Goal: Task Accomplishment & Management: Manage account settings

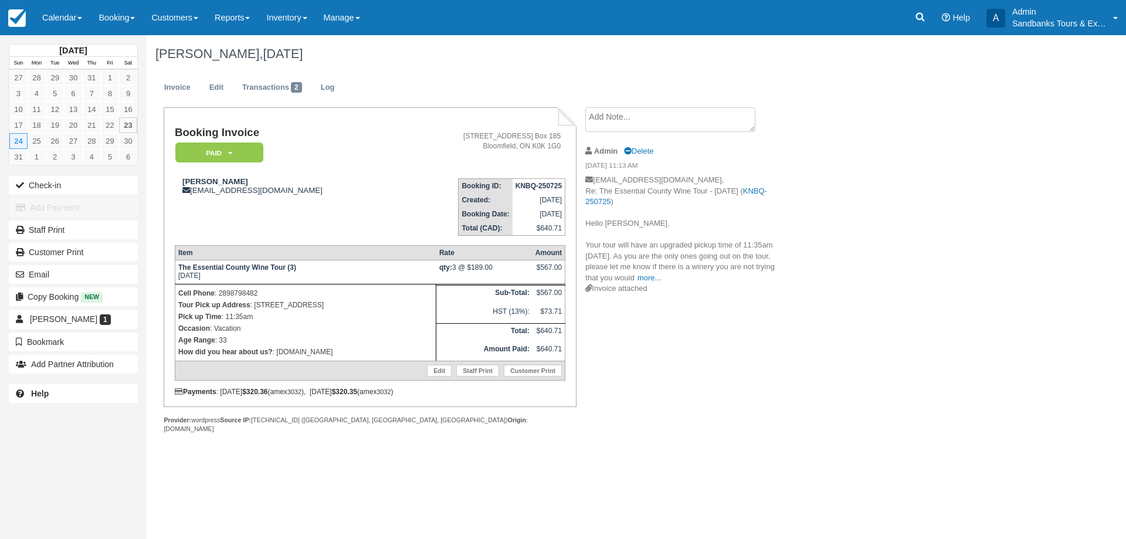
click at [729, 384] on div "Booking Invoice Paid   Pending Deposit Hold Deposit Waiting Cancelled BOOKED GI…" at bounding box center [469, 282] width 645 height 351
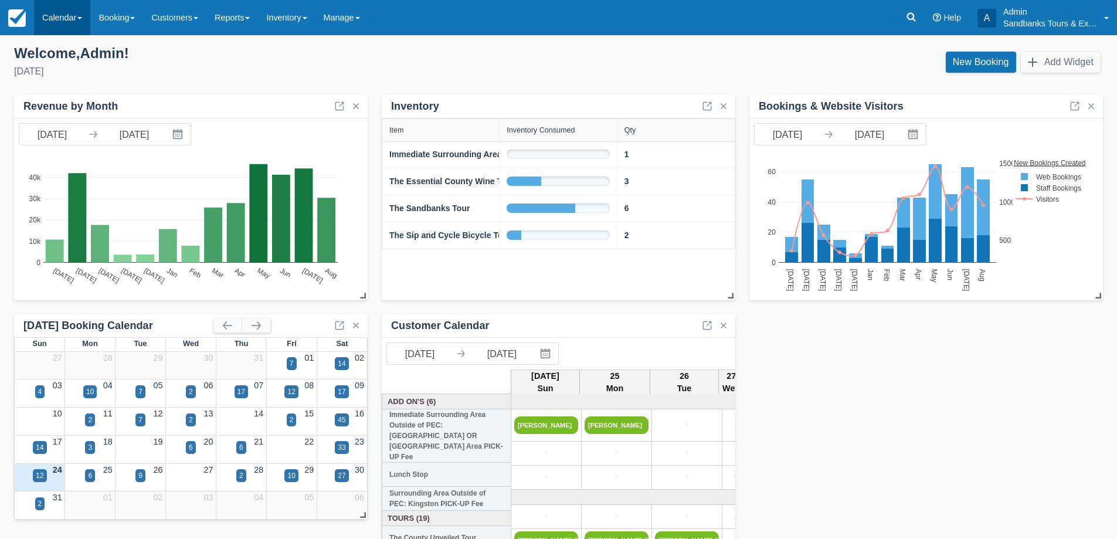
click at [80, 23] on link "Calendar" at bounding box center [62, 17] width 56 height 35
click at [78, 46] on link "Booking" at bounding box center [81, 50] width 93 height 25
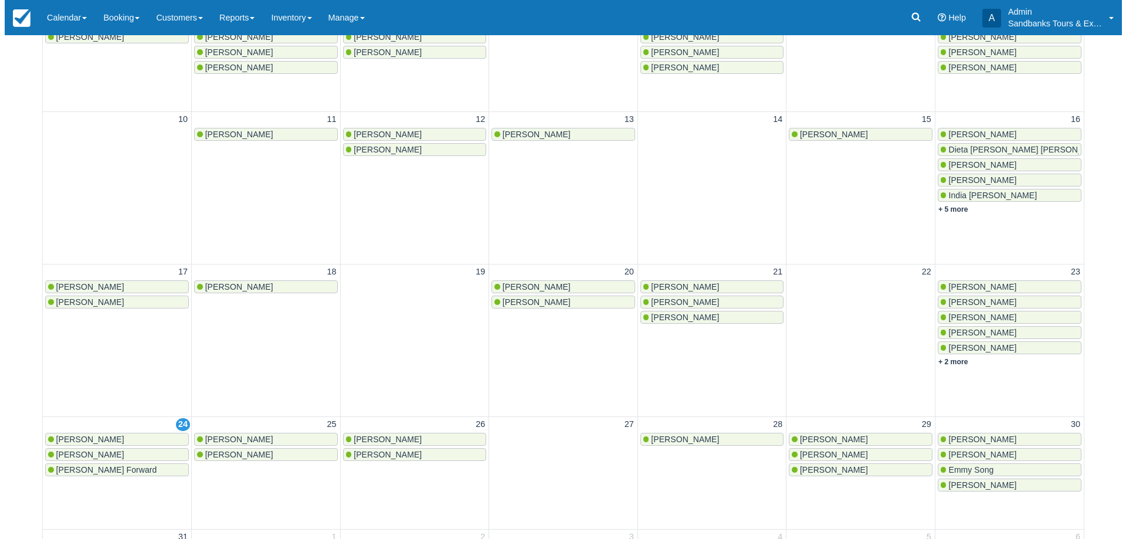
scroll to position [352, 0]
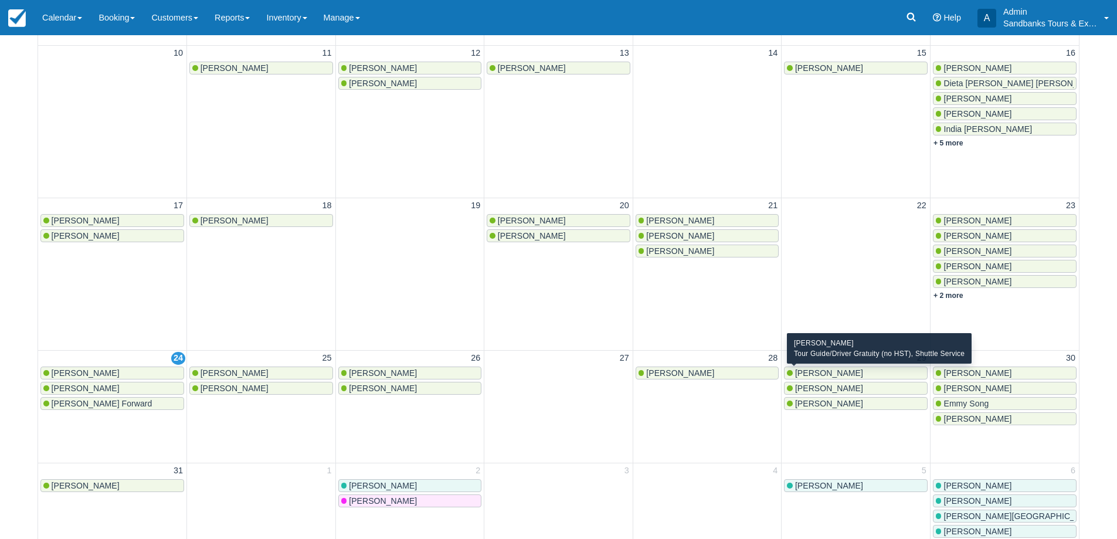
click at [820, 374] on span "[PERSON_NAME]" at bounding box center [829, 372] width 68 height 9
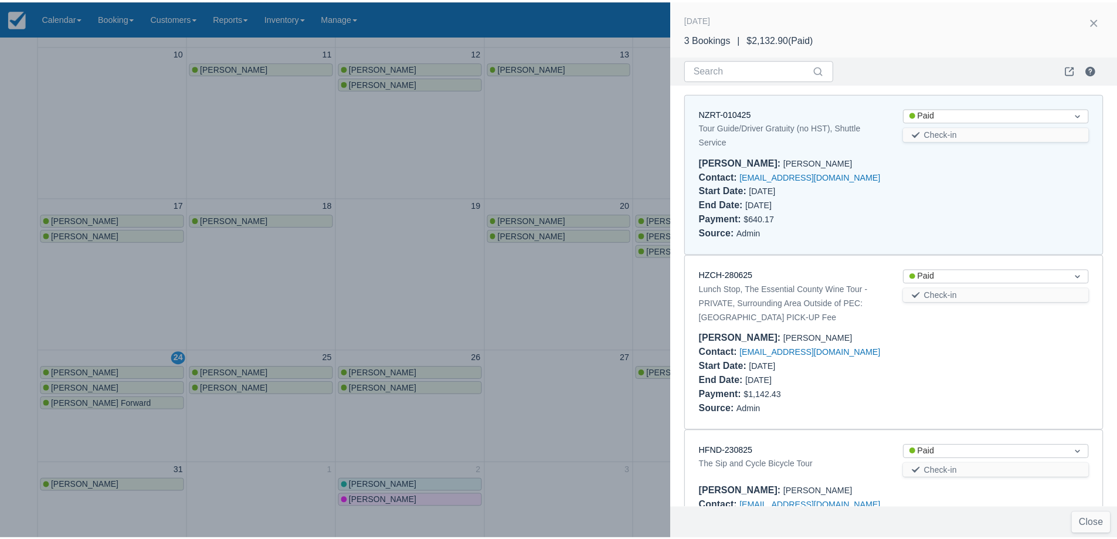
scroll to position [9, 0]
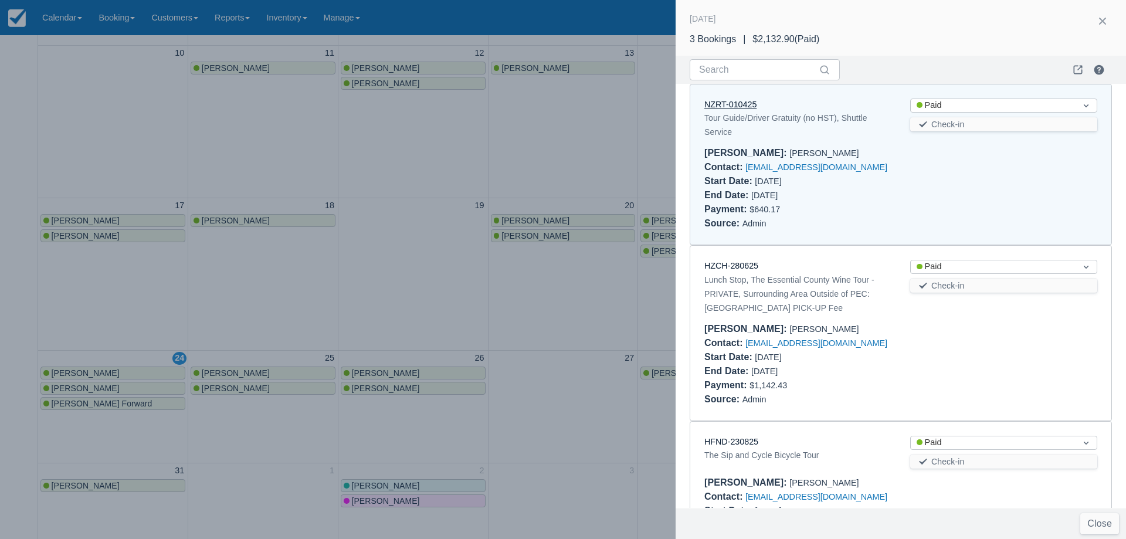
click at [736, 107] on link "NZRT-010425" at bounding box center [730, 104] width 52 height 9
click at [580, 287] on div at bounding box center [563, 269] width 1126 height 539
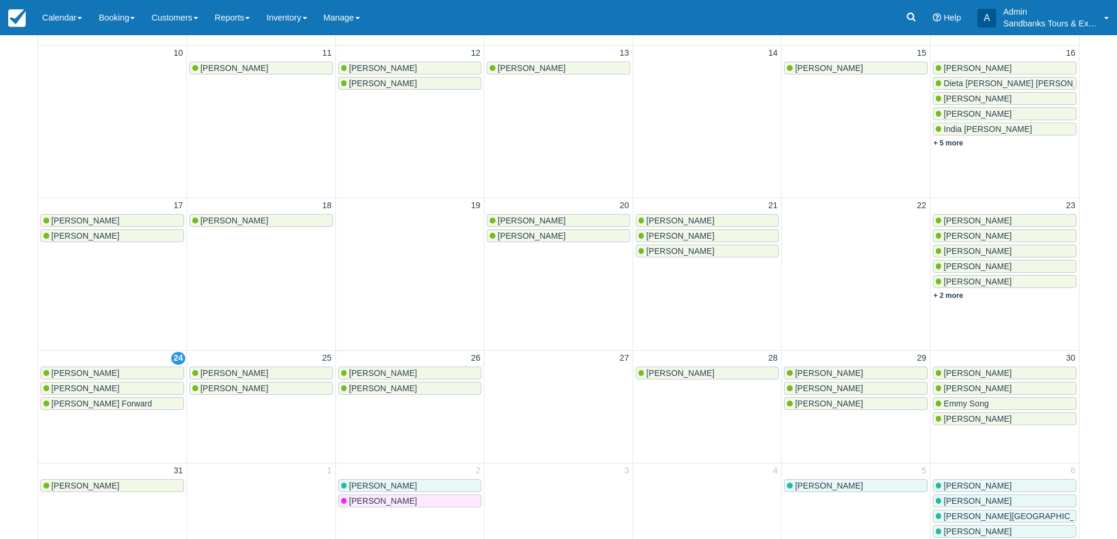
scroll to position [0, 0]
click at [377, 373] on div "Nicole" at bounding box center [410, 372] width 138 height 9
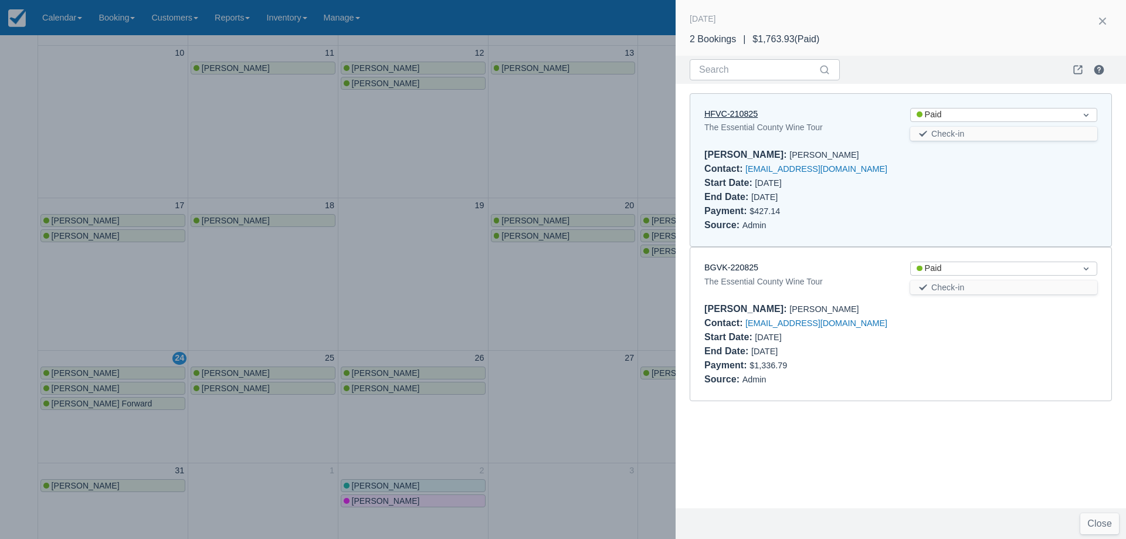
click at [731, 114] on link "HFVC-210825" at bounding box center [730, 113] width 53 height 9
drag, startPoint x: 129, startPoint y: 125, endPoint x: 60, endPoint y: 64, distance: 92.2
click at [128, 120] on div at bounding box center [563, 269] width 1126 height 539
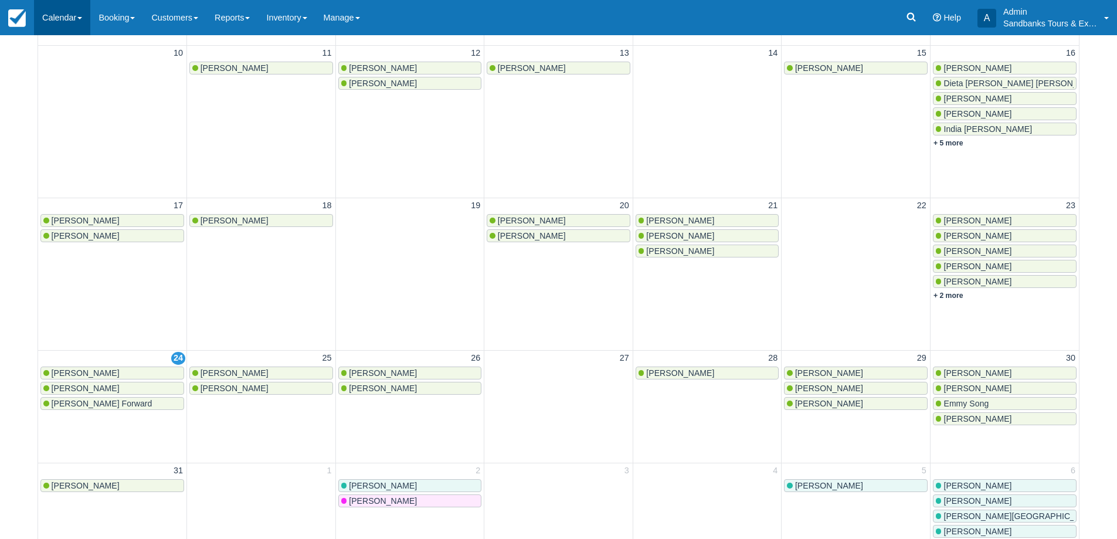
scroll to position [235, 0]
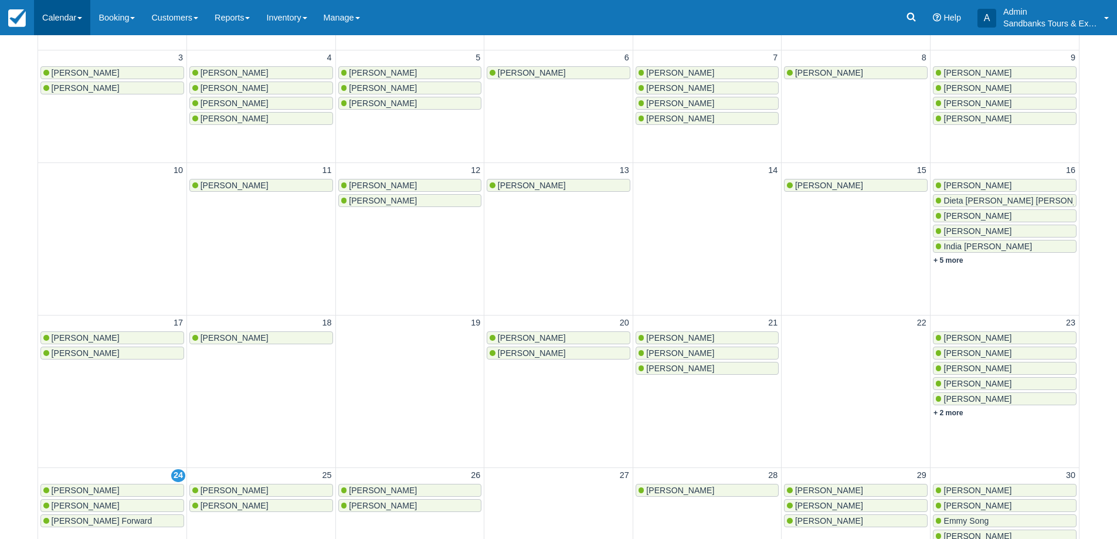
click at [62, 23] on link "Calendar" at bounding box center [62, 17] width 56 height 35
click at [74, 83] on link "Customer" at bounding box center [81, 75] width 93 height 25
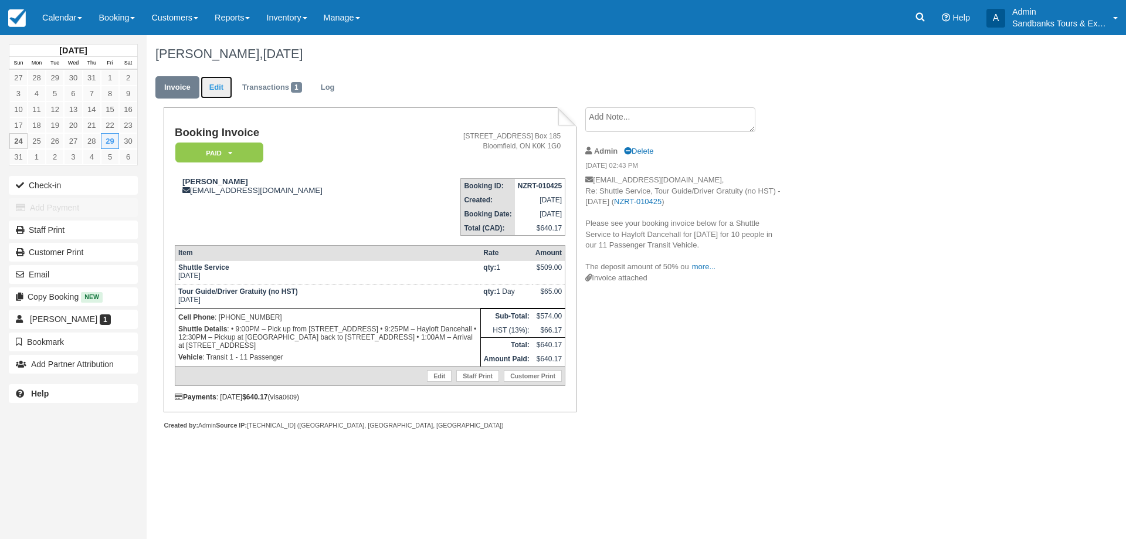
click at [228, 95] on link "Edit" at bounding box center [217, 87] width 32 height 23
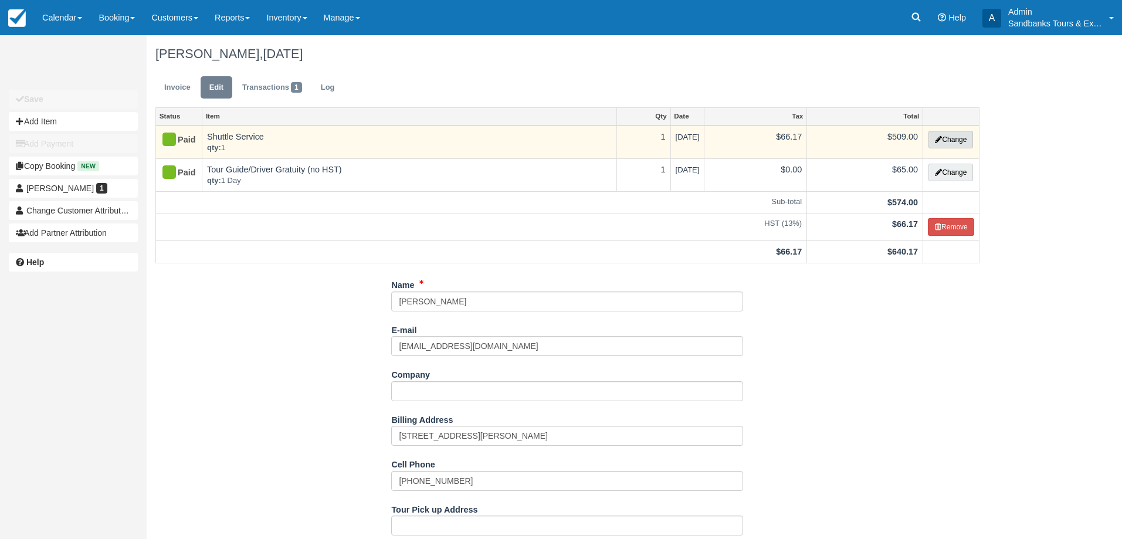
click at [941, 135] on button "Change" at bounding box center [950, 140] width 45 height 18
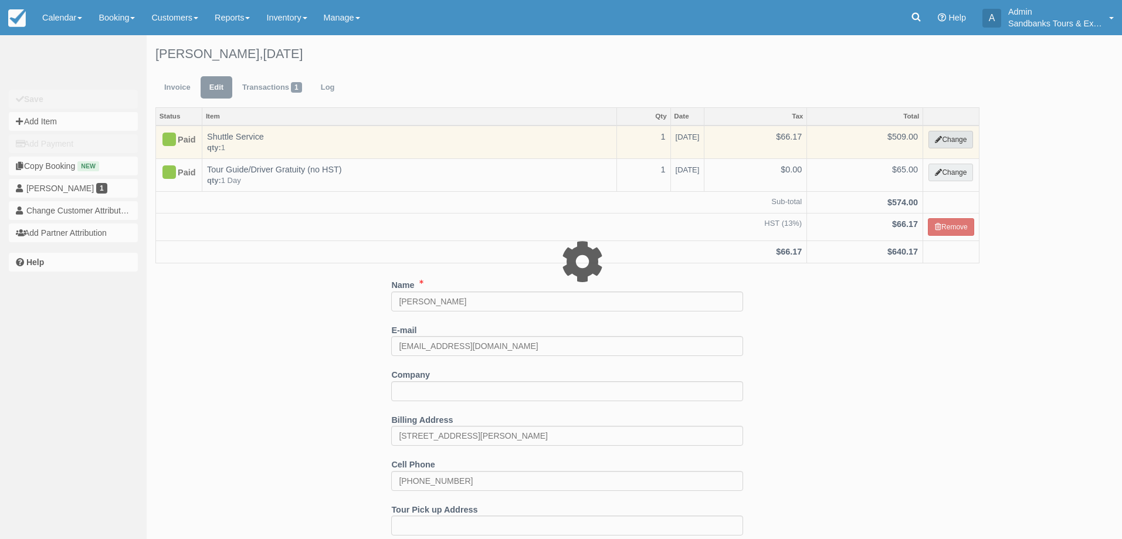
select select "6"
type input "509.00"
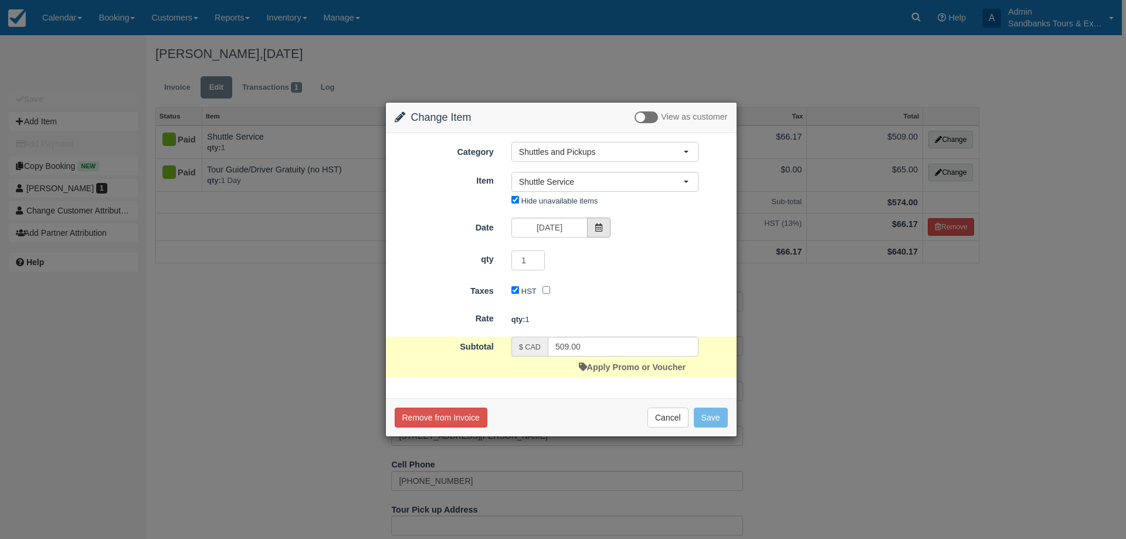
click at [599, 224] on icon at bounding box center [599, 227] width 8 height 8
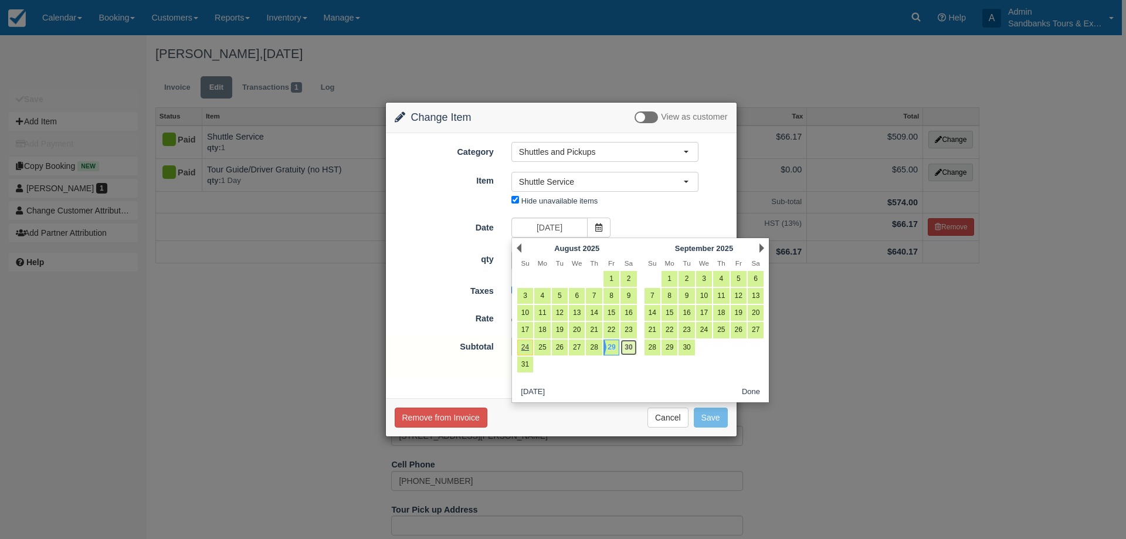
click at [630, 346] on link "30" at bounding box center [628, 347] width 16 height 16
type input "[DATE]"
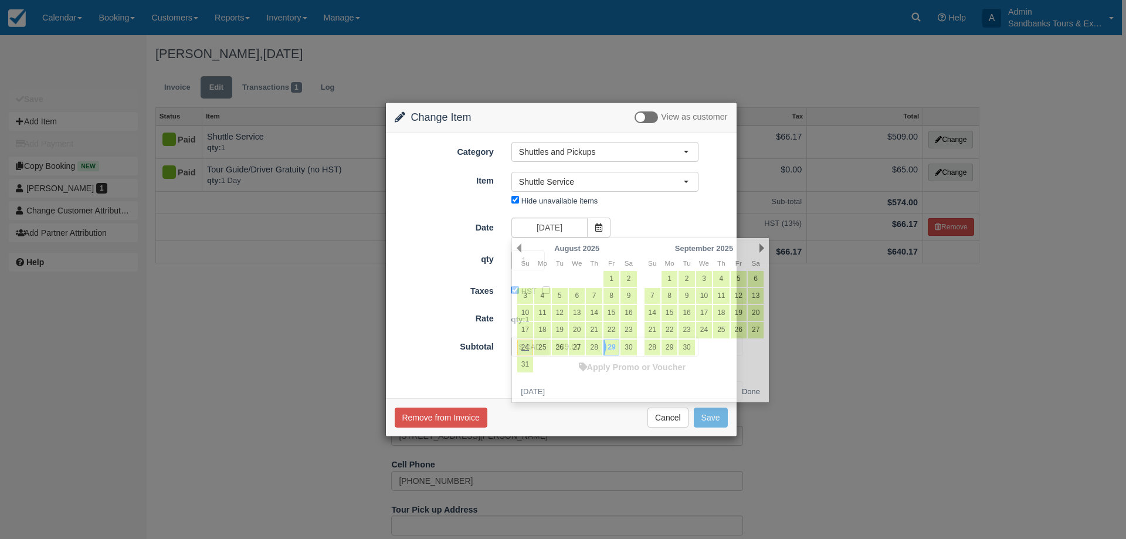
type input "0.00"
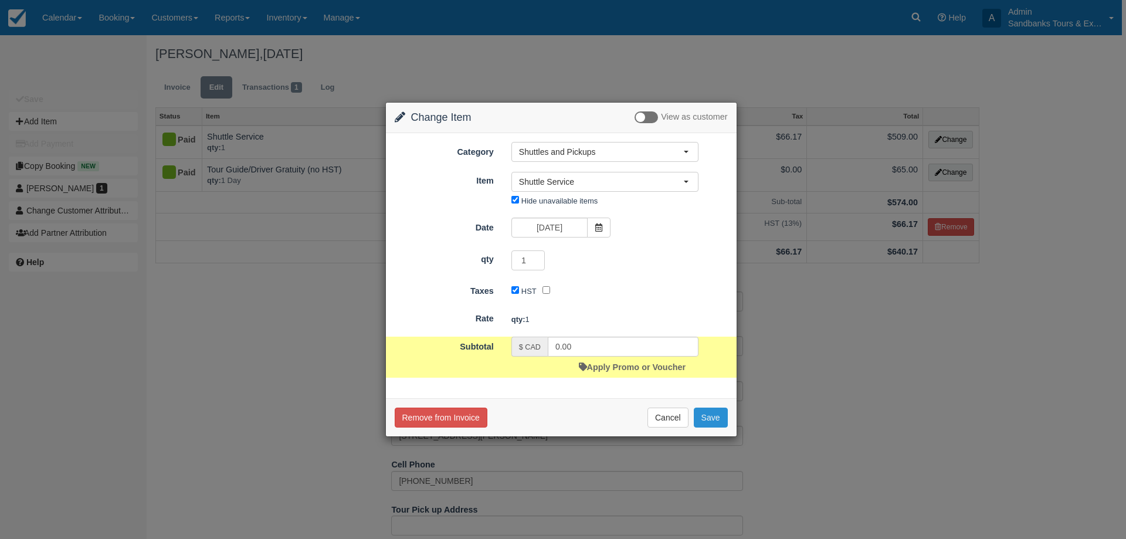
click at [709, 422] on button "Save" at bounding box center [711, 417] width 34 height 20
checkbox input "false"
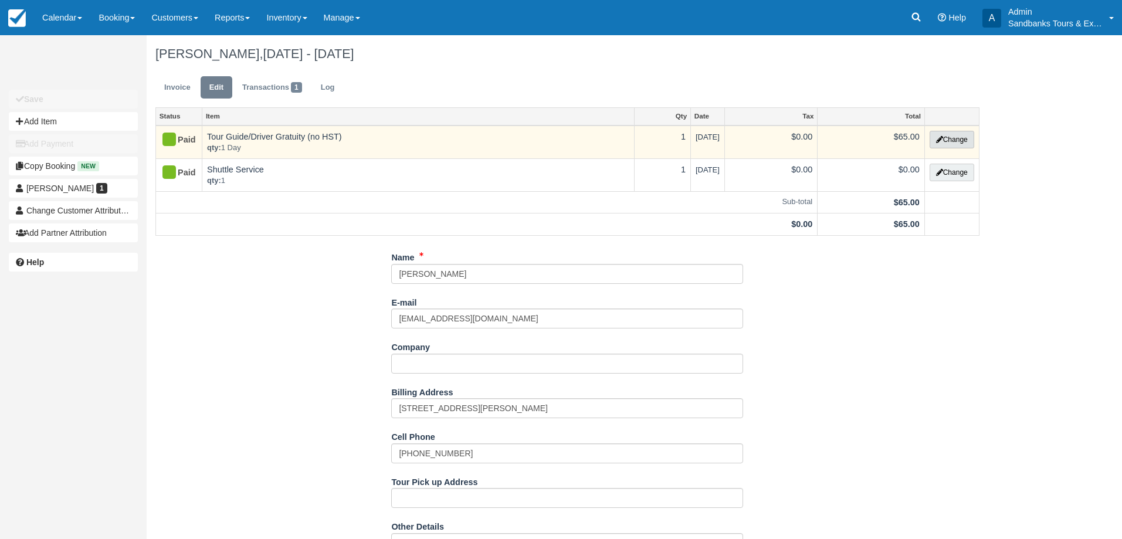
click at [948, 141] on button "Change" at bounding box center [951, 140] width 45 height 18
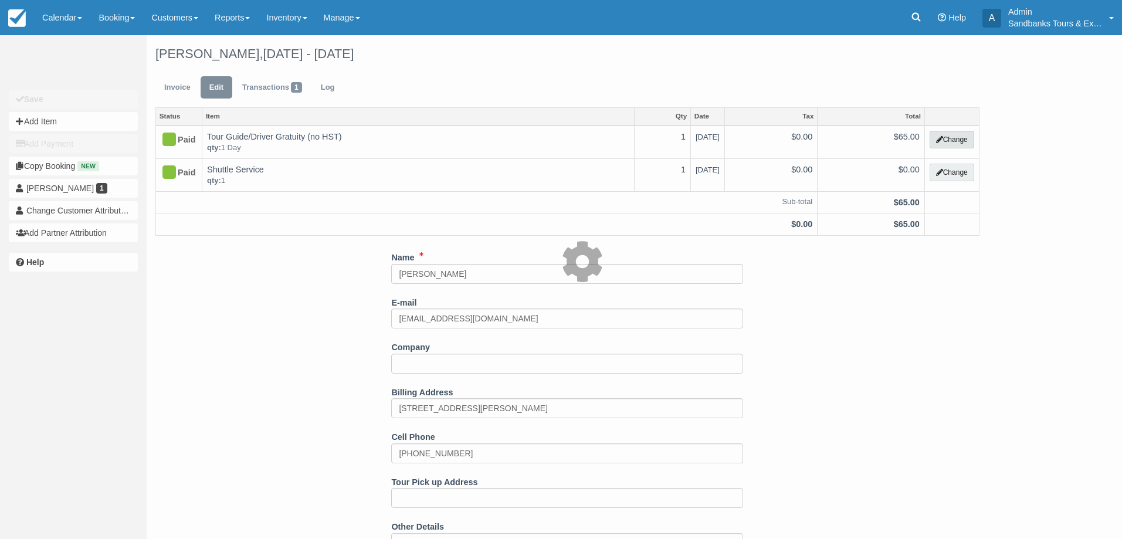
select select "26"
type input "65.00"
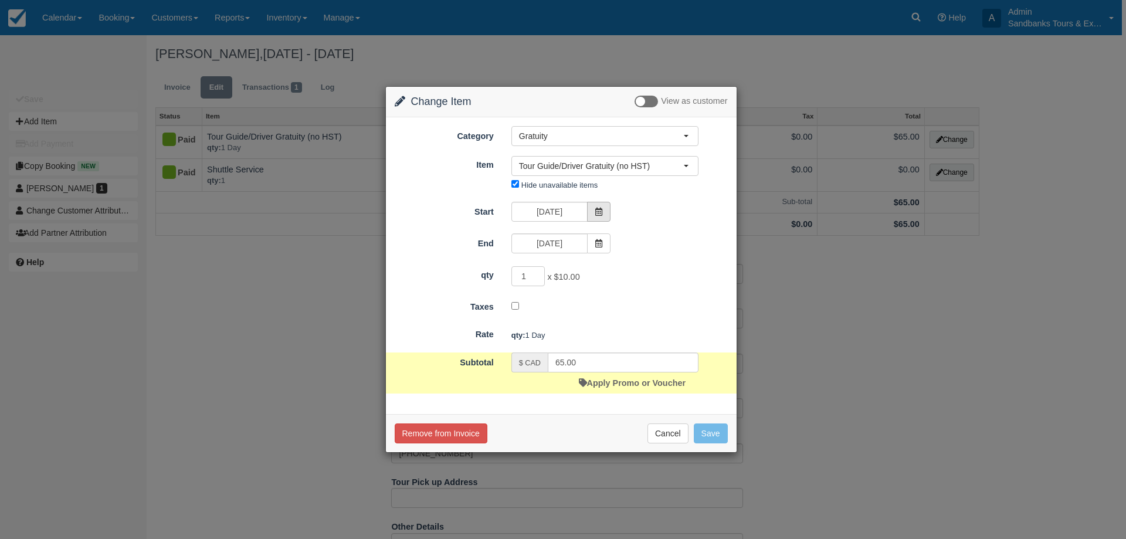
click at [605, 213] on span at bounding box center [598, 212] width 23 height 20
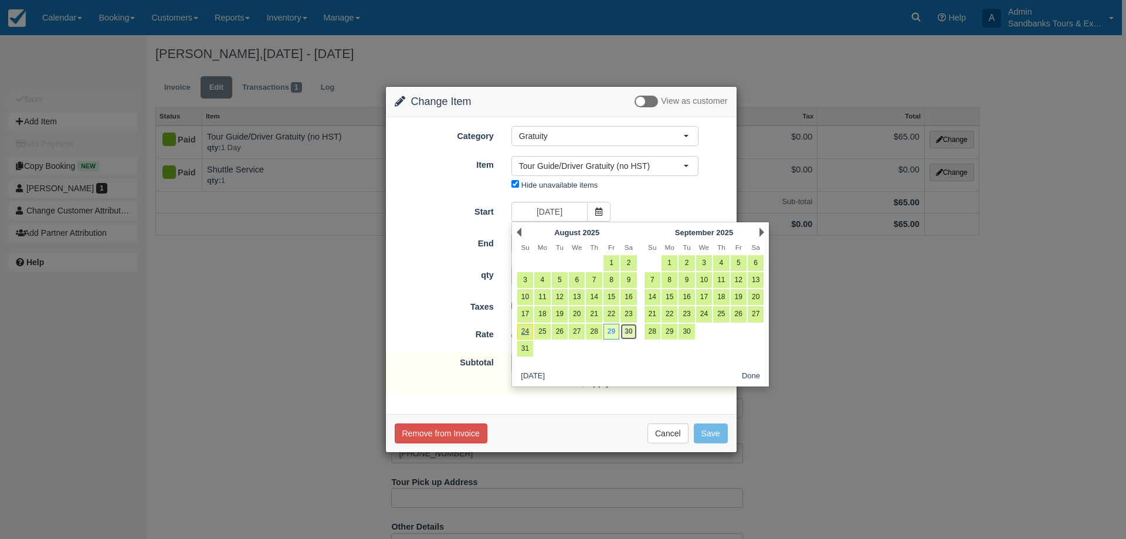
click at [634, 331] on link "30" at bounding box center [628, 332] width 16 height 16
type input "08/30/25"
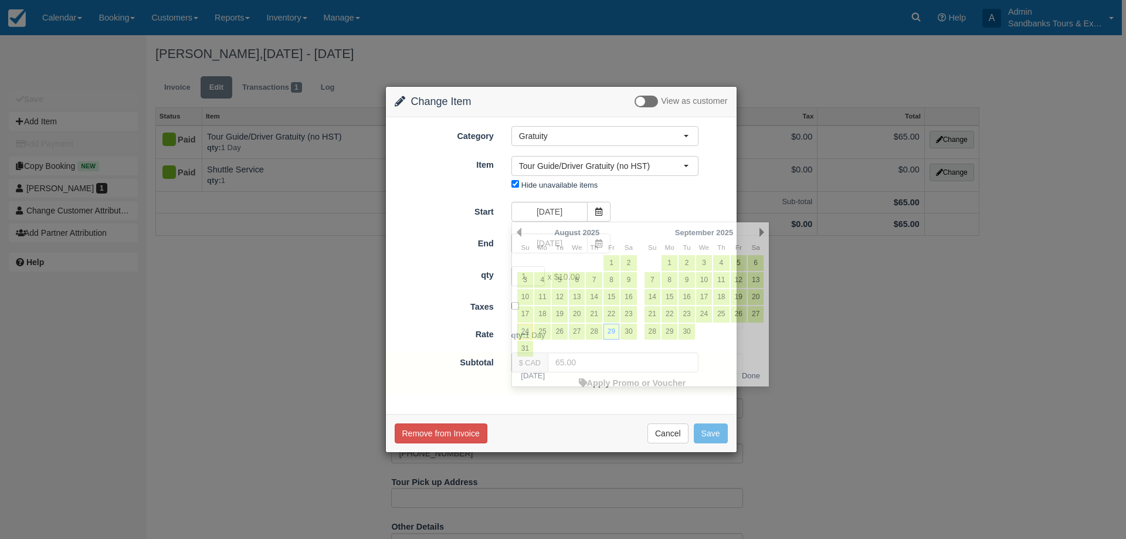
type input "10.00"
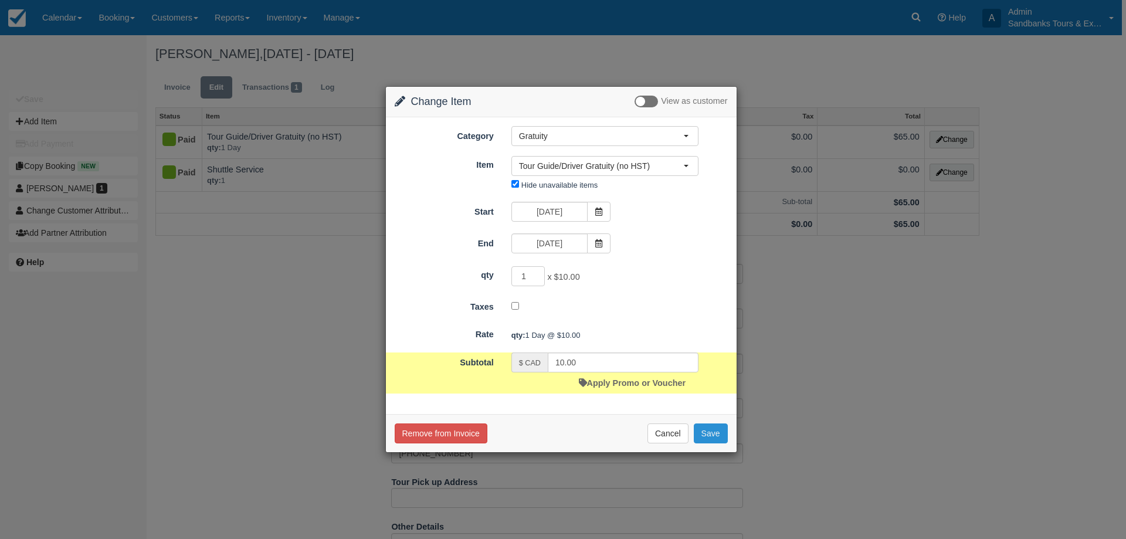
click at [725, 434] on button "Save" at bounding box center [711, 433] width 34 height 20
checkbox input "false"
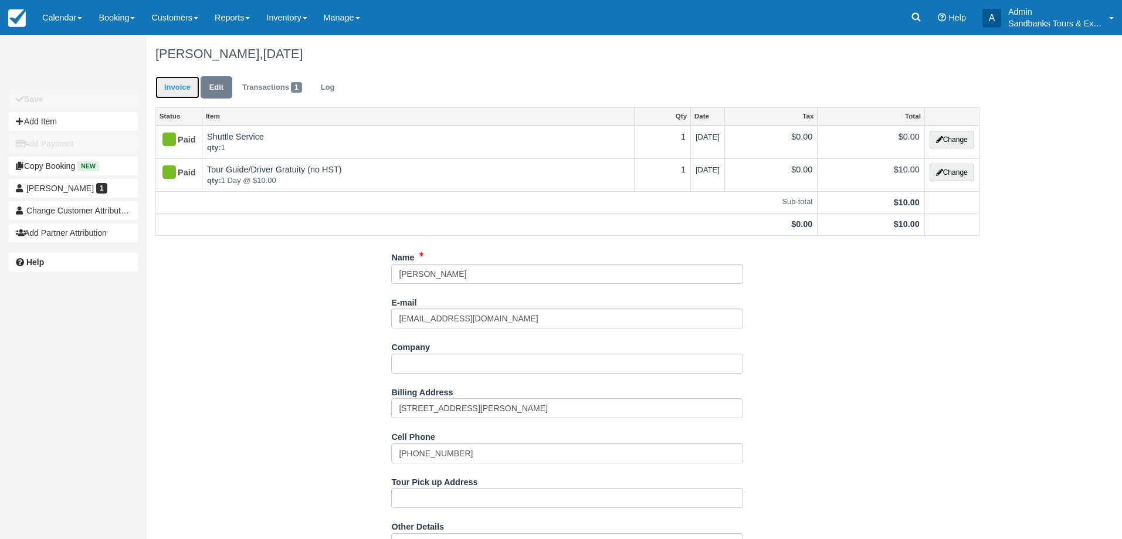
click at [181, 82] on link "Invoice" at bounding box center [177, 87] width 44 height 23
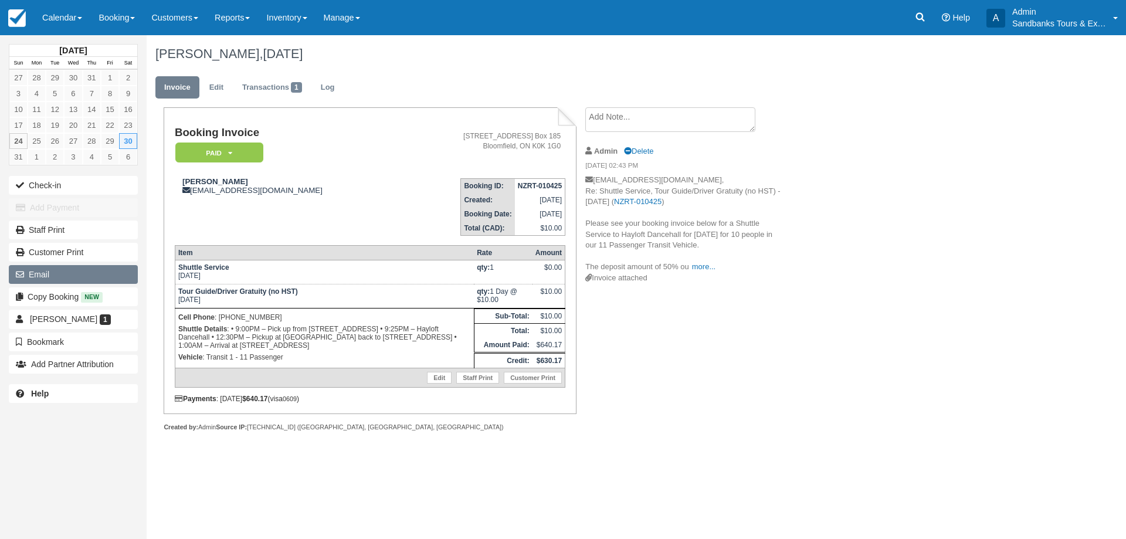
click at [58, 275] on button "Email" at bounding box center [73, 274] width 129 height 19
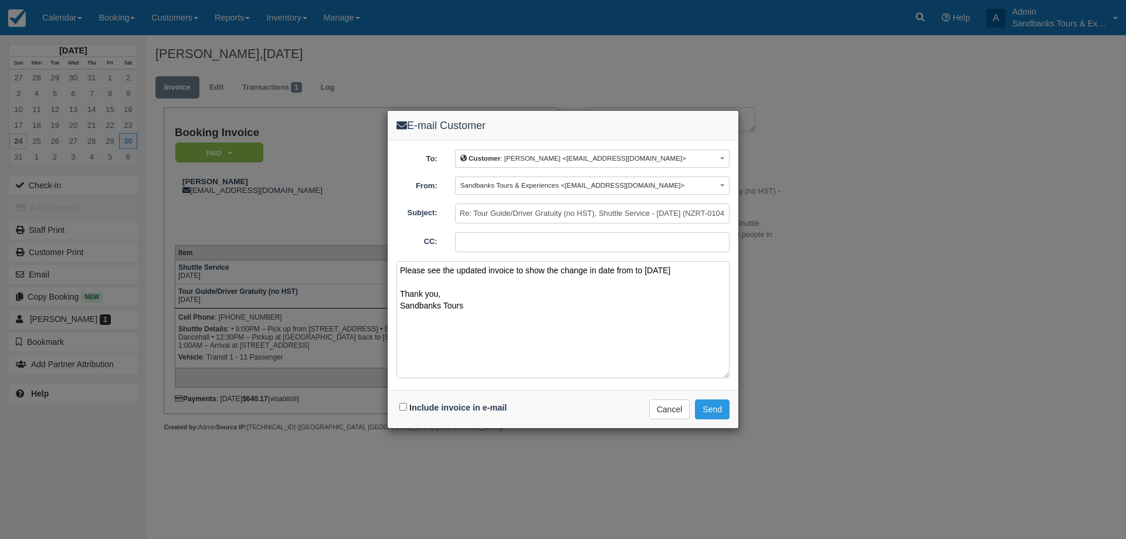
type textarea "Please see the updated invoice to show the change in date from to [DATE] Thank …"
click at [401, 407] on input "Include invoice in e-mail" at bounding box center [403, 407] width 8 height 8
checkbox input "true"
click at [703, 412] on button "Send" at bounding box center [712, 409] width 35 height 20
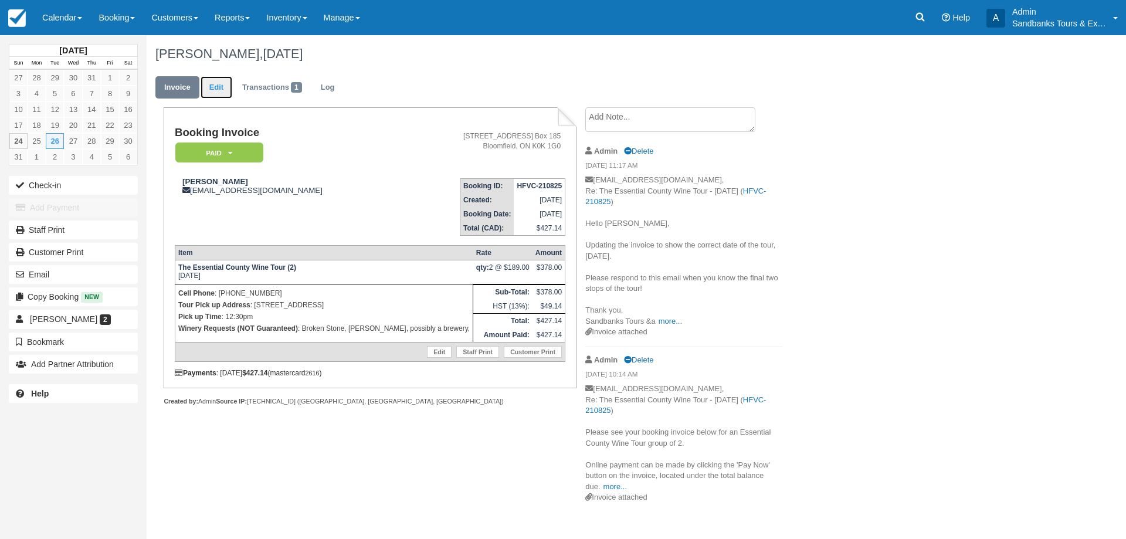
click at [221, 89] on link "Edit" at bounding box center [217, 87] width 32 height 23
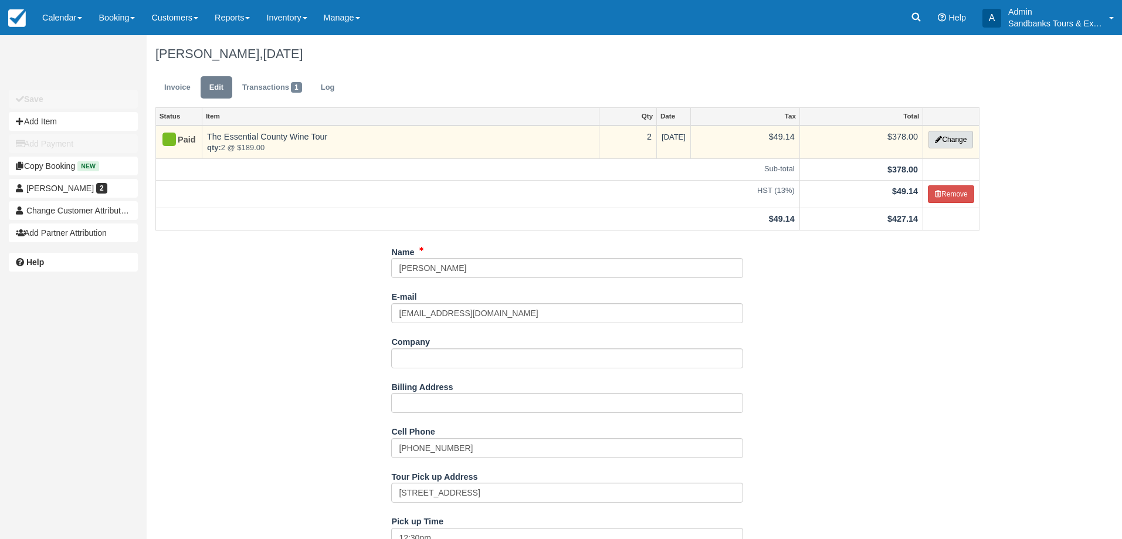
click at [957, 143] on button "Change" at bounding box center [950, 140] width 45 height 18
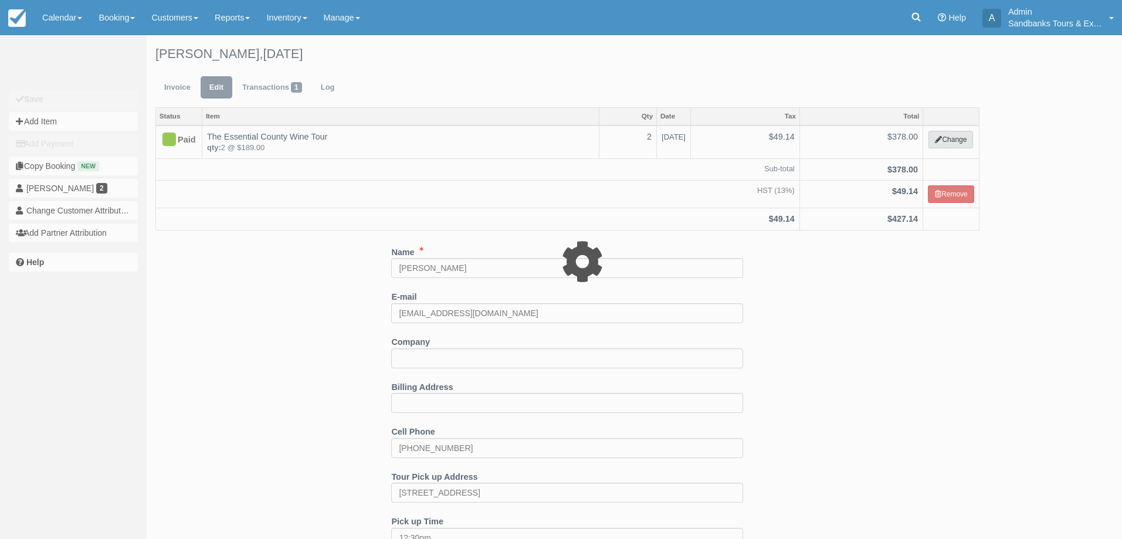
select select "2"
type input "378.00"
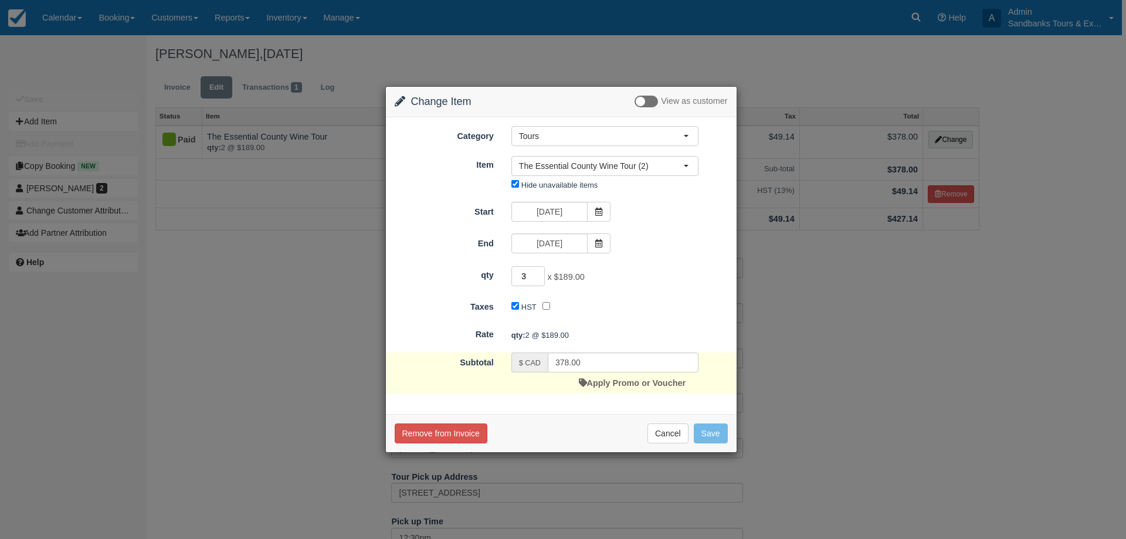
type input "3"
click at [538, 271] on input "3" at bounding box center [528, 276] width 34 height 20
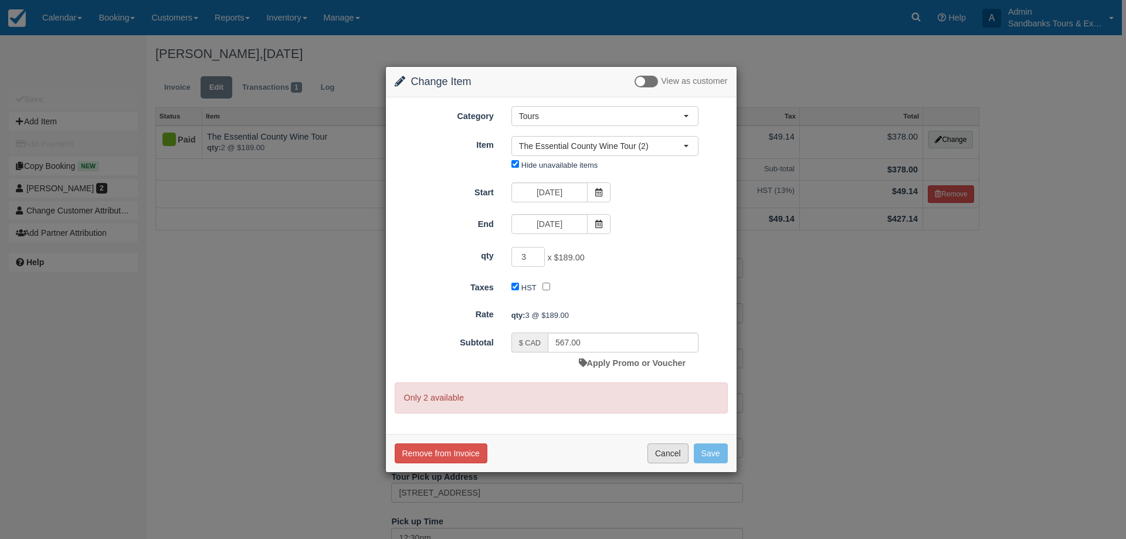
drag, startPoint x: 668, startPoint y: 460, endPoint x: 854, endPoint y: 230, distance: 296.0
click at [668, 459] on button "Cancel" at bounding box center [667, 453] width 41 height 20
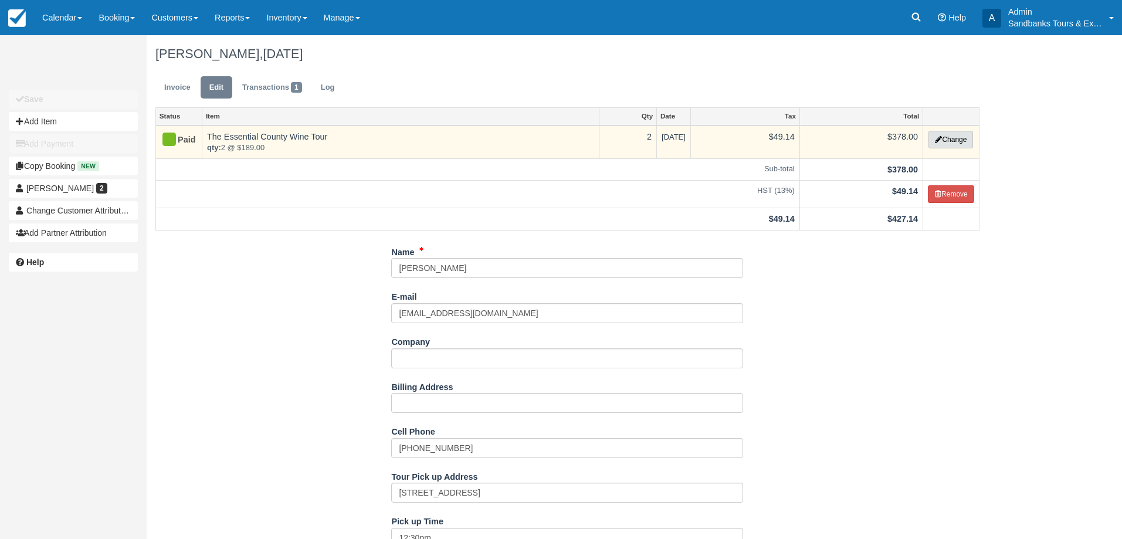
click at [970, 141] on button "Change" at bounding box center [950, 140] width 45 height 18
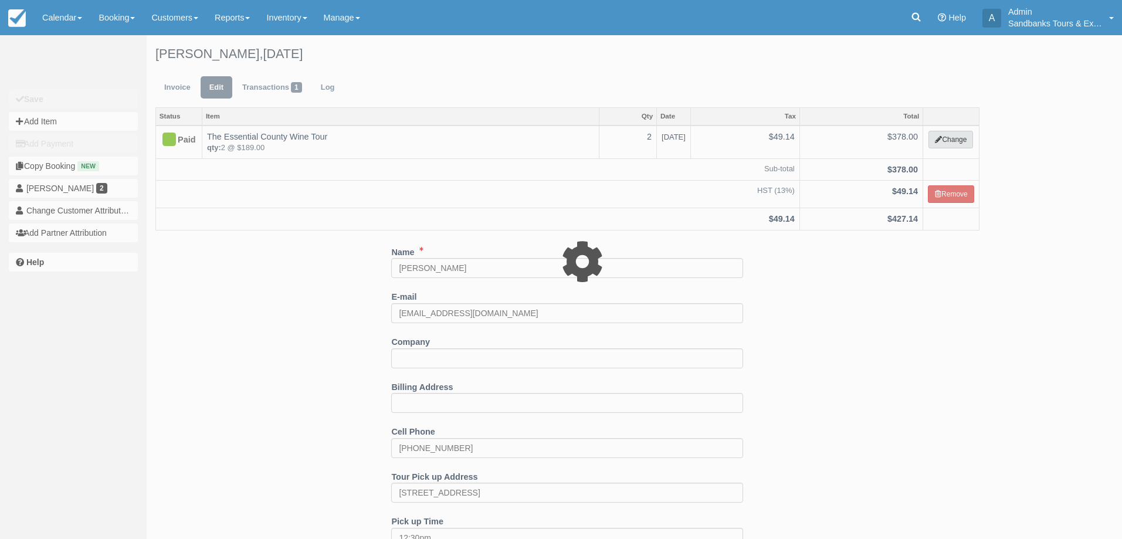
type input "378.00"
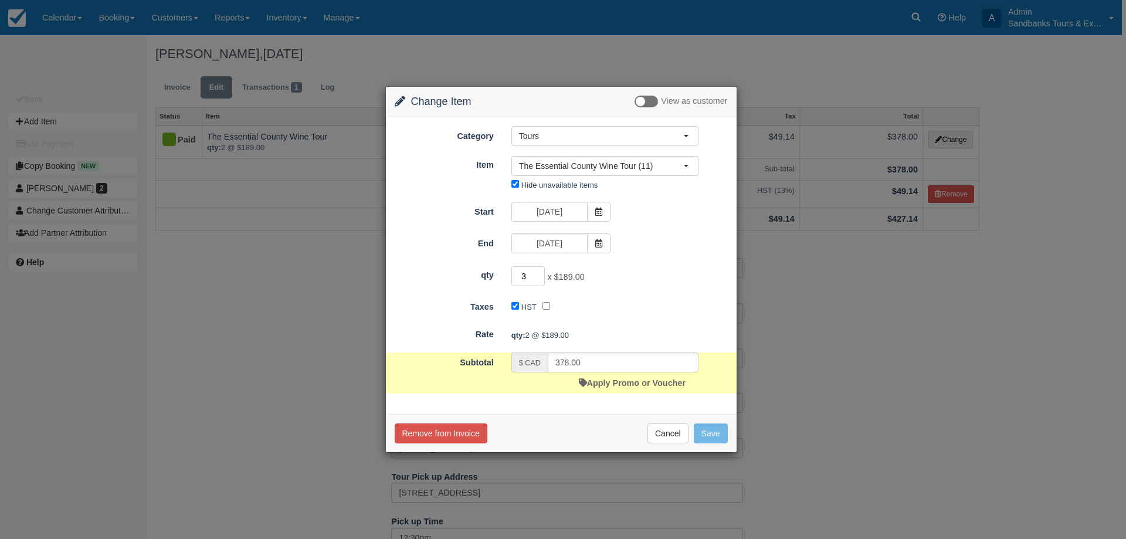
type input "3"
click at [540, 272] on input "3" at bounding box center [528, 276] width 34 height 20
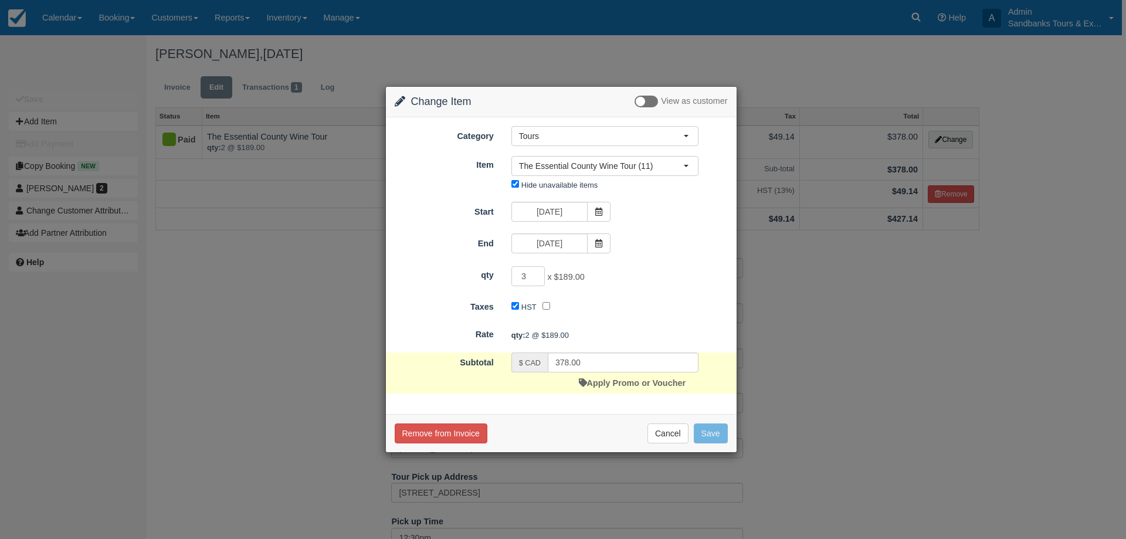
type input "567.00"
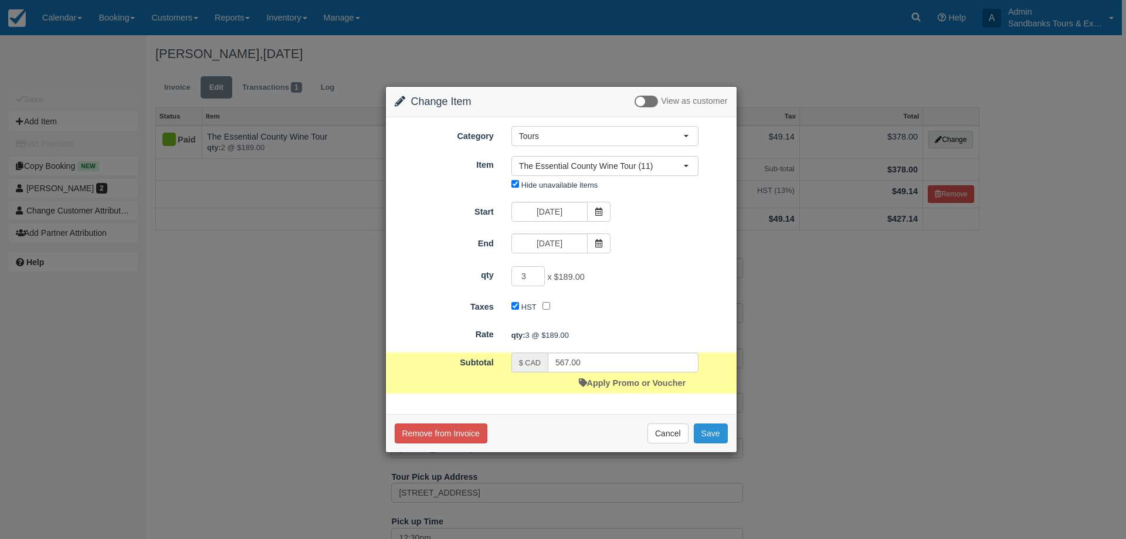
click at [709, 432] on button "Save" at bounding box center [711, 433] width 34 height 20
checkbox input "false"
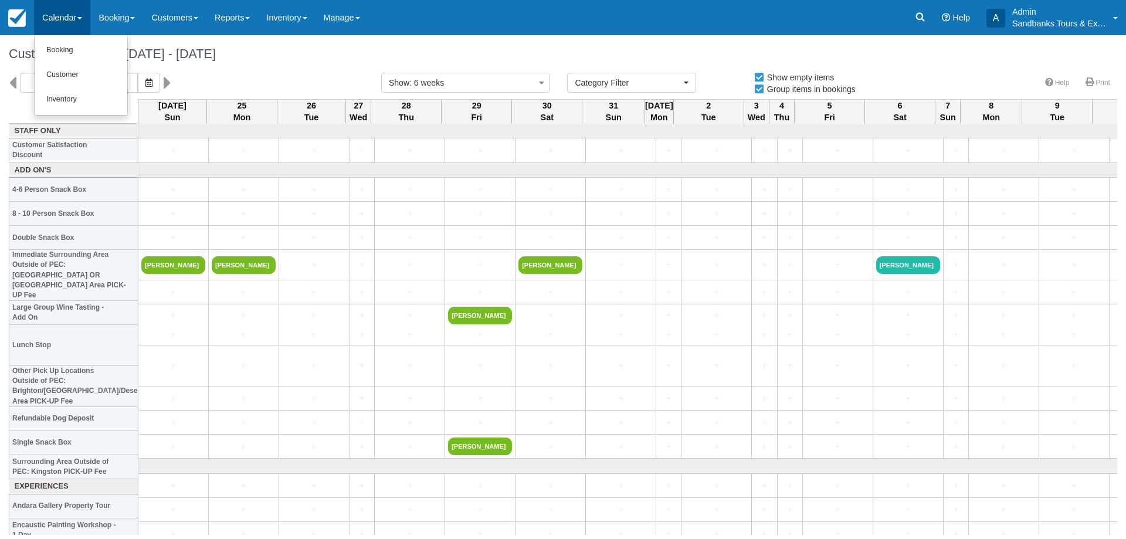
select select
click at [72, 86] on link "Customer" at bounding box center [81, 75] width 93 height 25
select select
click at [63, 92] on link "Inventory" at bounding box center [81, 99] width 93 height 25
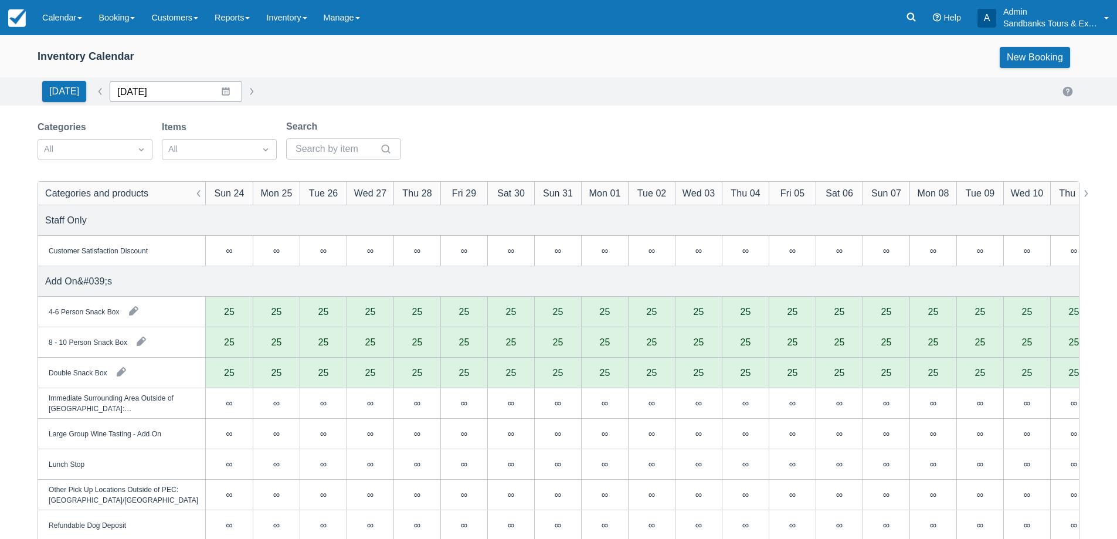
click at [227, 90] on input "[DATE]" at bounding box center [176, 91] width 133 height 21
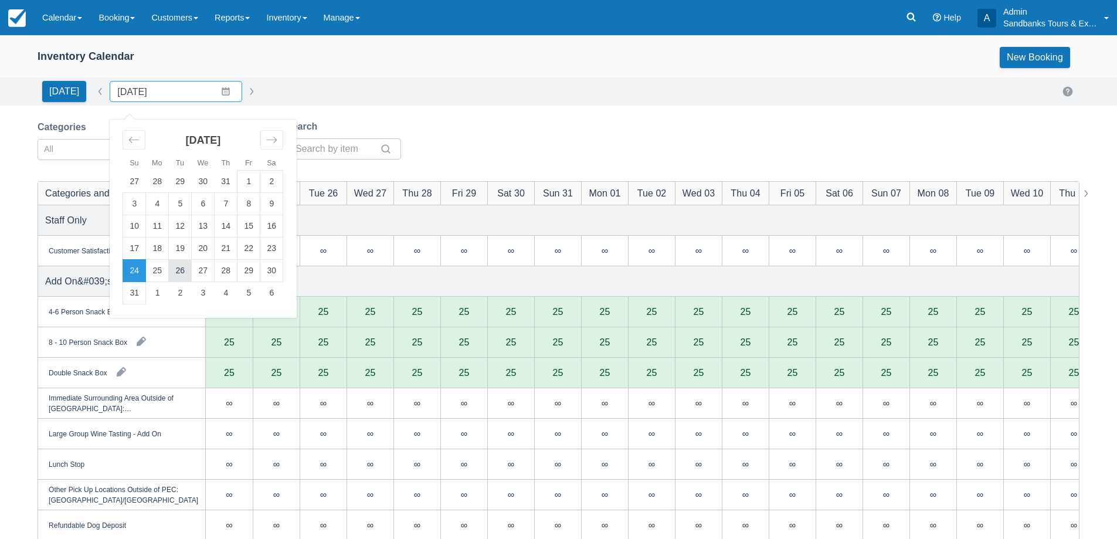
click at [178, 271] on td "26" at bounding box center [180, 271] width 23 height 22
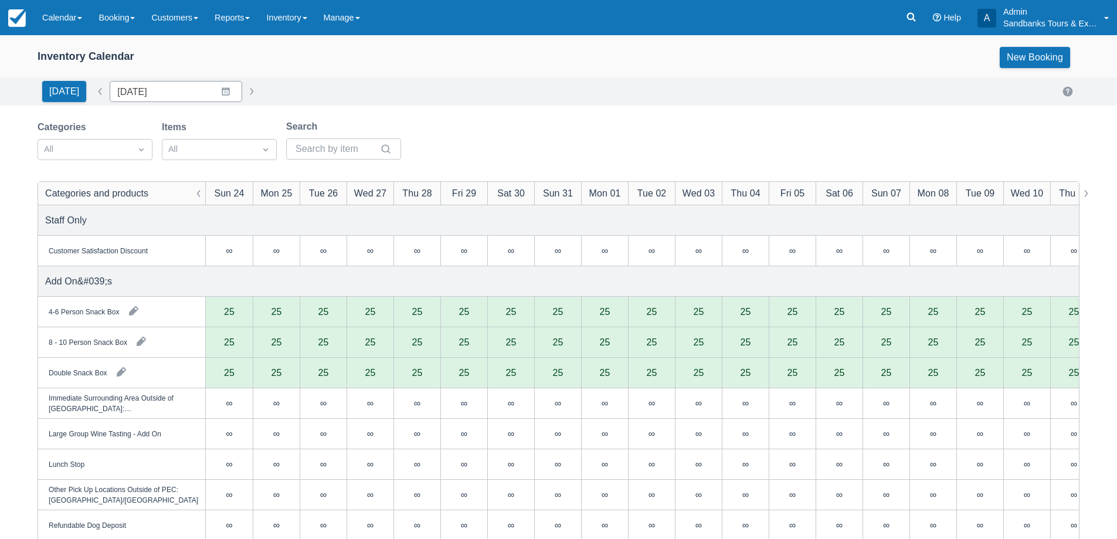
type input "08/26/25"
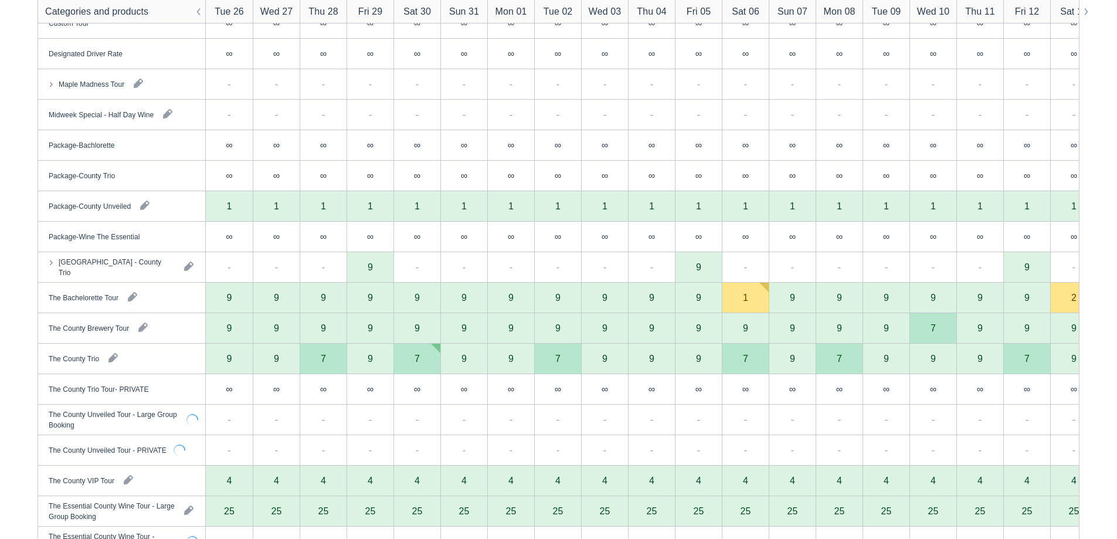
scroll to position [997, 0]
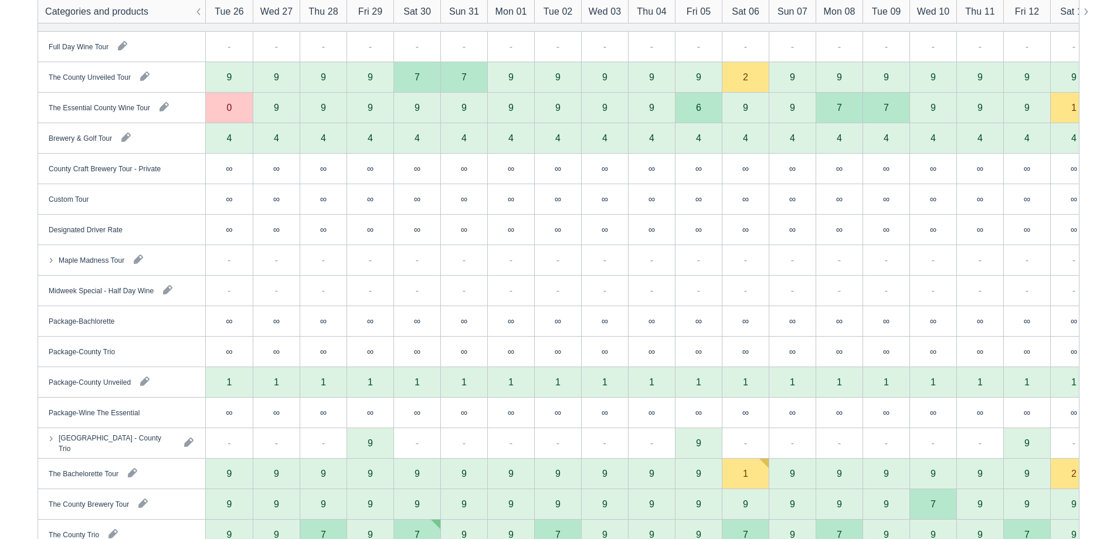
click at [233, 116] on div "0" at bounding box center [229, 108] width 47 height 30
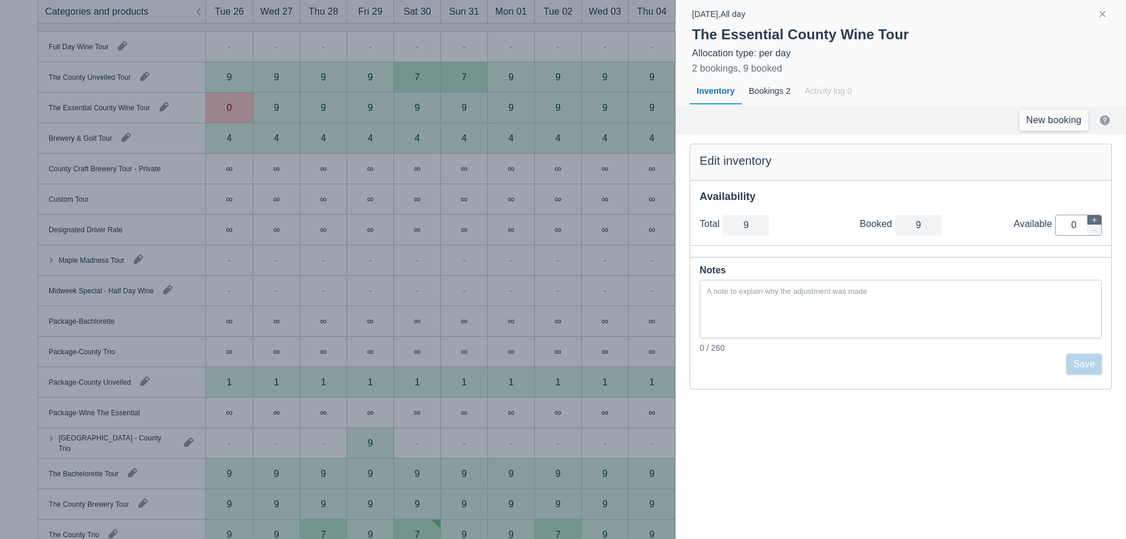
click at [1098, 217] on button "button" at bounding box center [1094, 220] width 14 height 10
type input "10"
type input "1"
click at [1098, 217] on button "button" at bounding box center [1094, 220] width 14 height 10
type input "11"
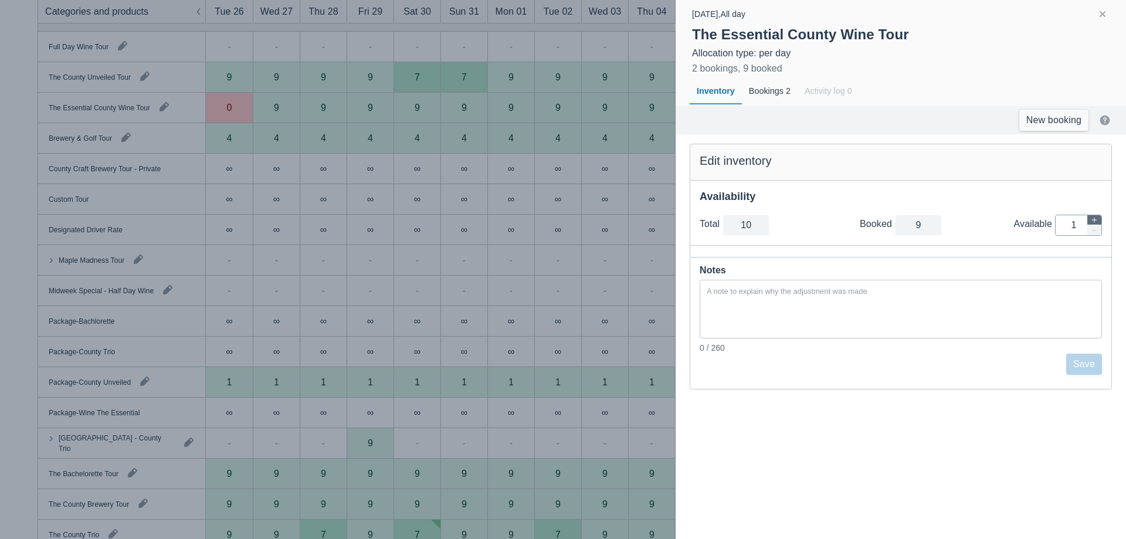
type input "2"
click at [1098, 217] on button "button" at bounding box center [1094, 220] width 14 height 10
type input "12"
type input "3"
click at [1098, 217] on button "button" at bounding box center [1094, 220] width 14 height 10
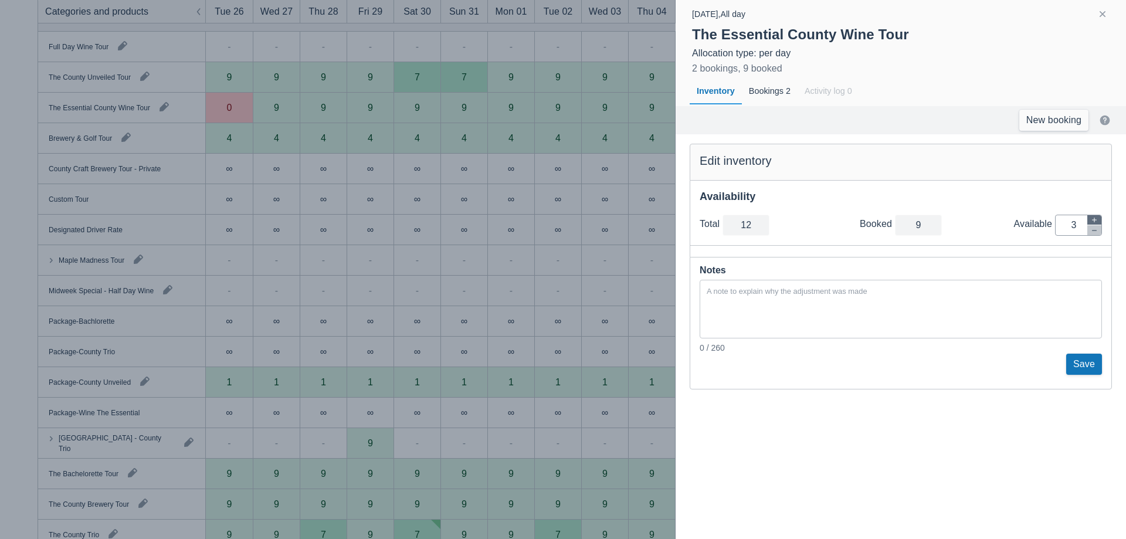
type input "13"
type input "4"
click at [1098, 217] on button "button" at bounding box center [1094, 220] width 14 height 10
type input "14"
type input "5"
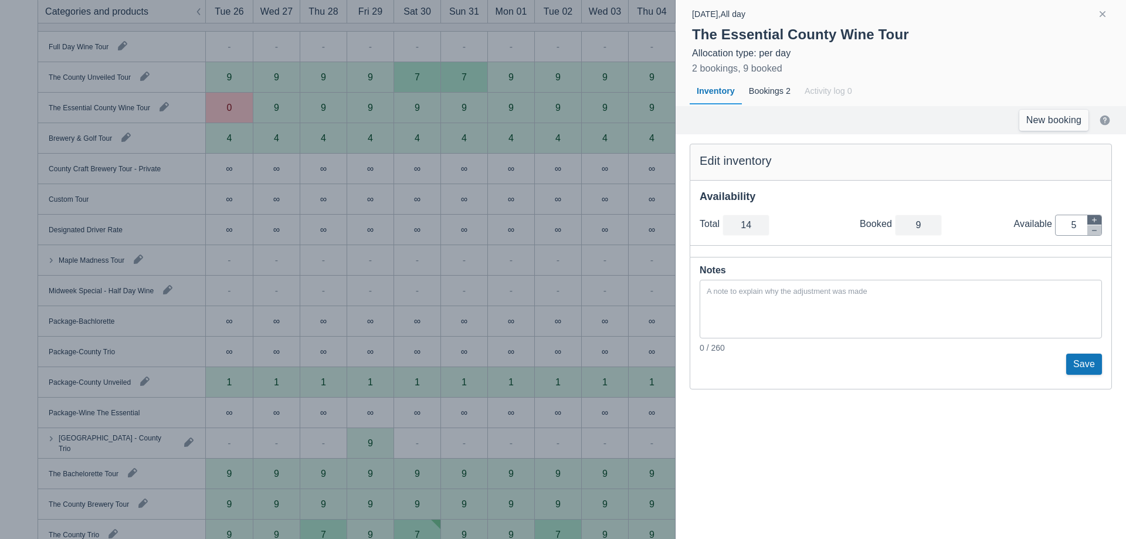
click at [1098, 217] on button "button" at bounding box center [1094, 220] width 14 height 10
type input "15"
type input "6"
click at [1098, 217] on button "button" at bounding box center [1094, 220] width 14 height 10
type input "16"
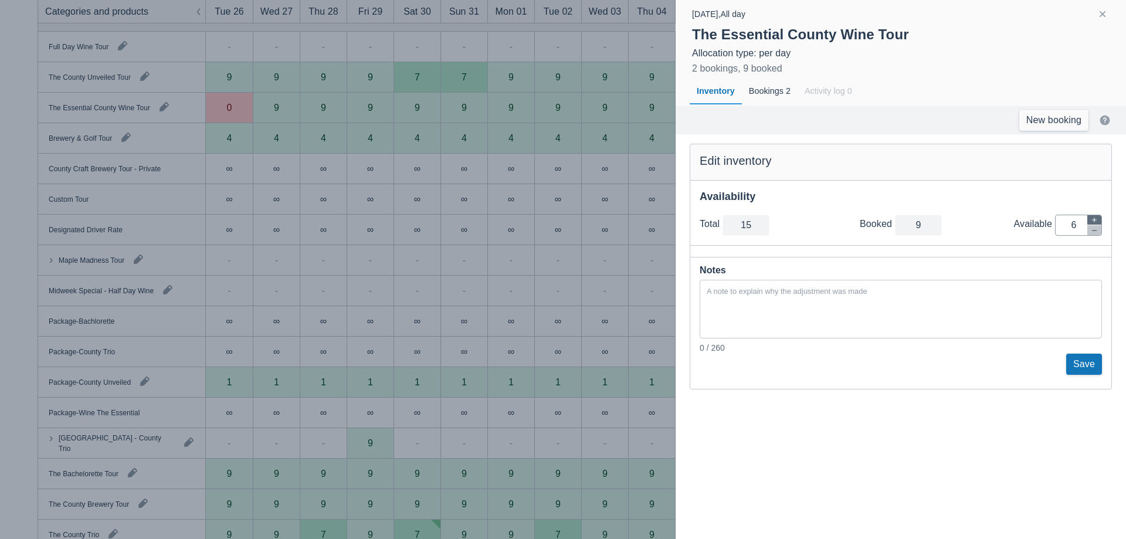
type input "7"
click at [1098, 217] on button "button" at bounding box center [1094, 220] width 14 height 10
type input "17"
type input "8"
click at [1098, 217] on button "button" at bounding box center [1094, 220] width 14 height 10
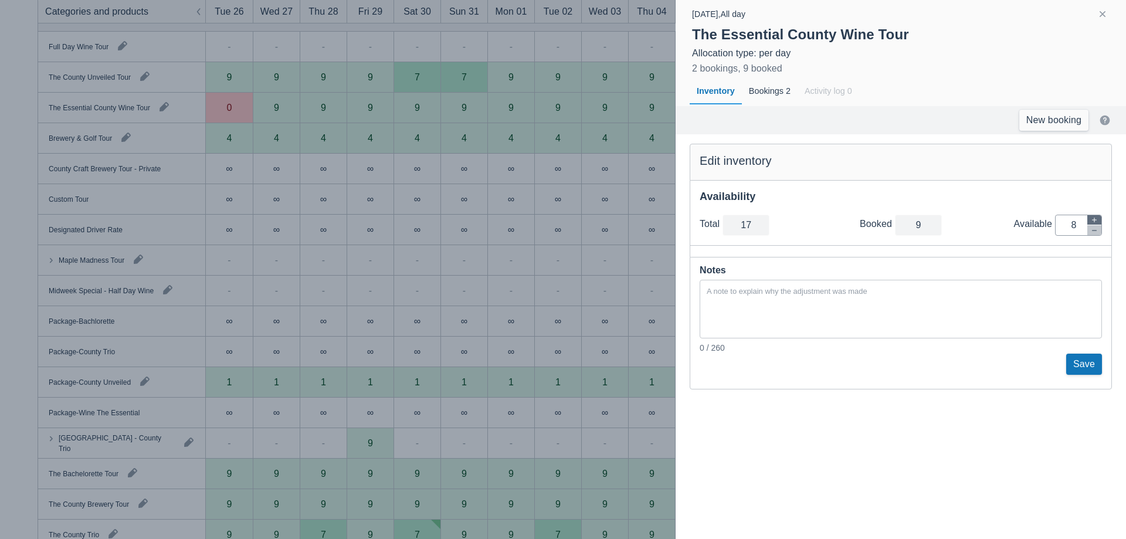
type input "18"
type input "9"
click at [1086, 369] on button "Save" at bounding box center [1084, 364] width 36 height 21
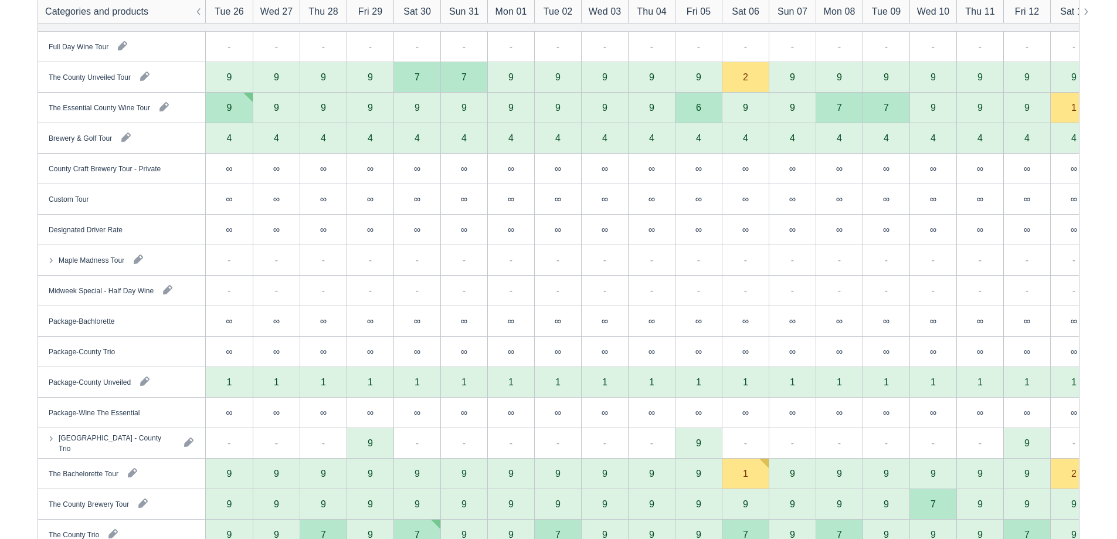
click at [434, 178] on div "∞" at bounding box center [416, 169] width 47 height 30
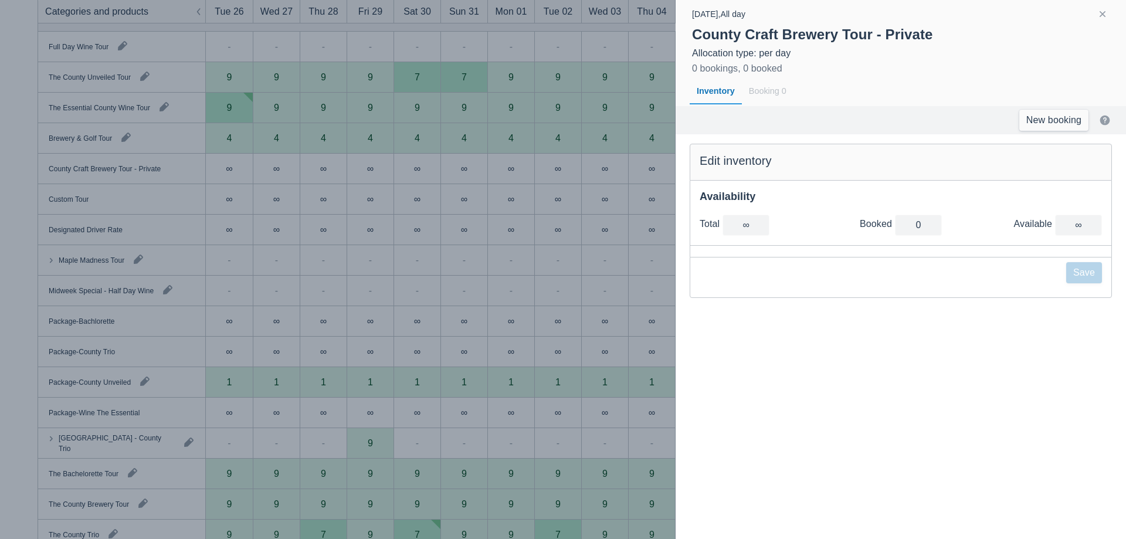
click at [370, 258] on div at bounding box center [563, 269] width 1126 height 539
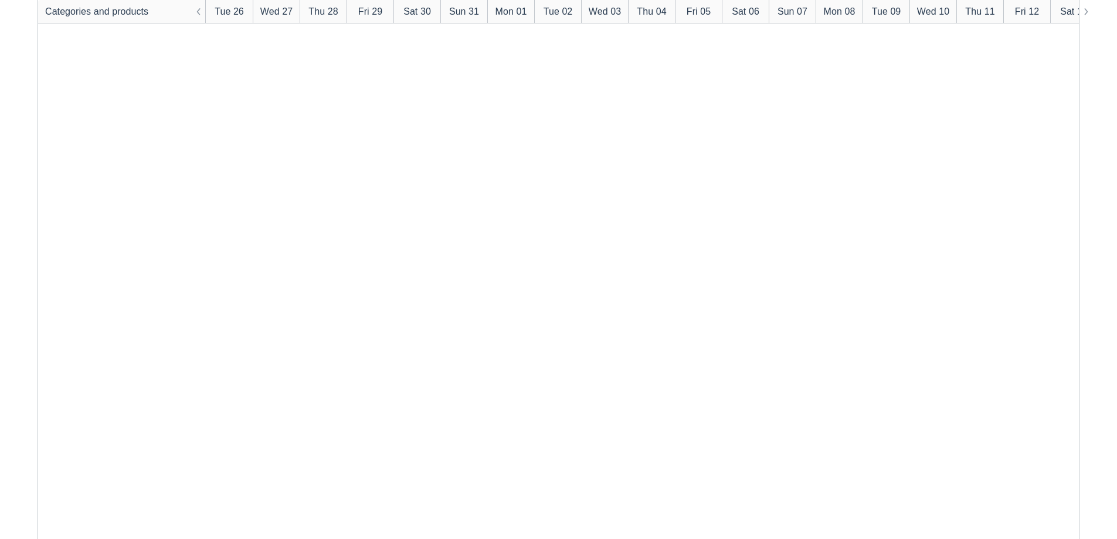
scroll to position [0, 0]
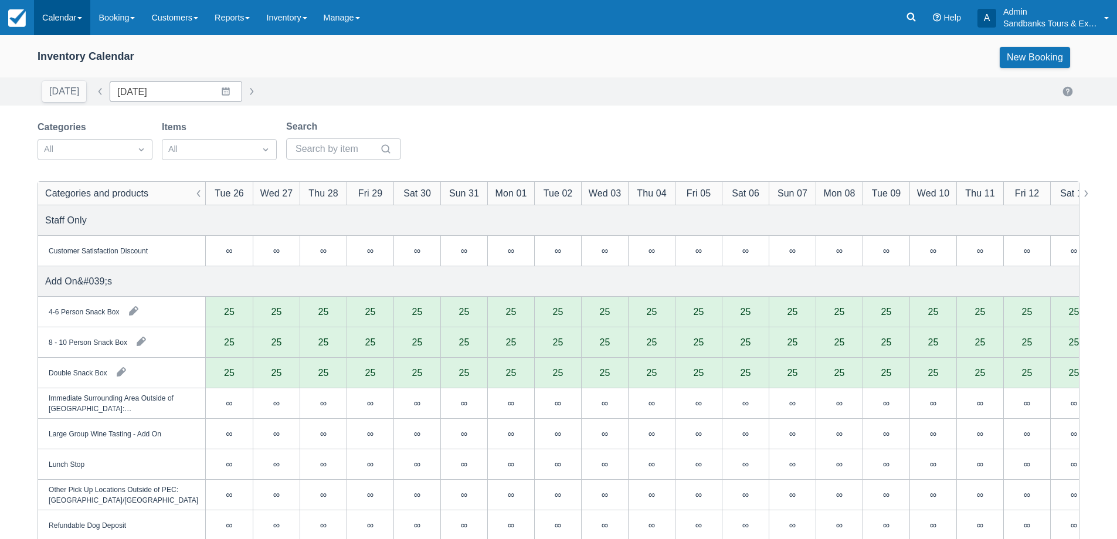
click at [73, 24] on link "Calendar" at bounding box center [62, 17] width 56 height 35
click at [73, 44] on link "Booking" at bounding box center [81, 50] width 93 height 25
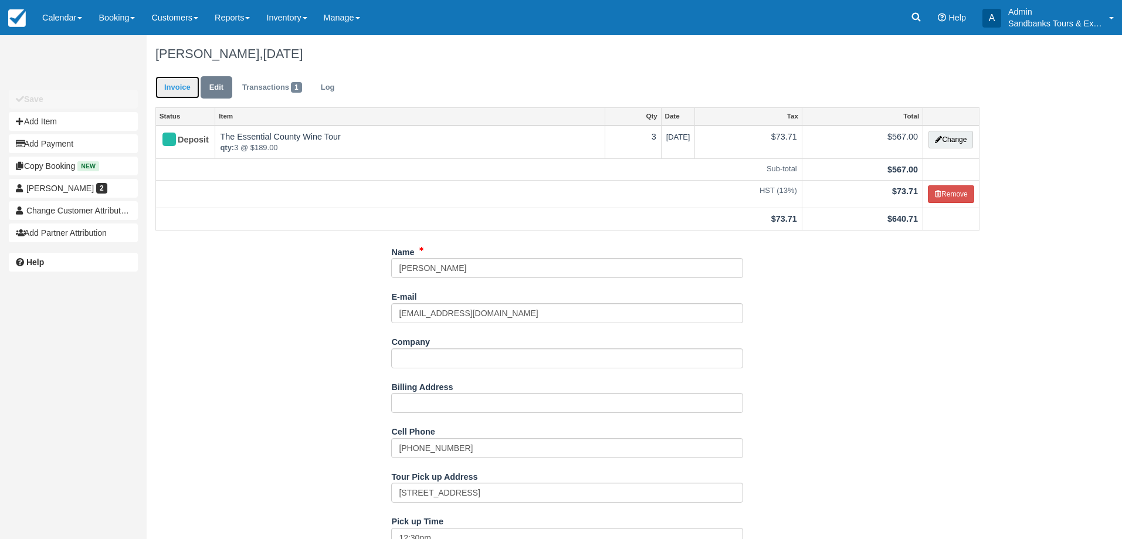
click at [169, 88] on link "Invoice" at bounding box center [177, 87] width 44 height 23
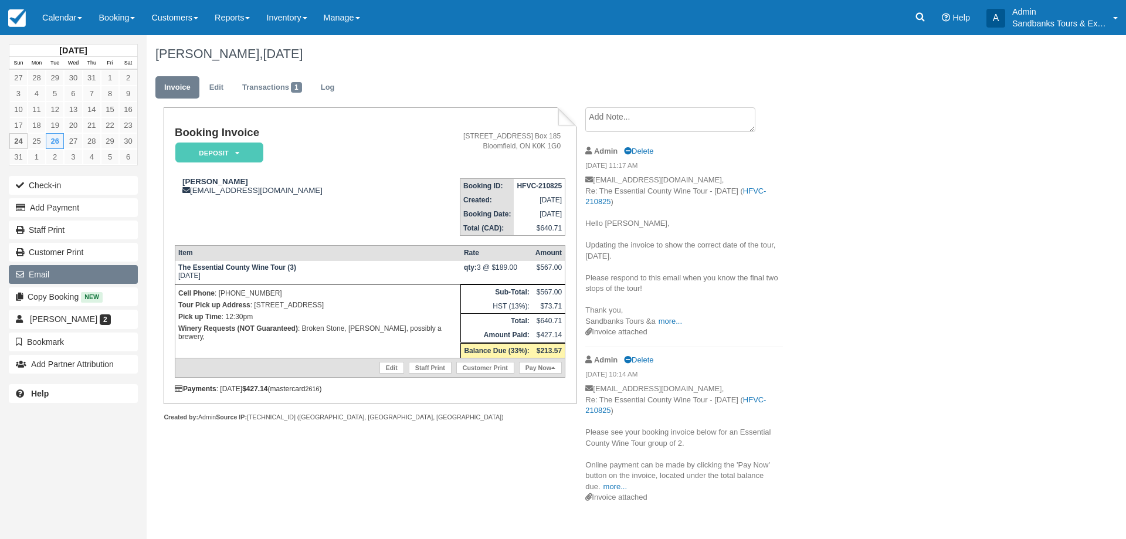
click at [69, 279] on button "Email" at bounding box center [73, 274] width 129 height 19
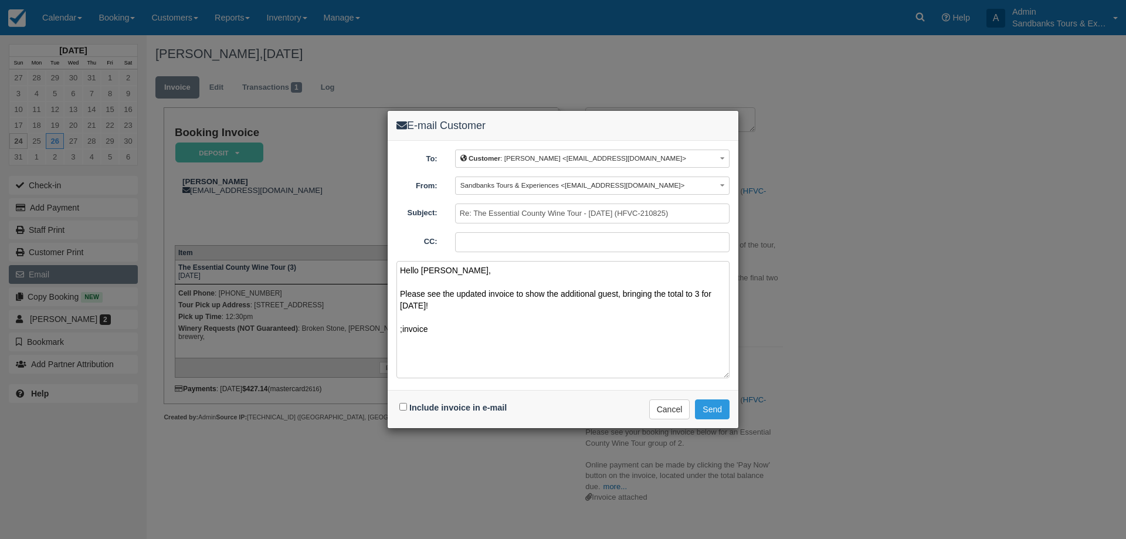
paste textarea "Please see your booking invoice below for a XXX tour for your group of XXX for …"
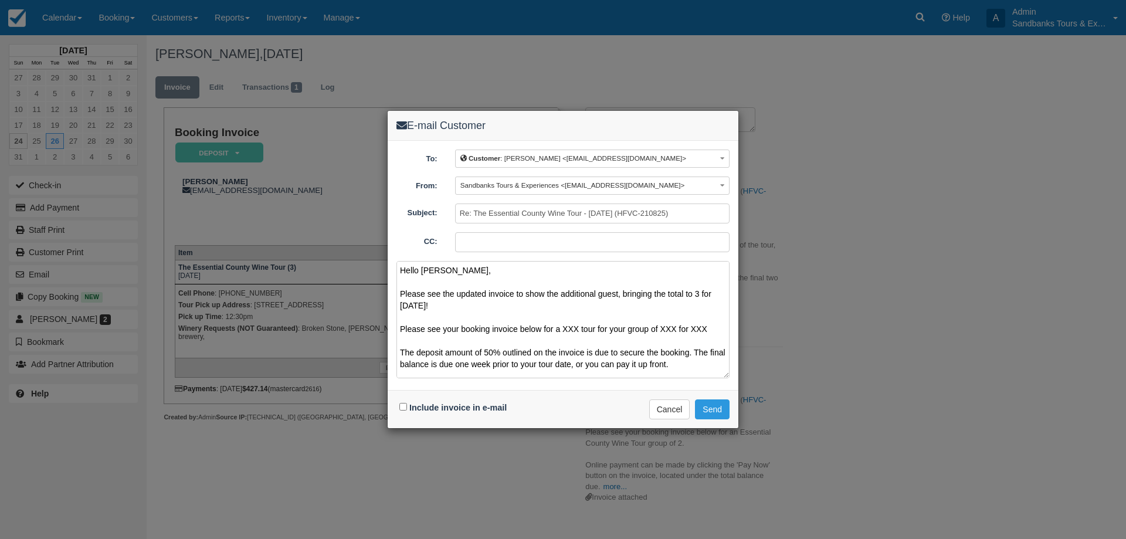
drag, startPoint x: 715, startPoint y: 326, endPoint x: 702, endPoint y: 331, distance: 13.9
click at [702, 331] on textarea "Hello Nicole, Please see the updated invoice to show the additional guest, brin…" at bounding box center [562, 319] width 333 height 117
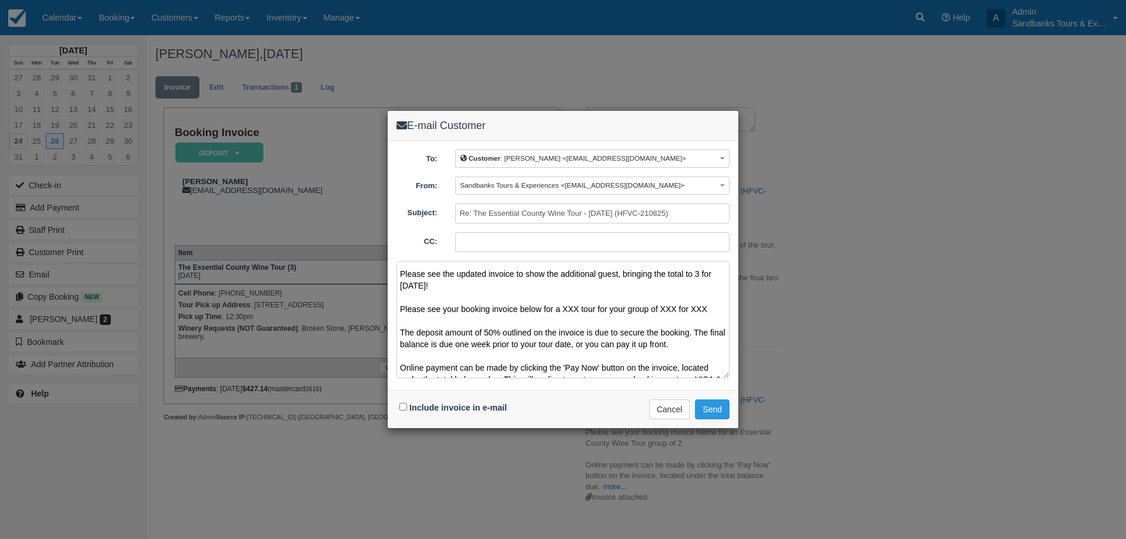
scroll to position [11, 0]
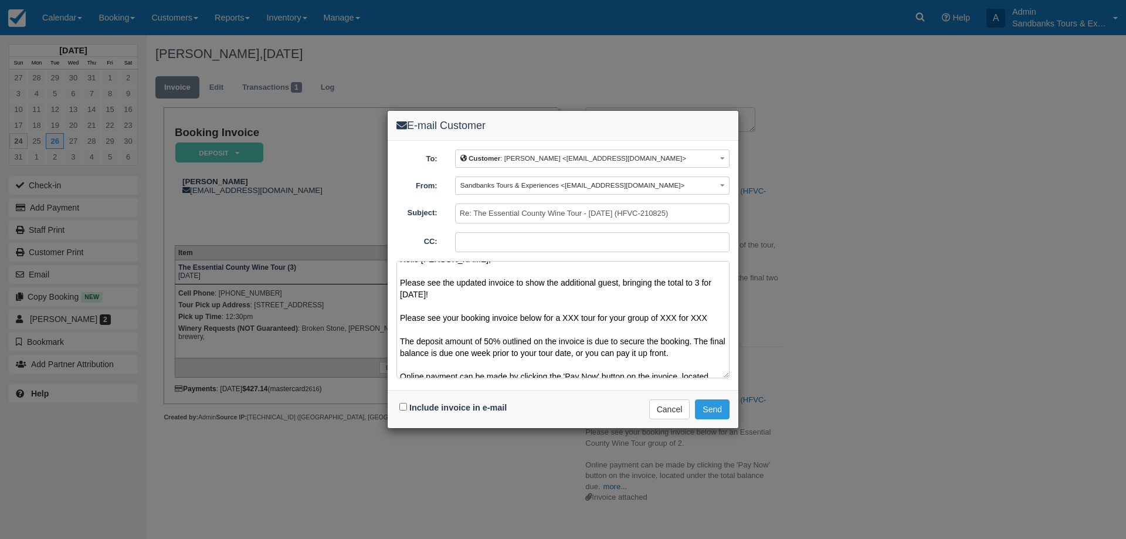
drag, startPoint x: 695, startPoint y: 311, endPoint x: 400, endPoint y: 304, distance: 295.0
click at [400, 304] on textarea "Hello Nicole, Please see the updated invoice to show the additional guest, brin…" at bounding box center [562, 319] width 333 height 117
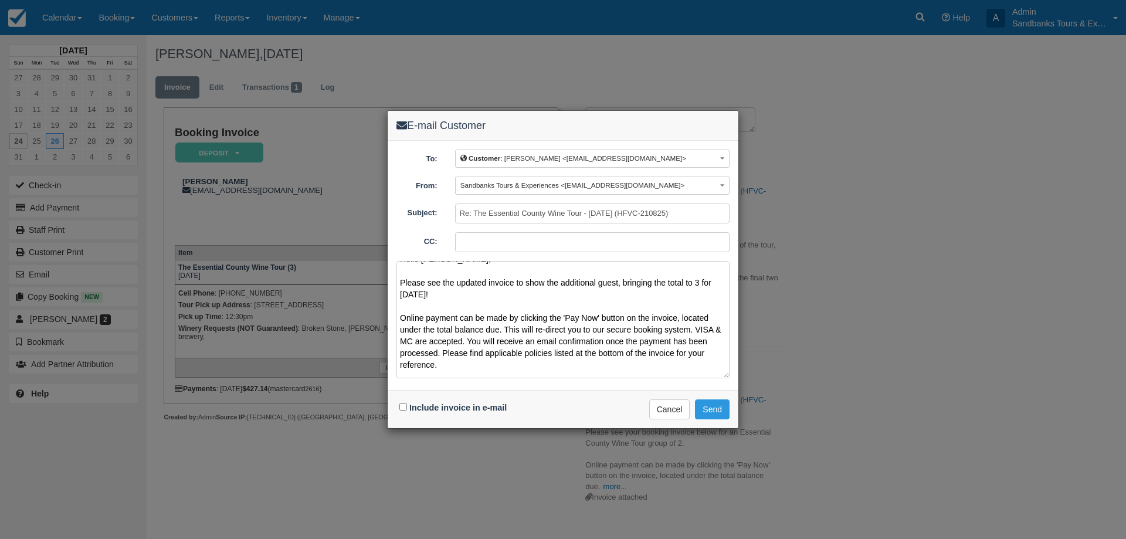
scroll to position [66, 0]
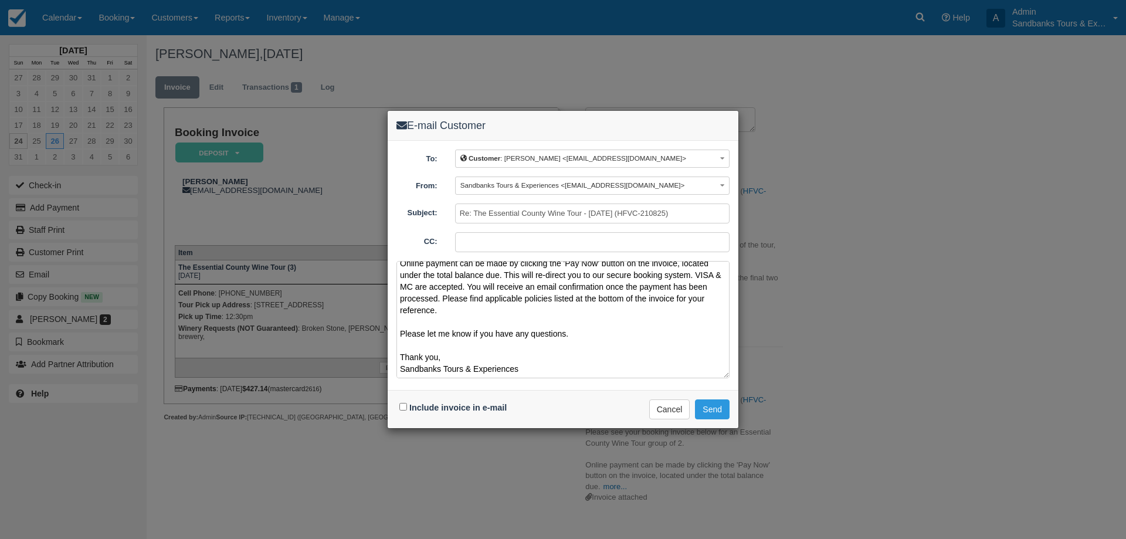
type textarea "Hello Nicole, Please see the updated invoice to show the additional guest, brin…"
click at [402, 409] on input "Include invoice in e-mail" at bounding box center [403, 407] width 8 height 8
checkbox input "true"
click at [722, 410] on button "Send" at bounding box center [712, 409] width 35 height 20
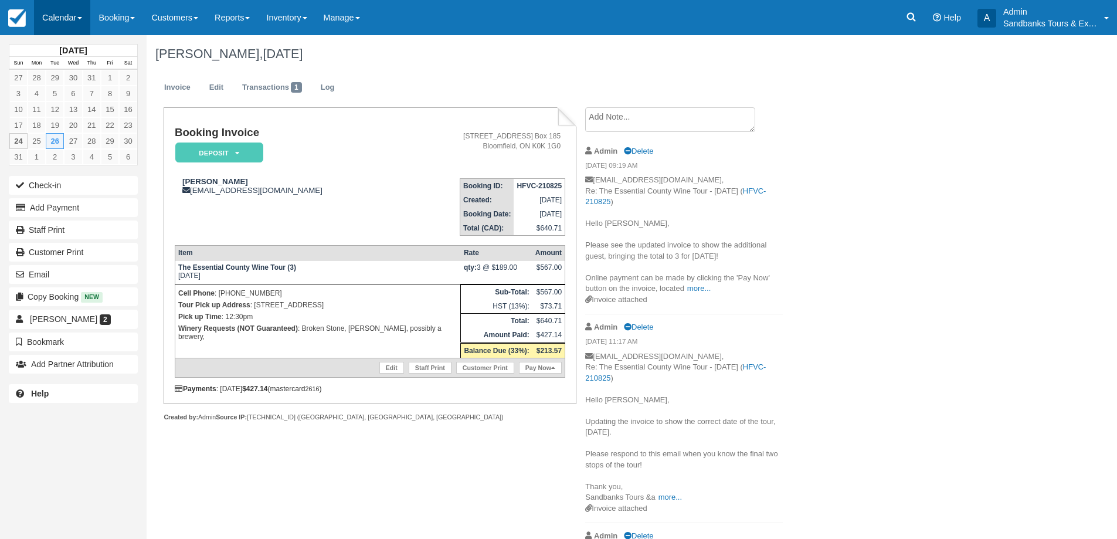
click at [54, 11] on link "Calendar" at bounding box center [62, 17] width 56 height 35
click at [50, 42] on link "Booking" at bounding box center [81, 50] width 93 height 25
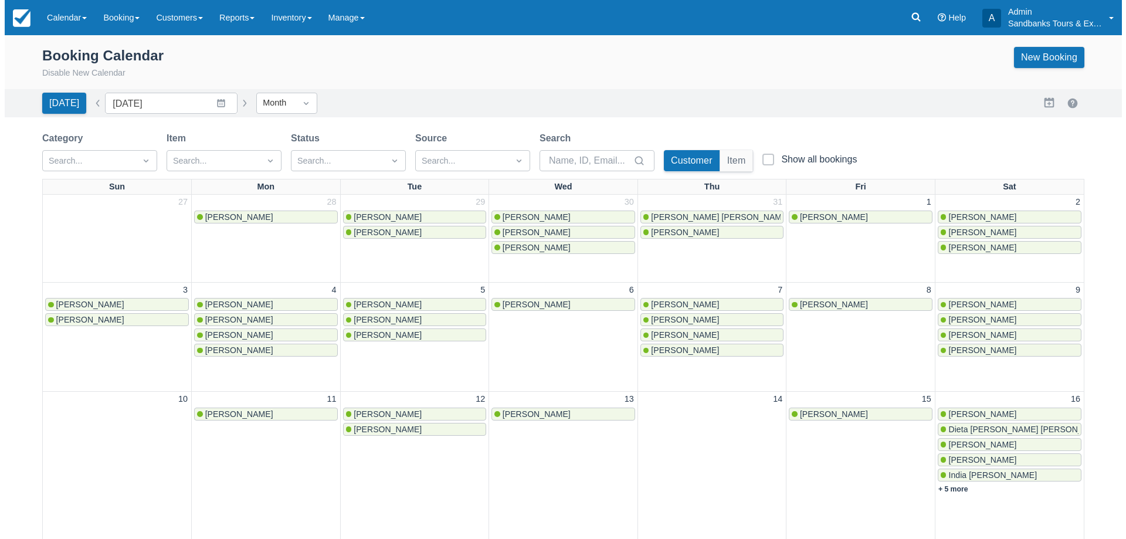
scroll to position [412, 0]
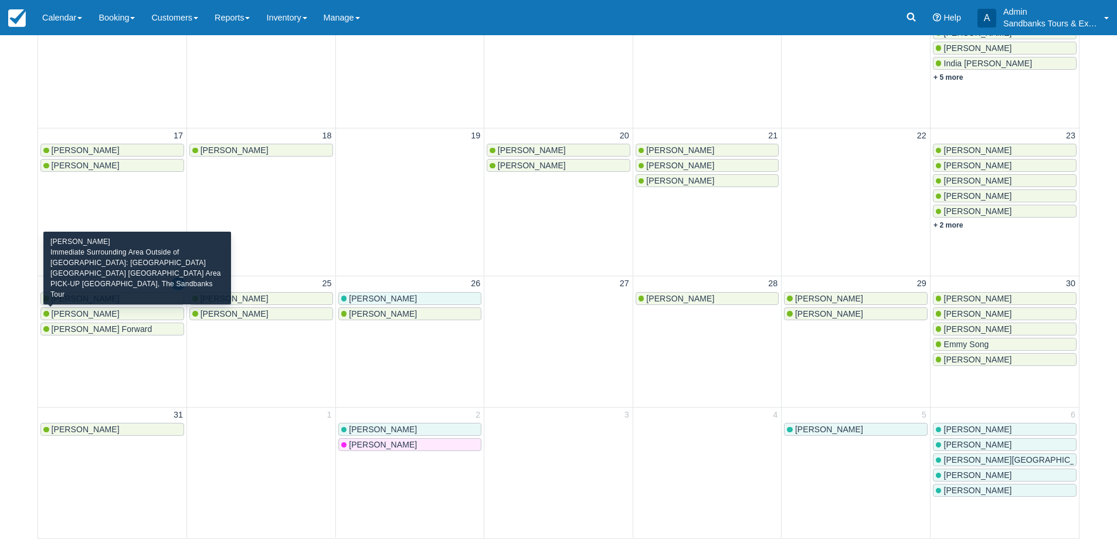
click at [91, 313] on span "[PERSON_NAME]" at bounding box center [86, 313] width 68 height 9
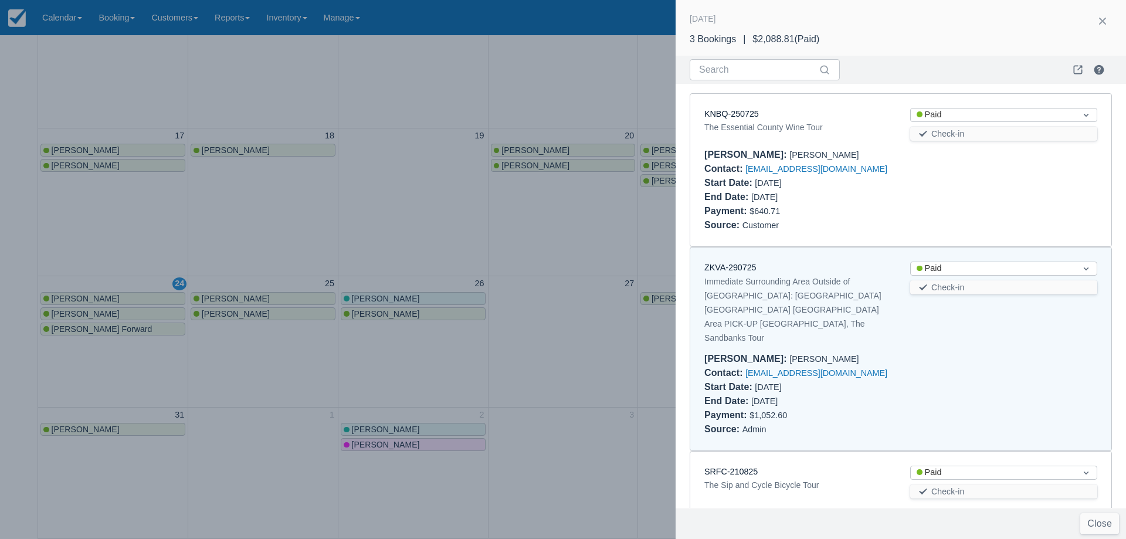
scroll to position [79, 0]
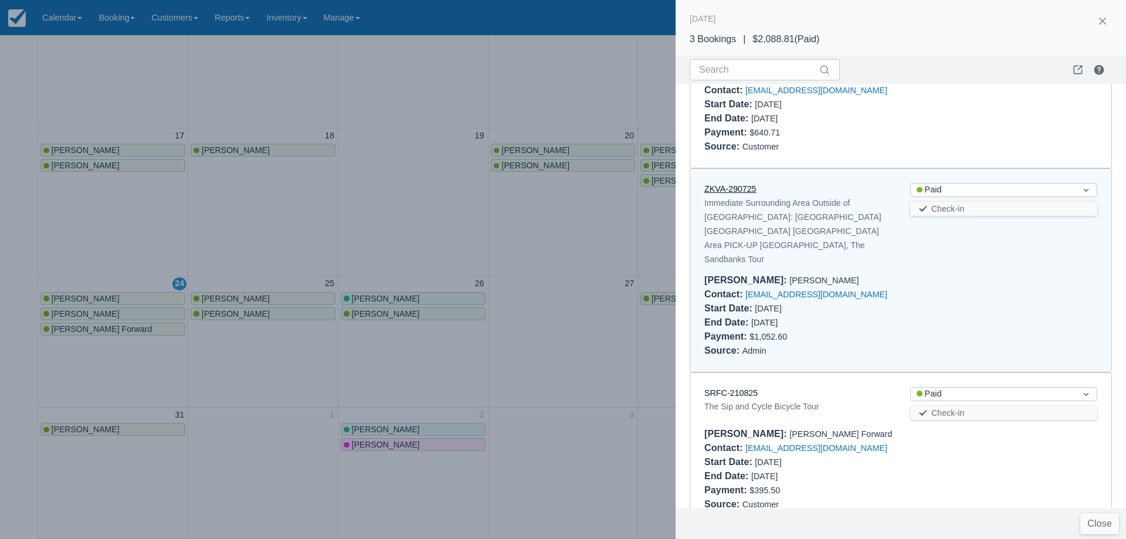
click at [742, 186] on link "ZKVA-290725" at bounding box center [730, 188] width 52 height 9
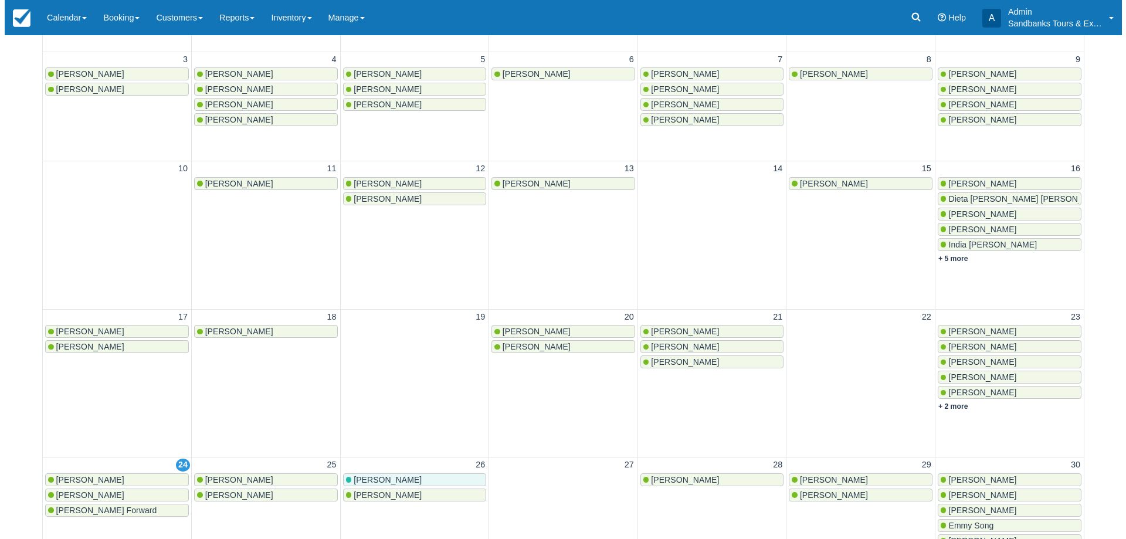
scroll to position [412, 0]
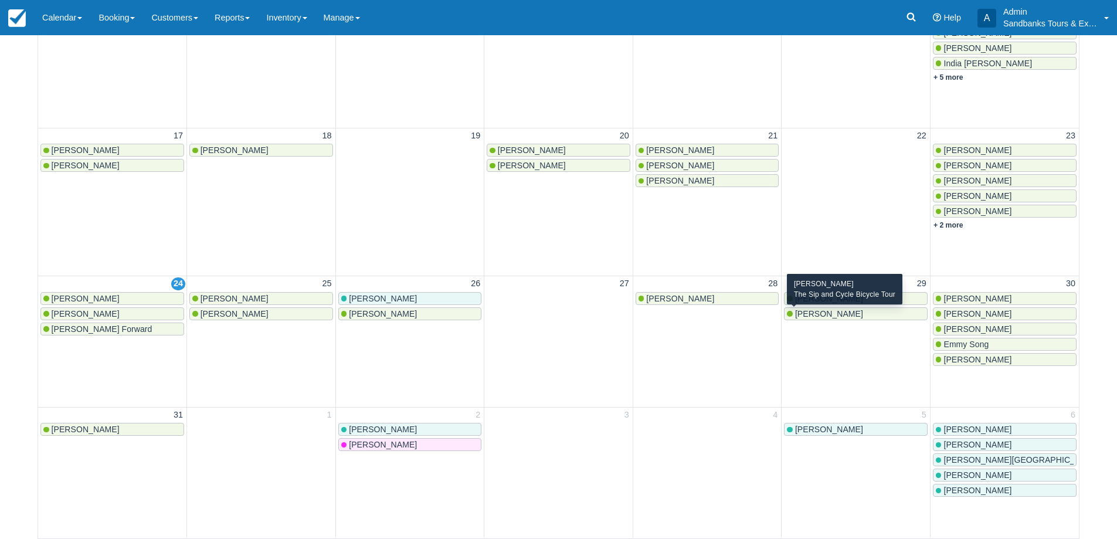
click at [856, 316] on div "[PERSON_NAME]" at bounding box center [856, 313] width 138 height 9
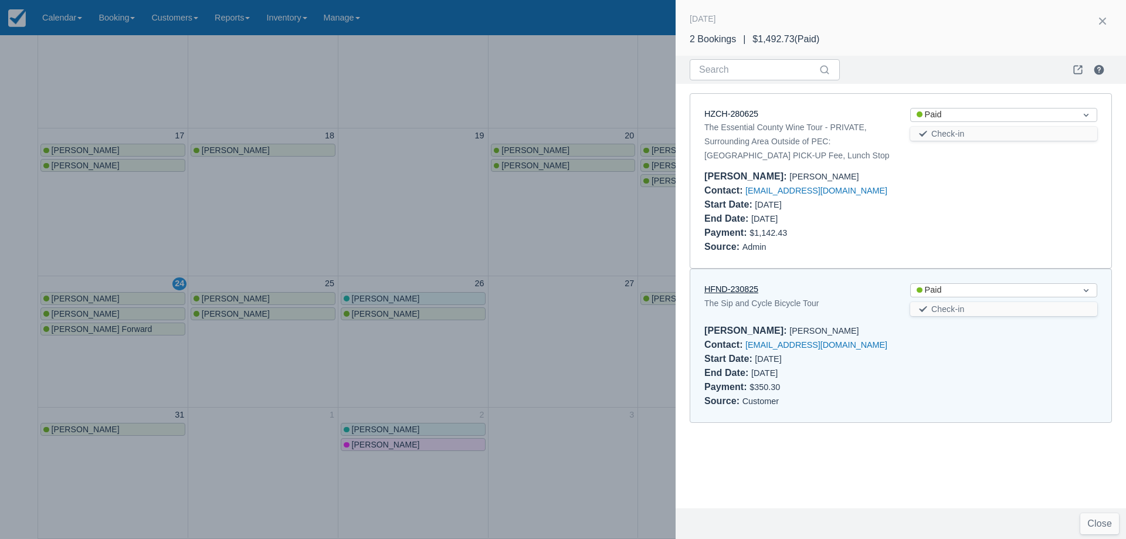
click at [743, 292] on link "HFND-230825" at bounding box center [731, 288] width 54 height 9
click at [528, 242] on div at bounding box center [563, 269] width 1126 height 539
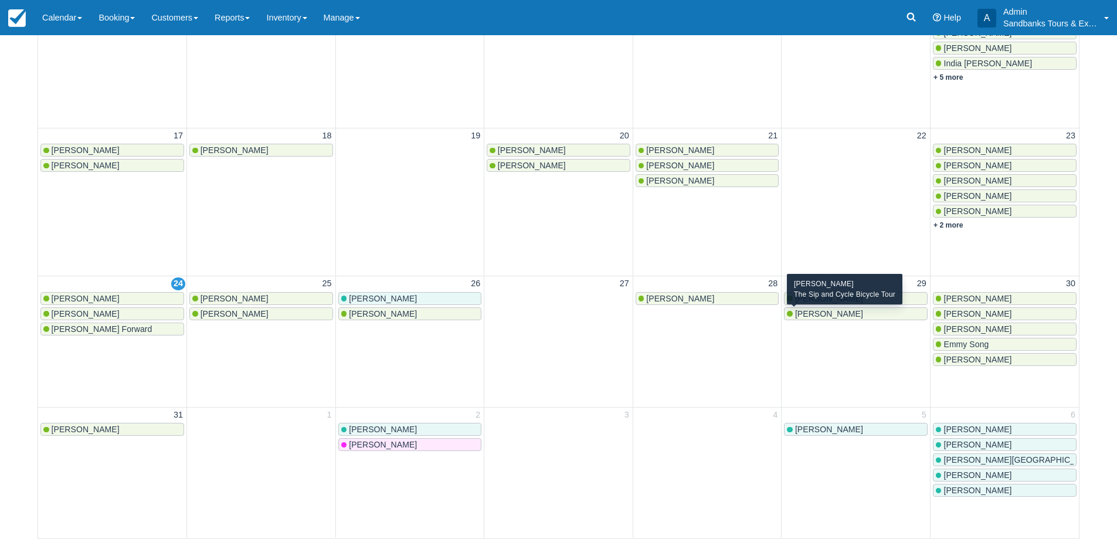
click at [844, 314] on span "[PERSON_NAME]" at bounding box center [829, 313] width 68 height 9
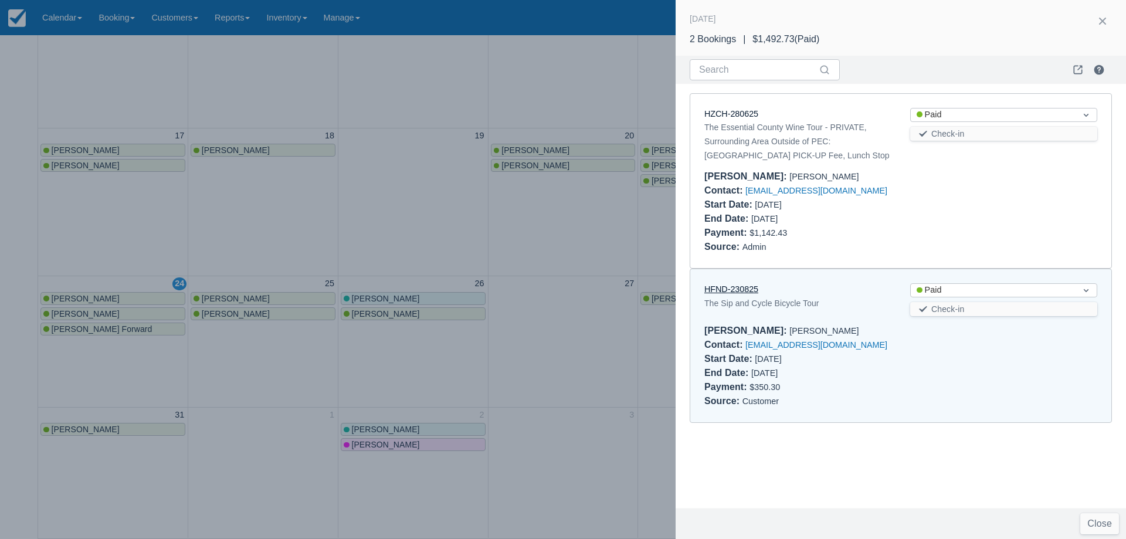
click at [736, 292] on link "HFND-230825" at bounding box center [731, 288] width 54 height 9
click at [380, 199] on div at bounding box center [563, 269] width 1126 height 539
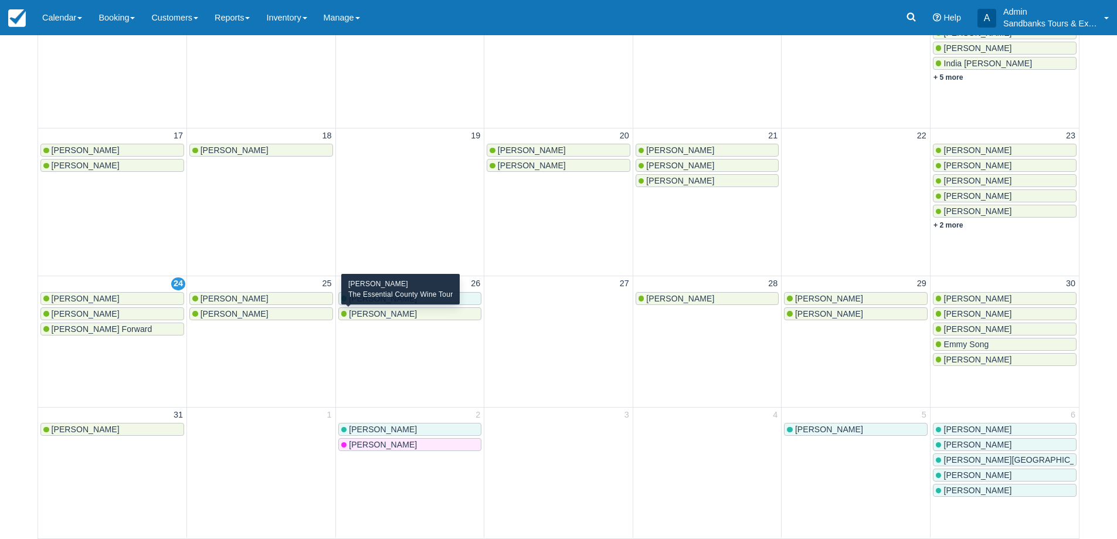
click at [392, 310] on span "Lisa Chartrand" at bounding box center [383, 313] width 68 height 9
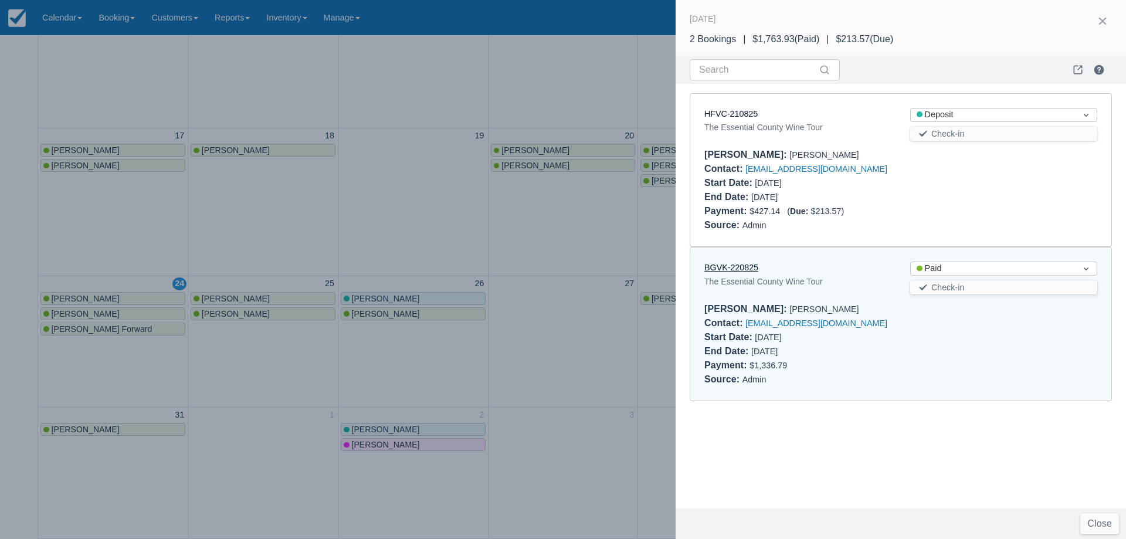
click at [741, 265] on link "BGVK-220825" at bounding box center [731, 267] width 54 height 9
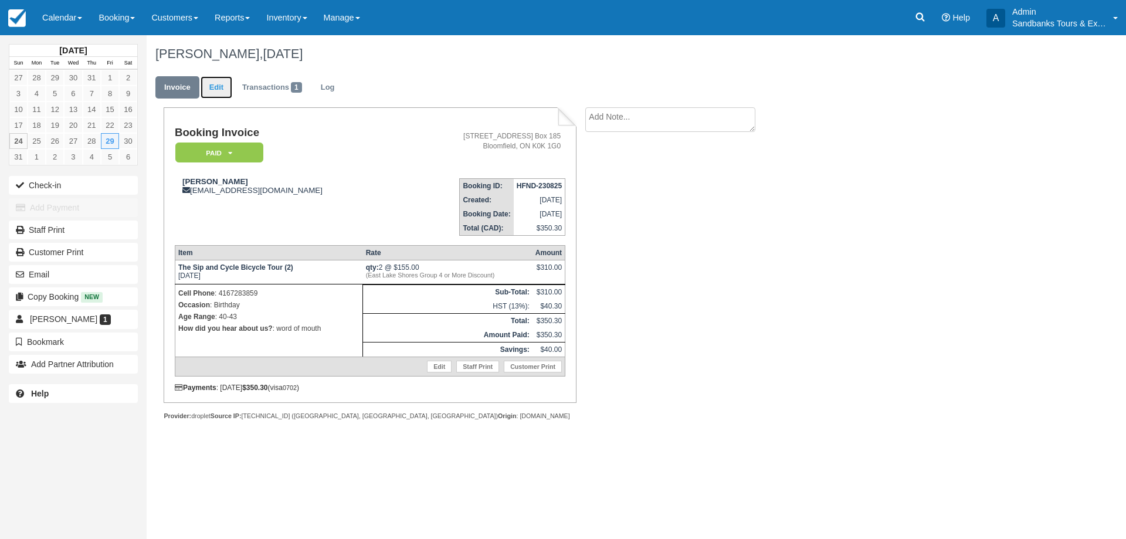
click at [220, 86] on link "Edit" at bounding box center [217, 87] width 32 height 23
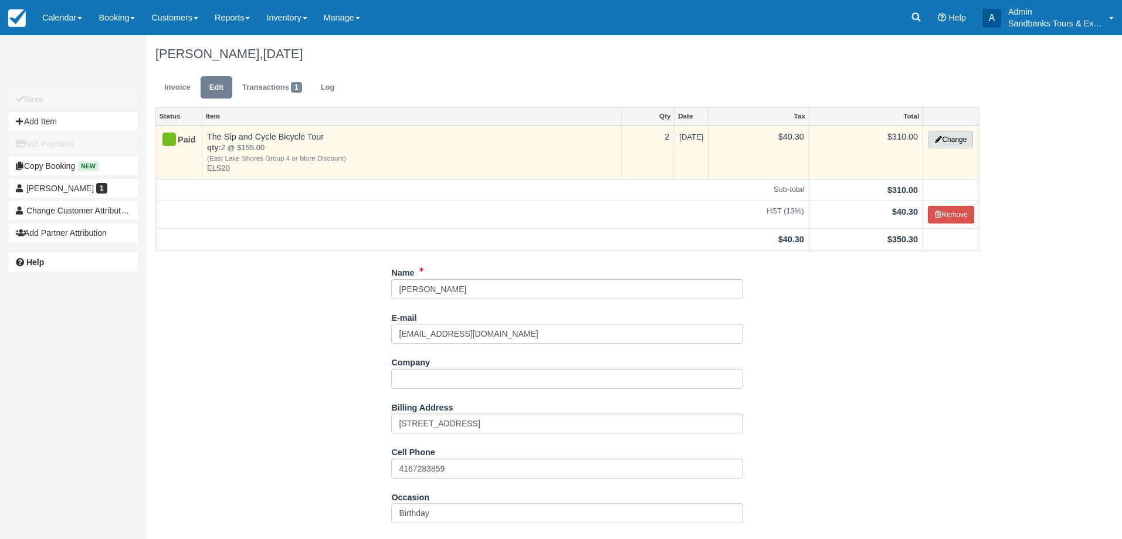
click at [942, 134] on button "Change" at bounding box center [950, 140] width 45 height 18
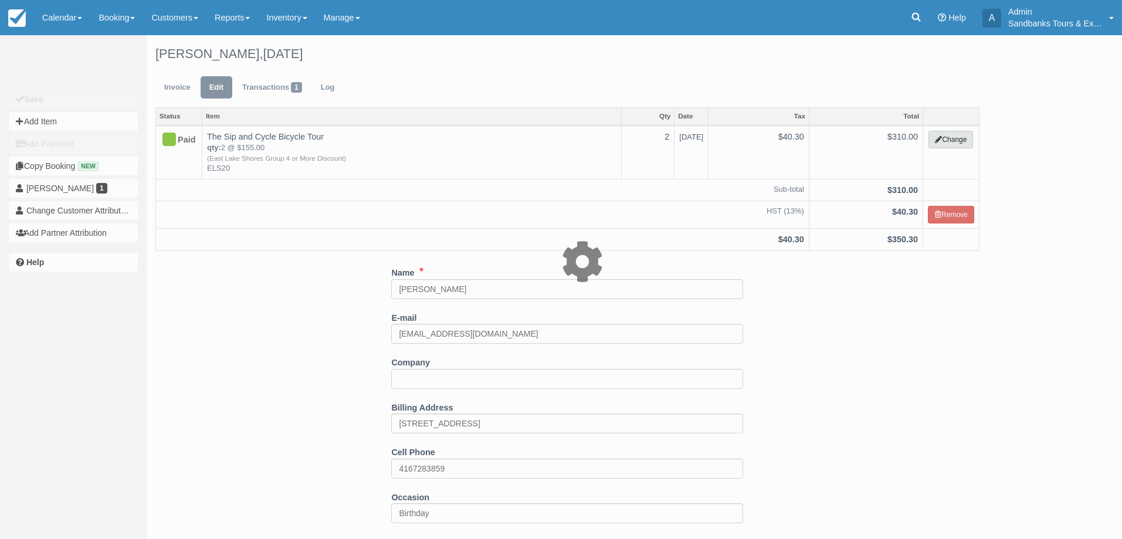
select select "40"
type input "310.00"
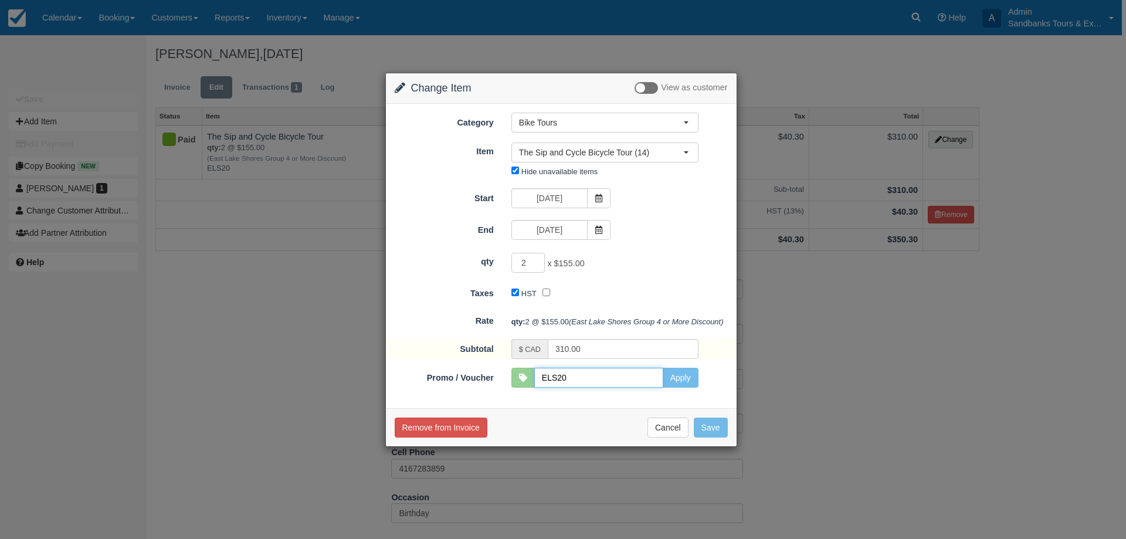
click at [579, 388] on input "ELS20" at bounding box center [598, 378] width 129 height 20
click at [649, 388] on input "ELS20" at bounding box center [598, 378] width 129 height 20
type input "ELS10"
click at [688, 388] on button "Apply" at bounding box center [681, 378] width 36 height 20
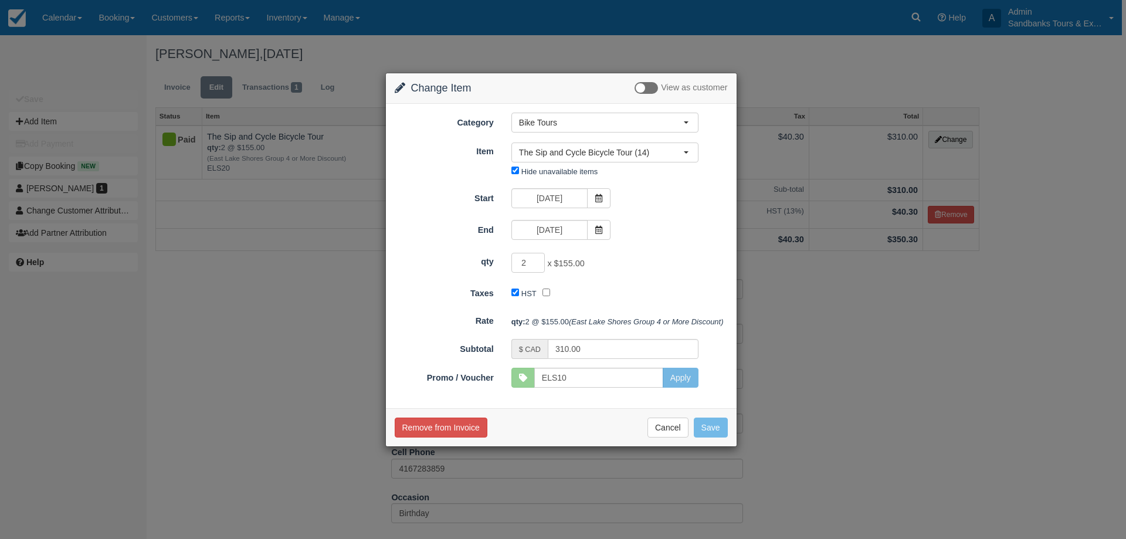
type input "330.00"
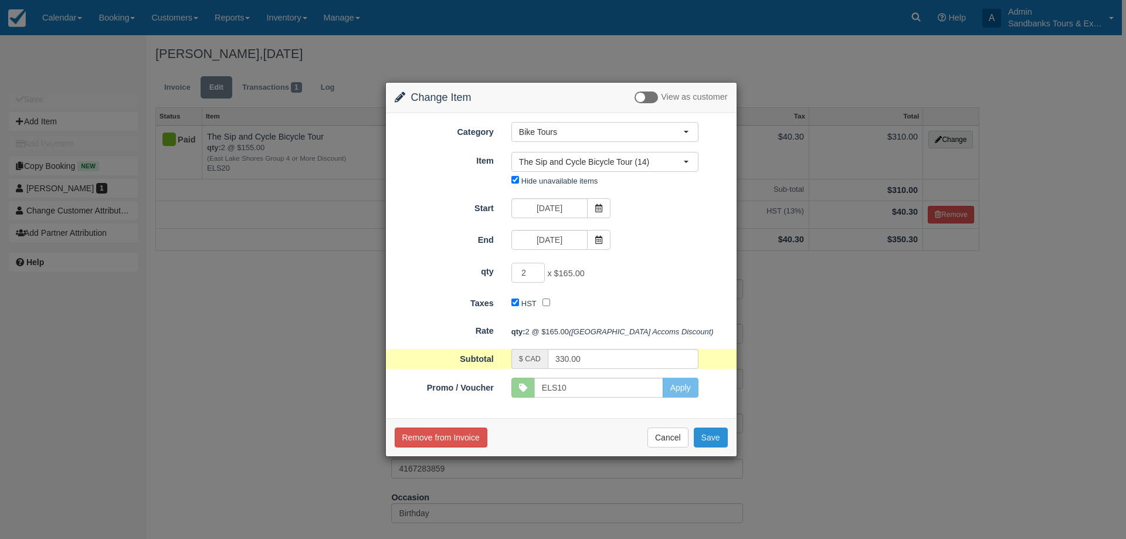
click at [722, 445] on button "Save" at bounding box center [711, 437] width 34 height 20
checkbox input "false"
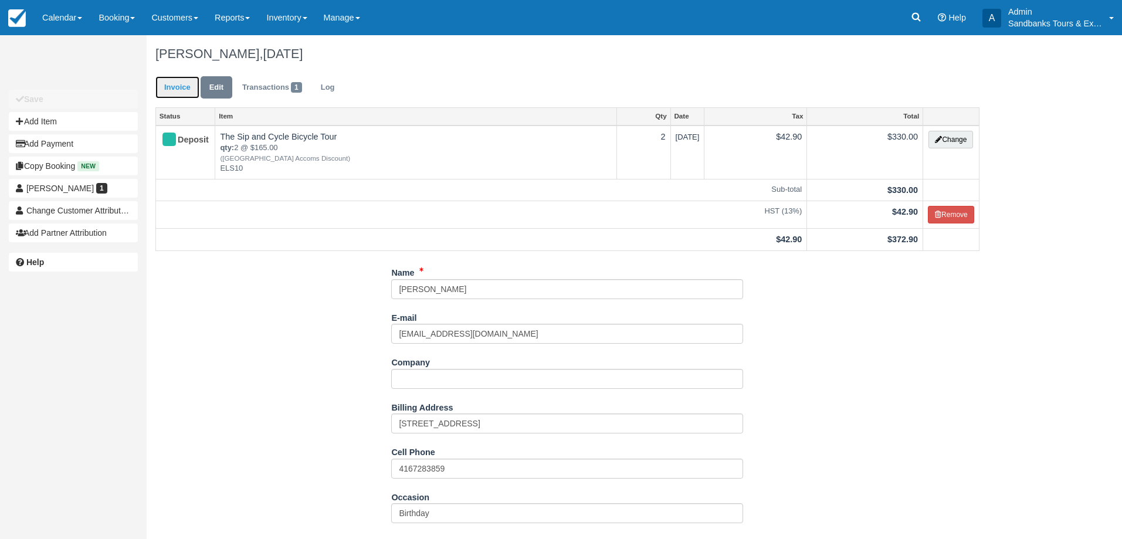
click at [167, 88] on link "Invoice" at bounding box center [177, 87] width 44 height 23
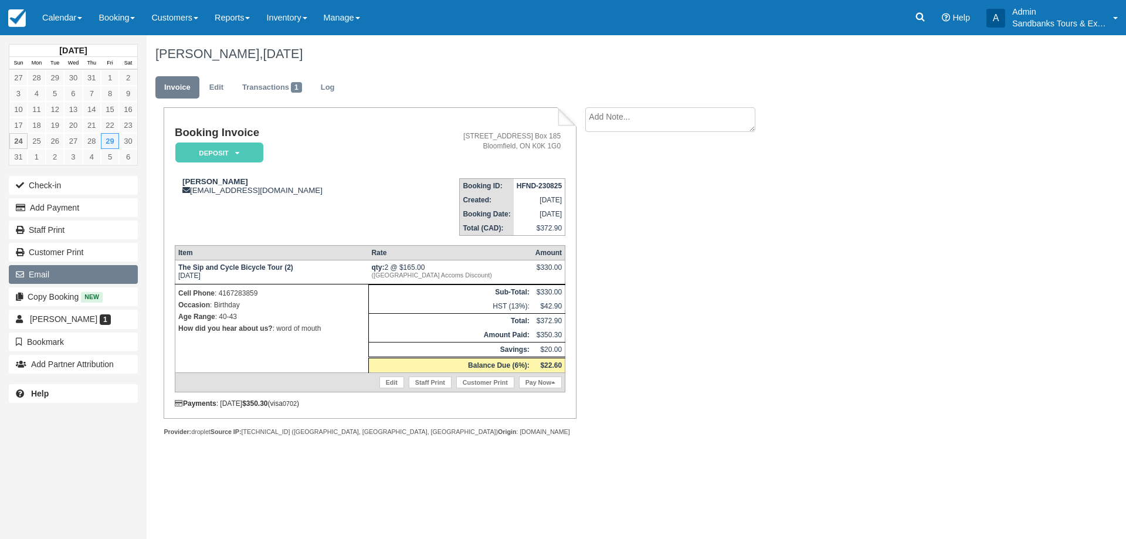
click at [62, 278] on button "Email" at bounding box center [73, 274] width 129 height 19
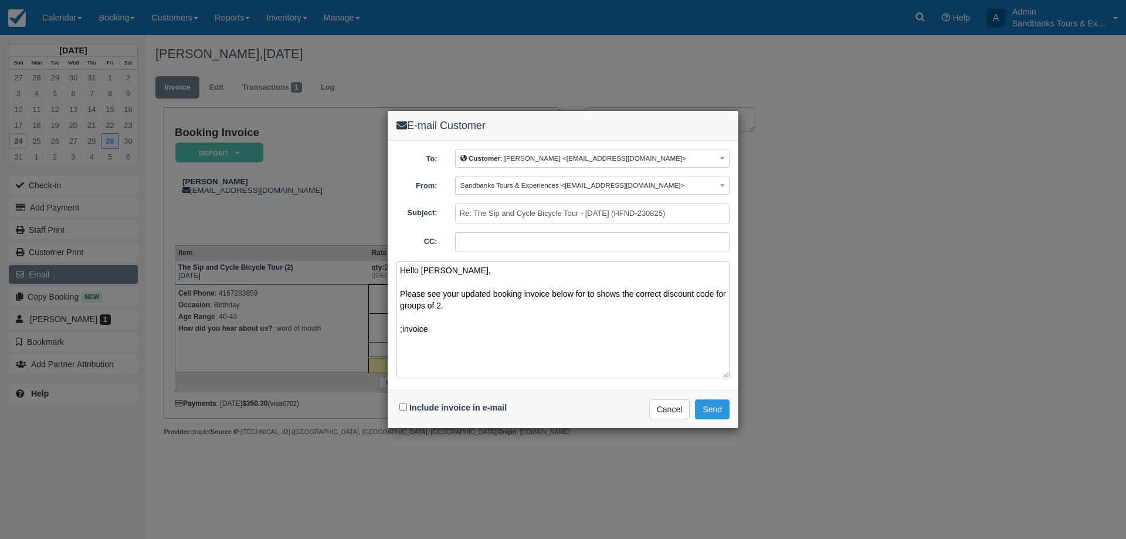
paste textarea "Please see your booking invoice below for a XXX tour for your group of XXX for …"
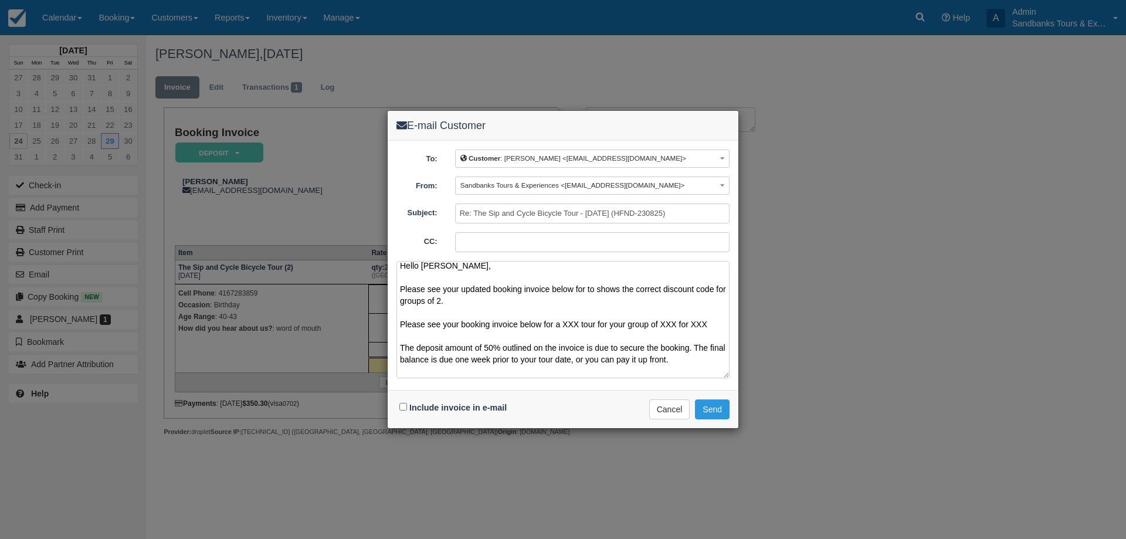
scroll to position [3, 0]
drag, startPoint x: 690, startPoint y: 361, endPoint x: 400, endPoint y: 317, distance: 293.0
click at [400, 317] on textarea "Hello Swati, Please see your updated booking invoice below for to shows the cor…" at bounding box center [562, 319] width 333 height 117
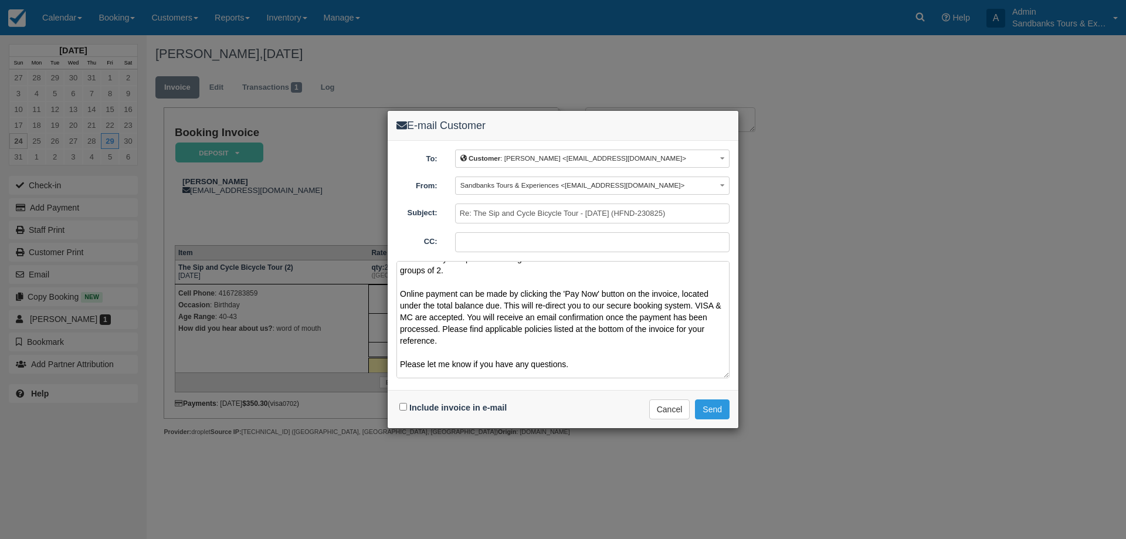
scroll to position [66, 0]
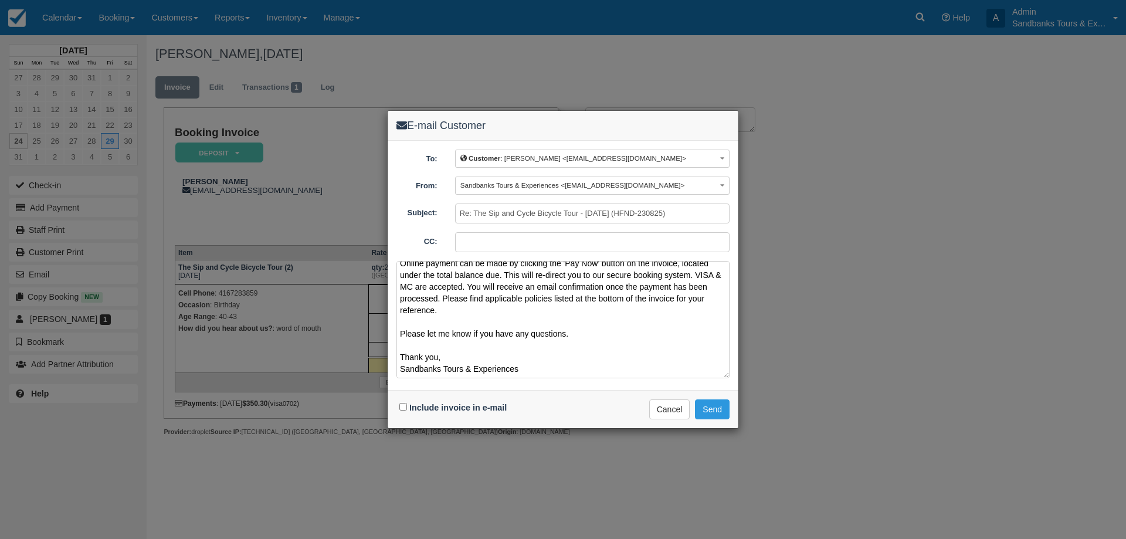
type textarea "Hello Swati, Please see your updated booking invoice below for to shows the cor…"
click at [405, 407] on input "Include invoice in e-mail" at bounding box center [403, 407] width 8 height 8
checkbox input "true"
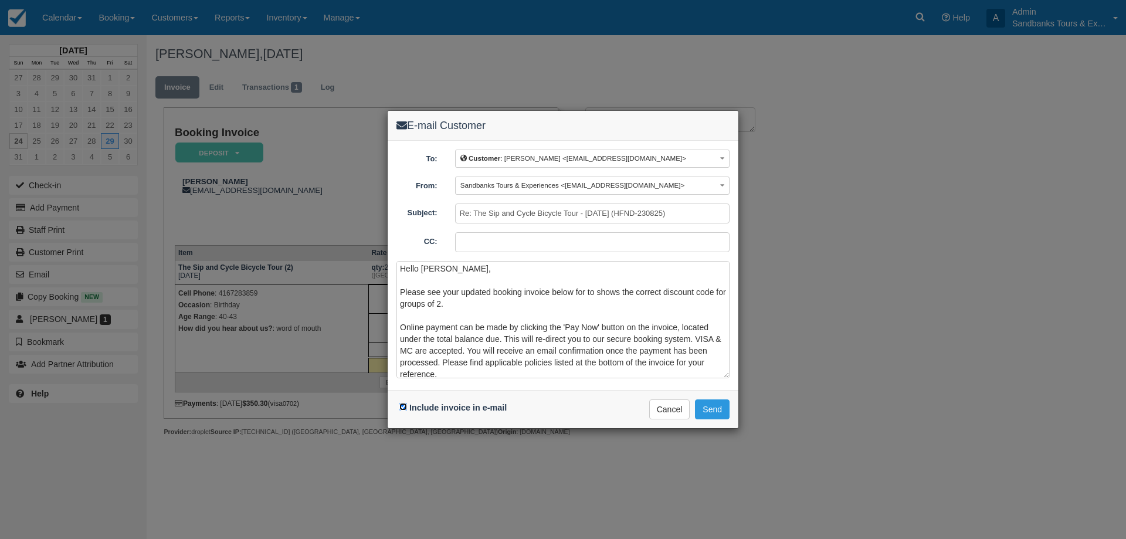
scroll to position [0, 0]
click at [680, 415] on button "Cancel" at bounding box center [669, 409] width 41 height 20
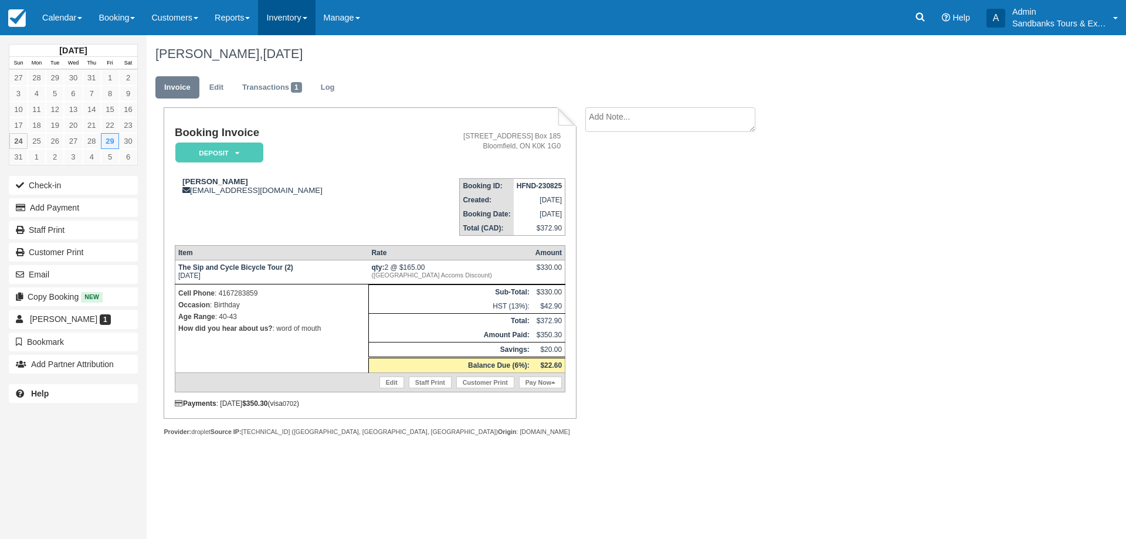
click at [297, 21] on link "Inventory" at bounding box center [286, 17] width 57 height 35
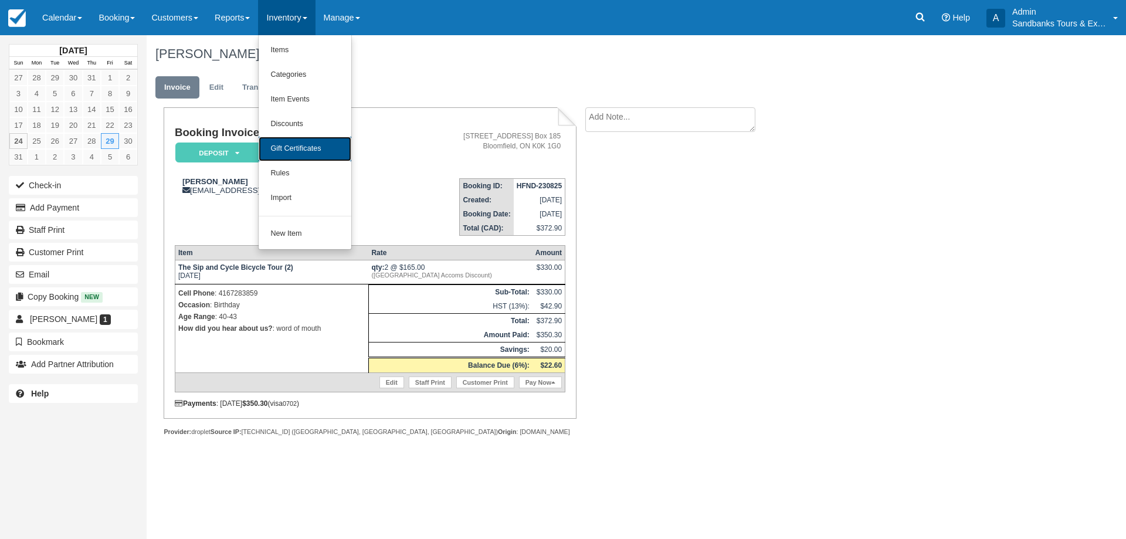
click at [320, 148] on link "Gift Certificates" at bounding box center [305, 149] width 93 height 25
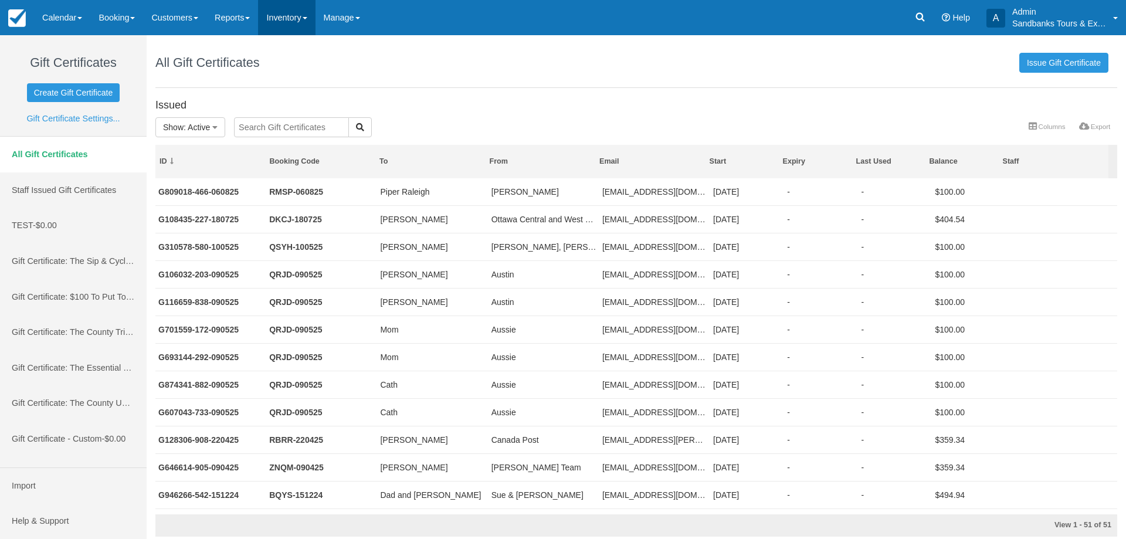
click at [300, 25] on link "Inventory" at bounding box center [286, 17] width 57 height 35
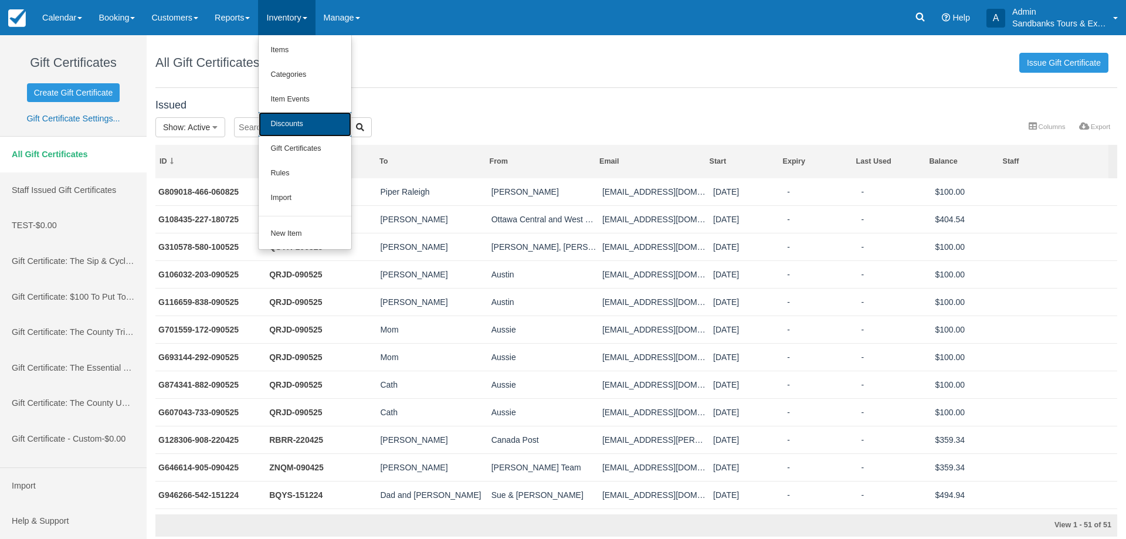
click at [312, 127] on link "Discounts" at bounding box center [305, 124] width 93 height 25
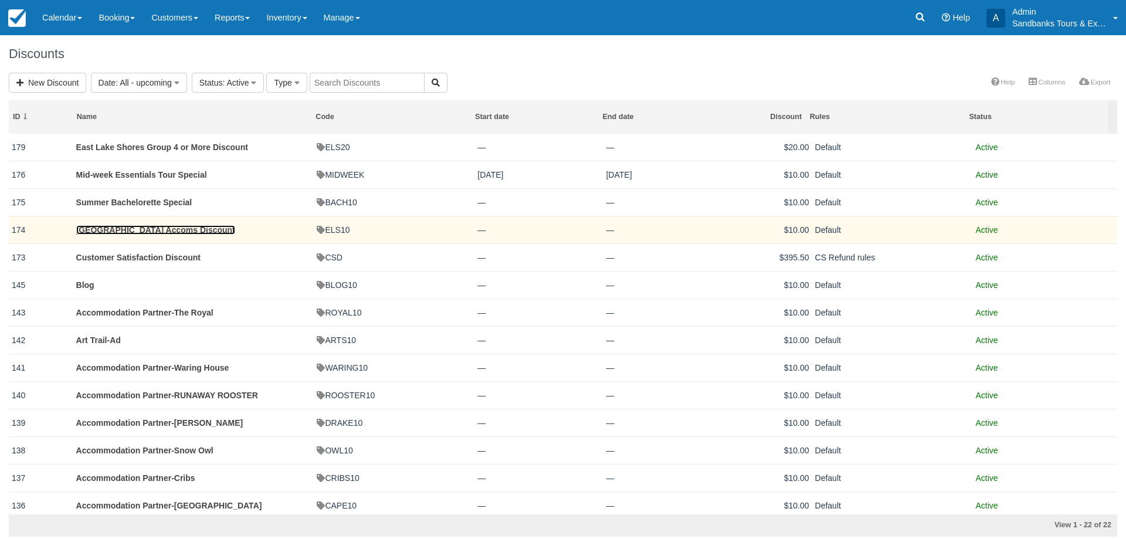
click at [198, 229] on link "[GEOGRAPHIC_DATA] Accoms Discount" at bounding box center [155, 229] width 159 height 9
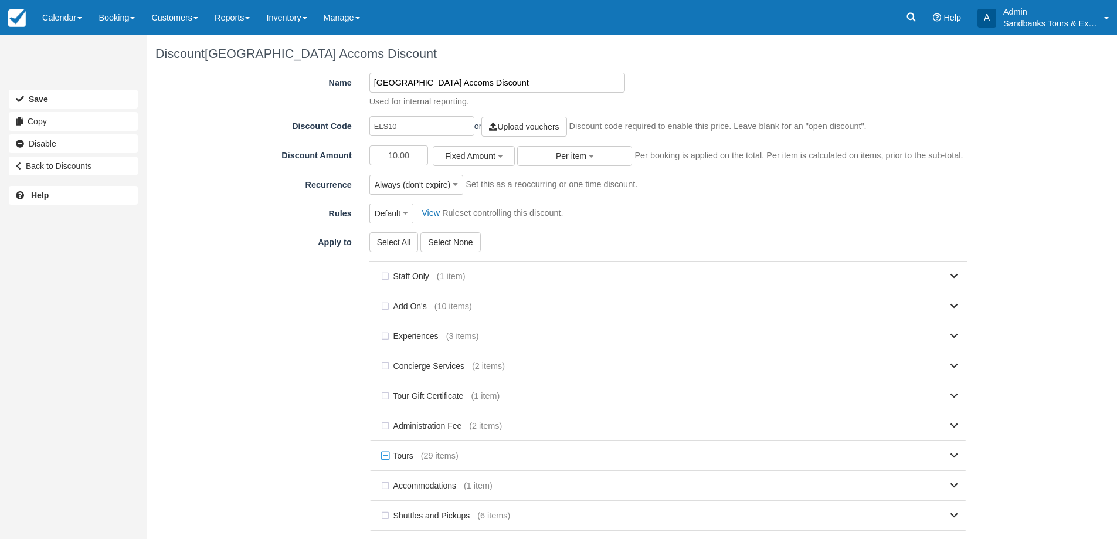
drag, startPoint x: 514, startPoint y: 81, endPoint x: 444, endPoint y: 86, distance: 69.9
click at [444, 86] on input "East Lake Shores Accoms Discount" at bounding box center [497, 83] width 256 height 20
click at [496, 84] on input "East Lake Shores Groups of 2 or 3 Discount" at bounding box center [497, 83] width 256 height 20
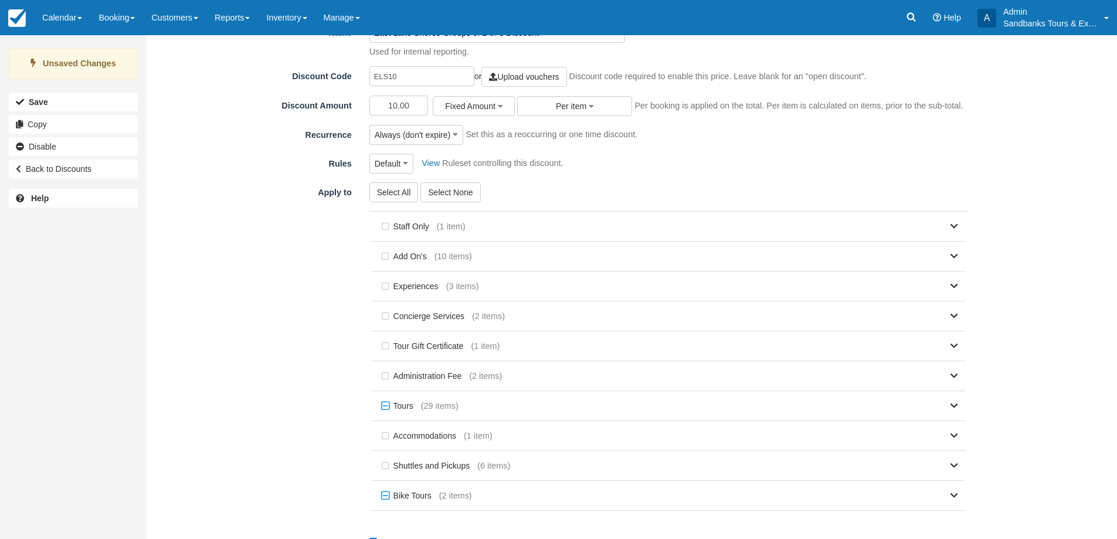
scroll to position [97, 0]
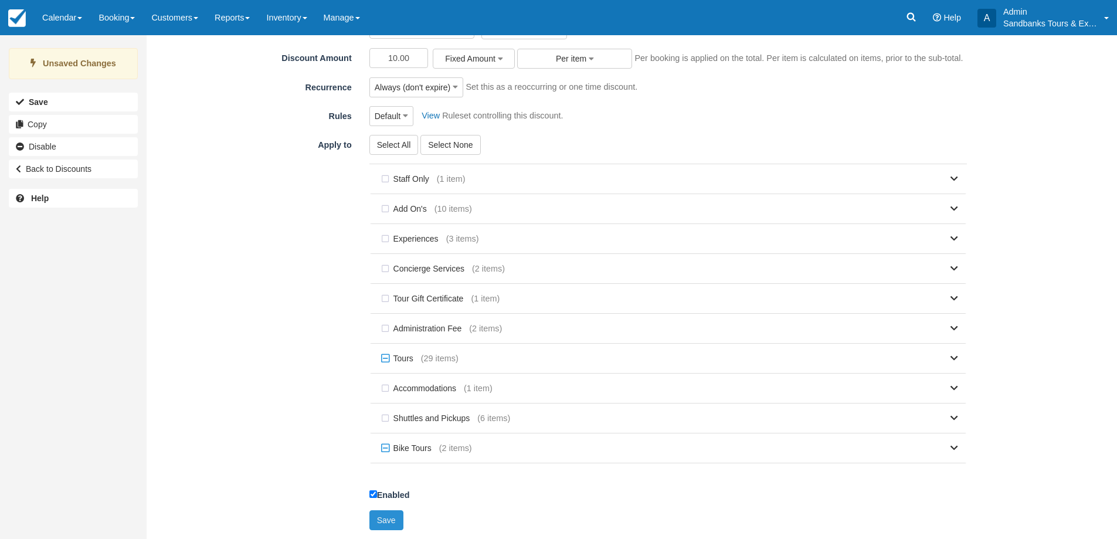
type input "East Lake Shores Groups of 2 or 3 Discount"
click at [390, 518] on button "Save" at bounding box center [386, 520] width 34 height 20
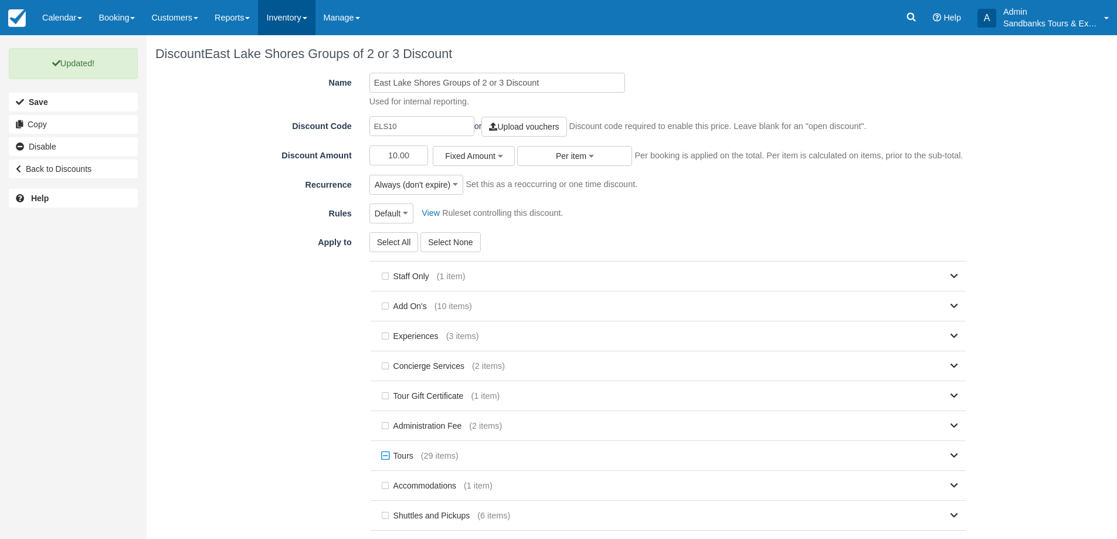
click at [315, 12] on link "Inventory" at bounding box center [286, 17] width 57 height 35
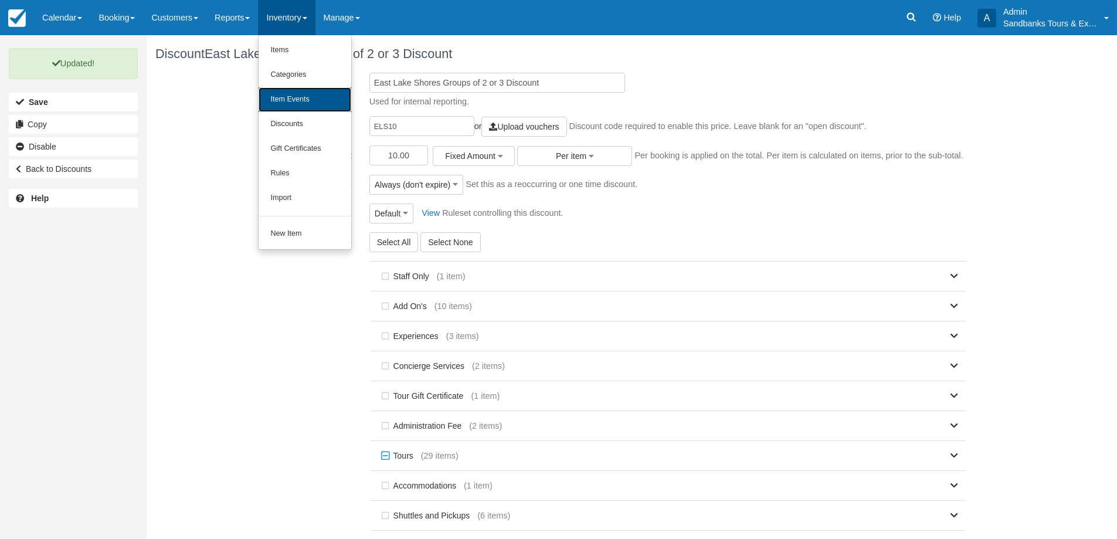
click at [318, 100] on link "Item Events" at bounding box center [305, 99] width 93 height 25
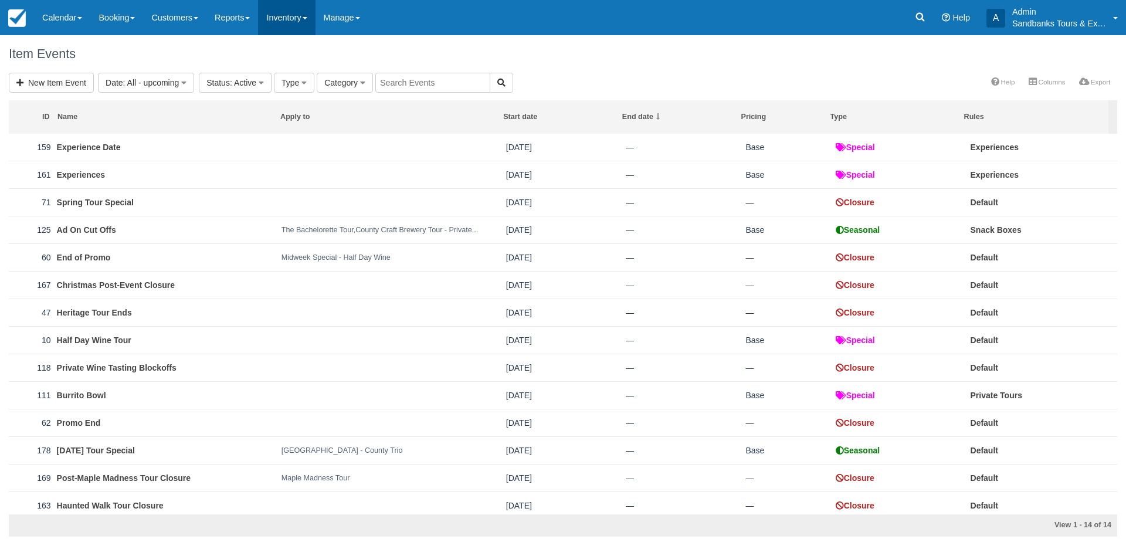
click at [300, 29] on link "Inventory" at bounding box center [286, 17] width 57 height 35
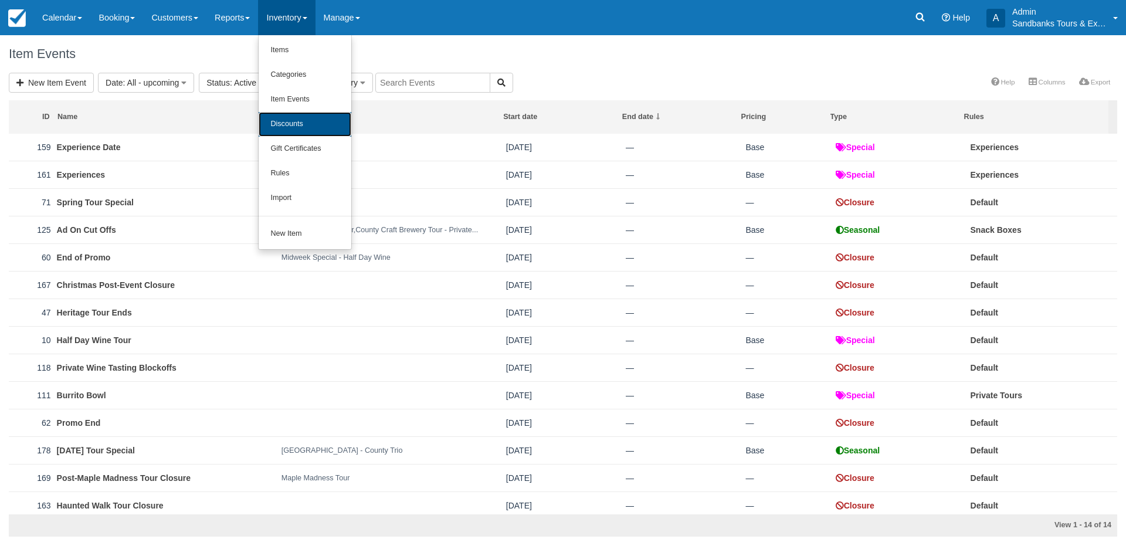
click at [307, 120] on link "Discounts" at bounding box center [305, 124] width 93 height 25
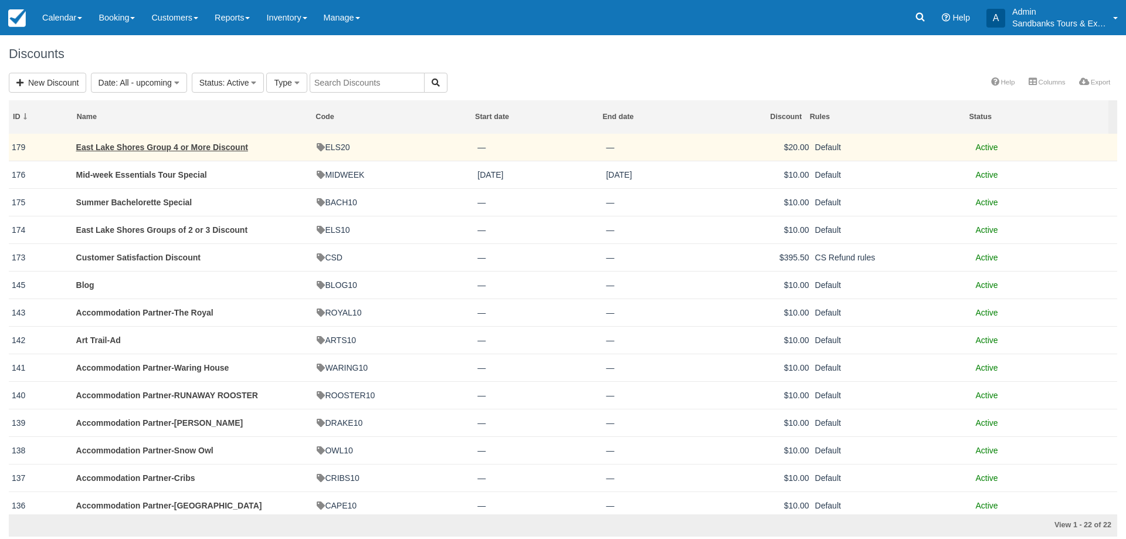
click at [167, 141] on td "East Lake Shores Group 4 or More Discount" at bounding box center [193, 148] width 241 height 28
click at [168, 148] on link "East Lake Shores Group 4 or More Discount" at bounding box center [162, 146] width 172 height 9
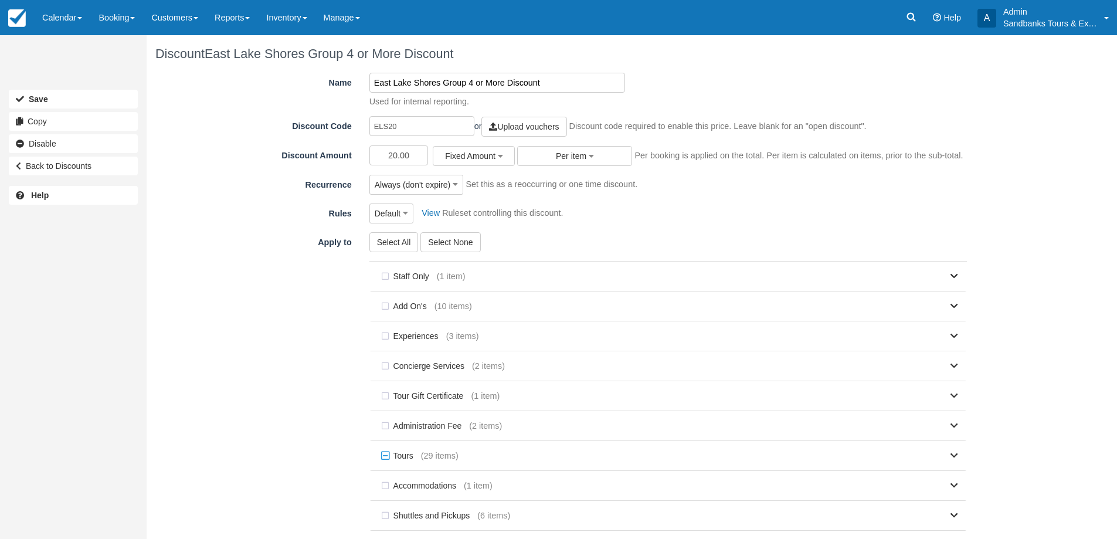
click at [467, 85] on input "East Lake Shores Group 4 or More Discount" at bounding box center [497, 83] width 256 height 20
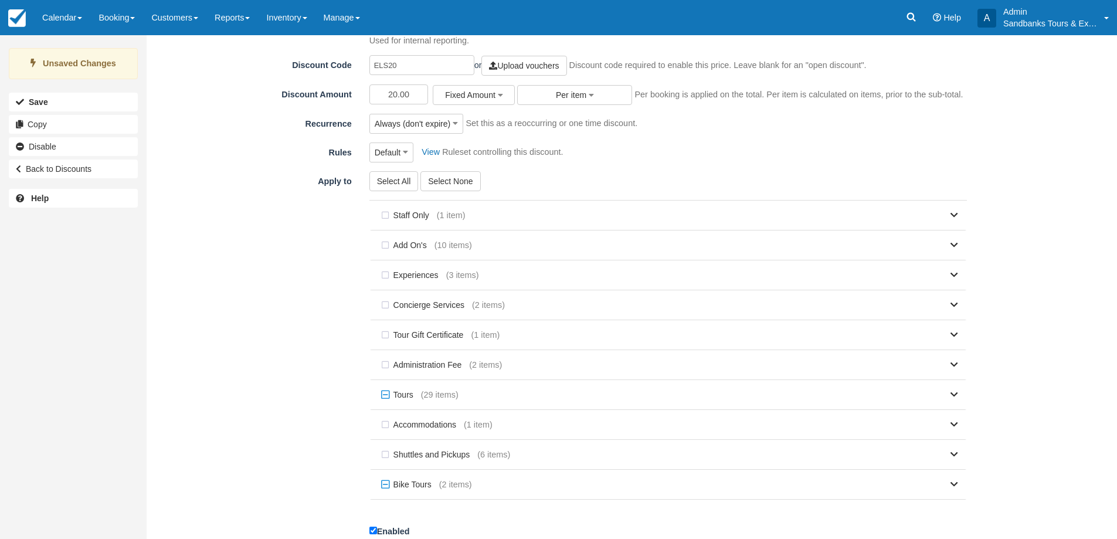
scroll to position [97, 0]
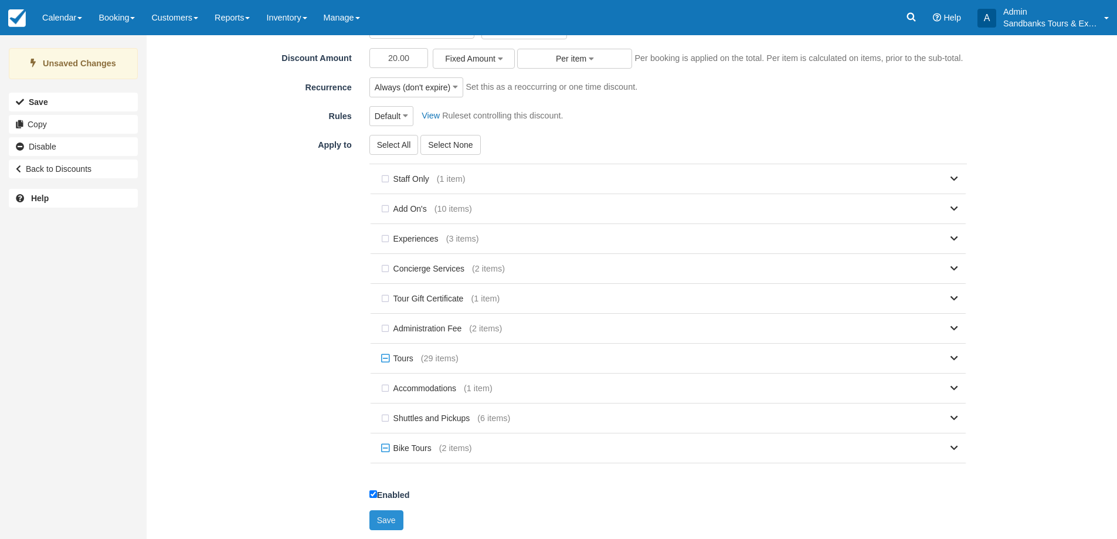
type input "[GEOGRAPHIC_DATA] Groups of 4 or More Discount"
click at [390, 518] on button "Save" at bounding box center [386, 520] width 34 height 20
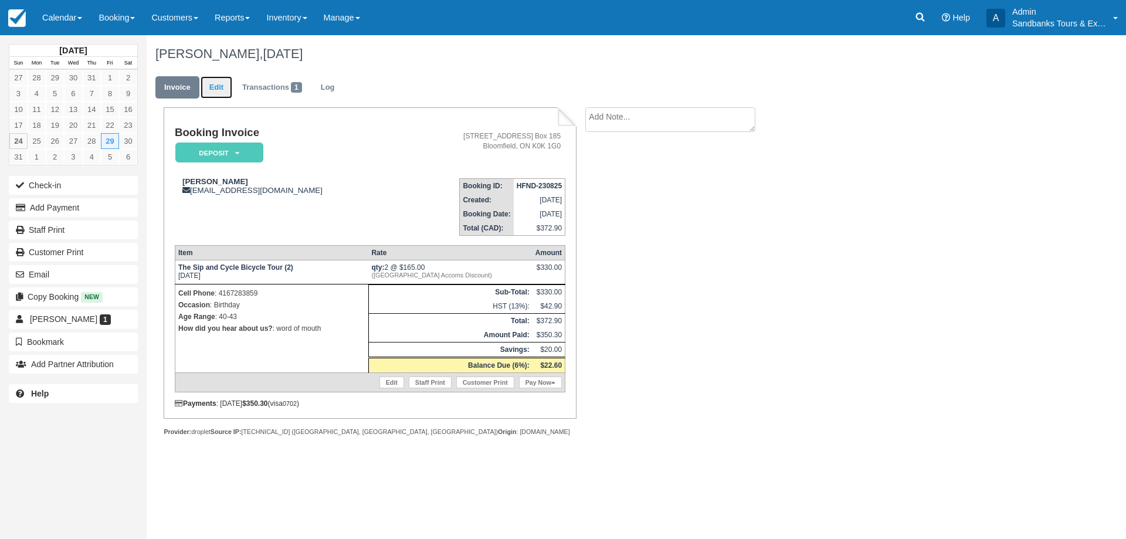
click at [210, 83] on link "Edit" at bounding box center [217, 87] width 32 height 23
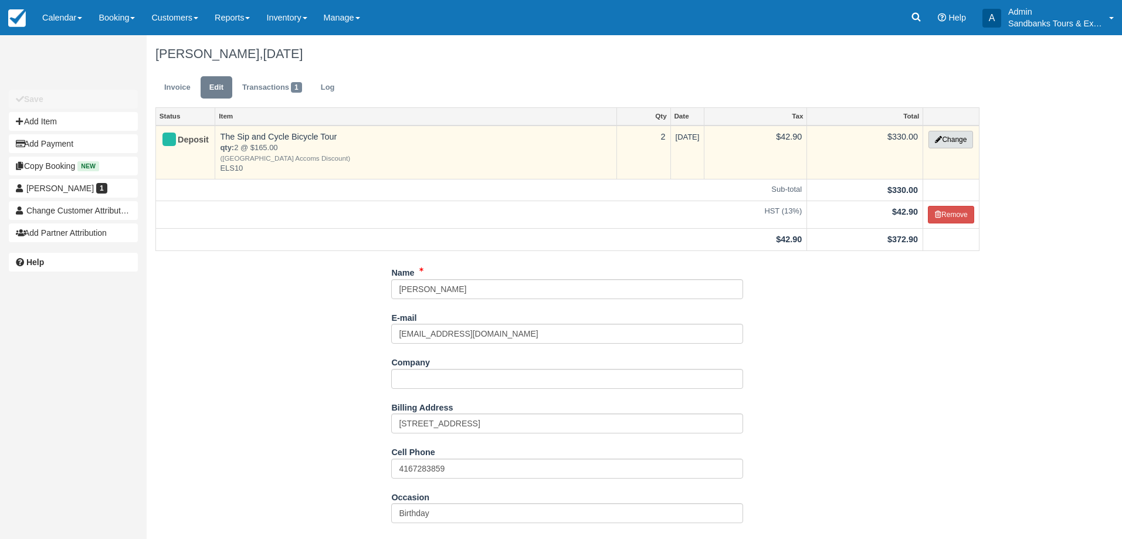
click at [940, 142] on button "Change" at bounding box center [950, 140] width 45 height 18
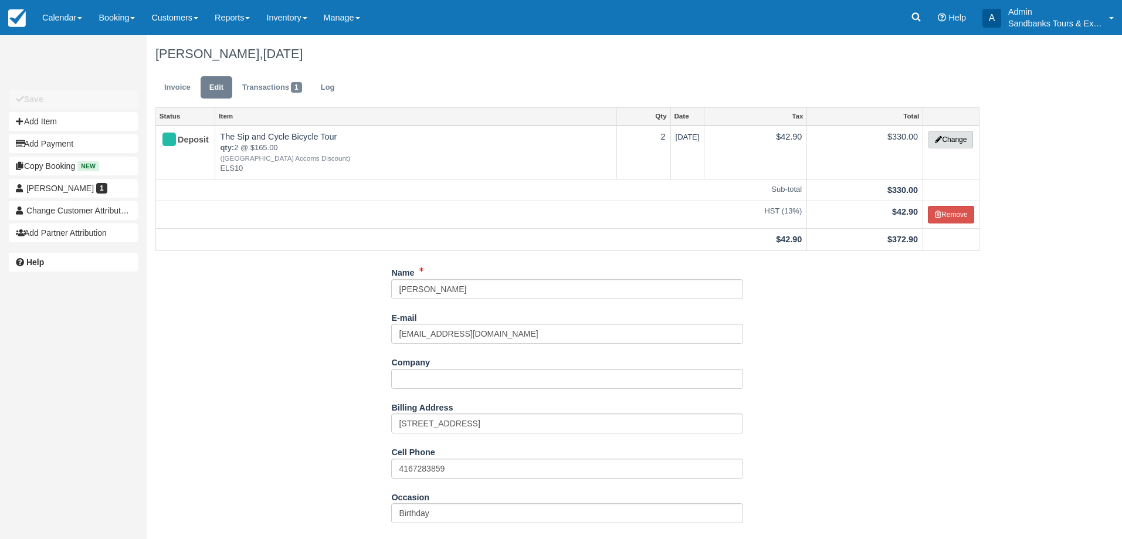
select select "40"
type input "330.00"
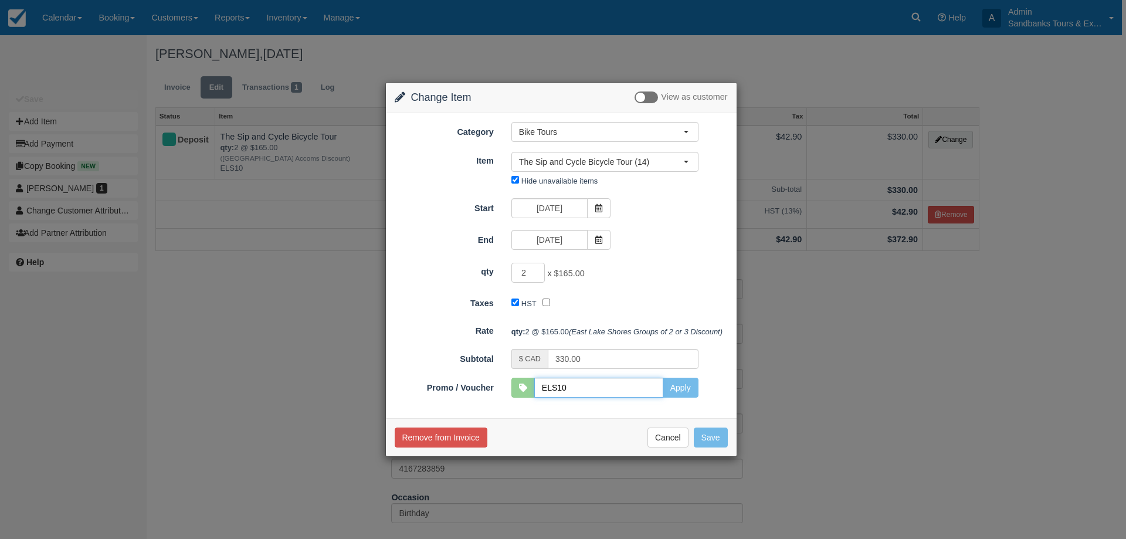
click at [648, 393] on input "ELS10" at bounding box center [598, 388] width 129 height 20
click at [641, 395] on input "ELS10" at bounding box center [598, 388] width 129 height 20
click at [606, 391] on input "ELS10" at bounding box center [598, 388] width 129 height 20
type input "ELS20"
click at [674, 378] on button "Apply" at bounding box center [681, 388] width 36 height 20
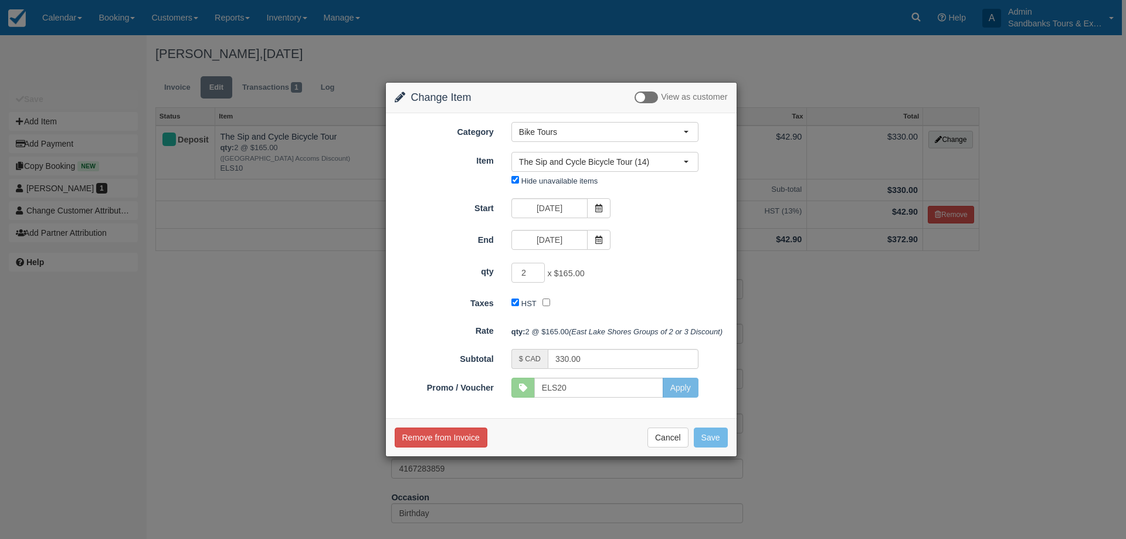
type input "310.00"
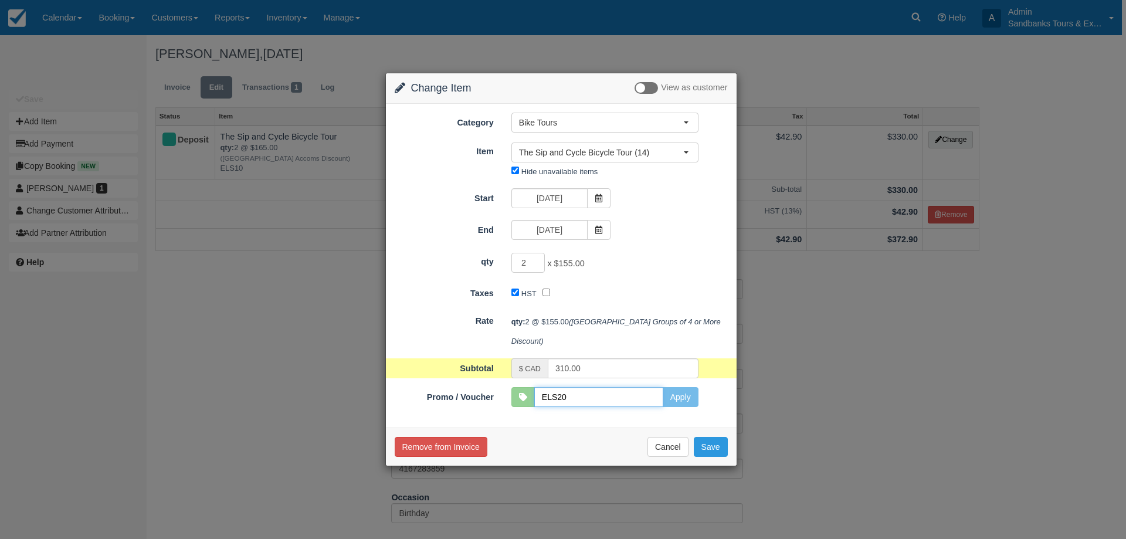
click at [592, 395] on input "ELS20" at bounding box center [598, 397] width 129 height 20
type input "ELS10"
click at [668, 402] on button "Apply" at bounding box center [681, 397] width 36 height 20
type input "330.00"
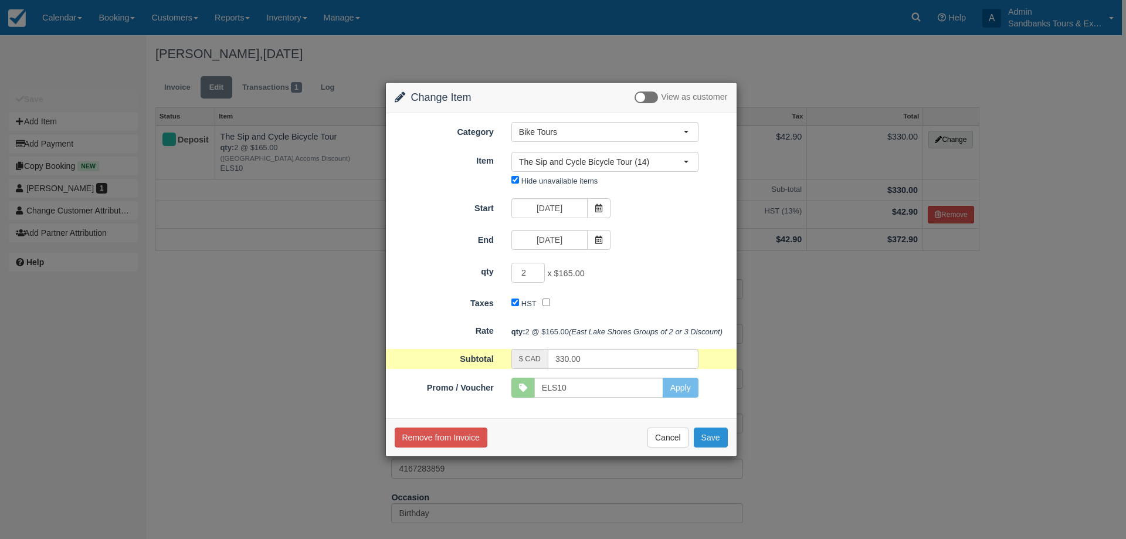
click at [716, 441] on button "Save" at bounding box center [711, 437] width 34 height 20
checkbox input "false"
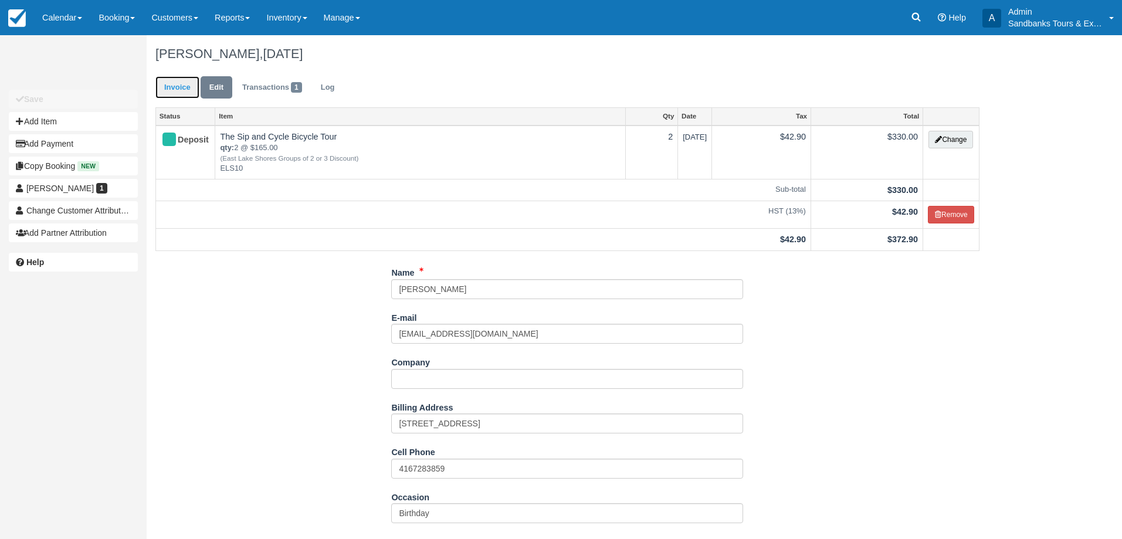
click at [192, 87] on link "Invoice" at bounding box center [177, 87] width 44 height 23
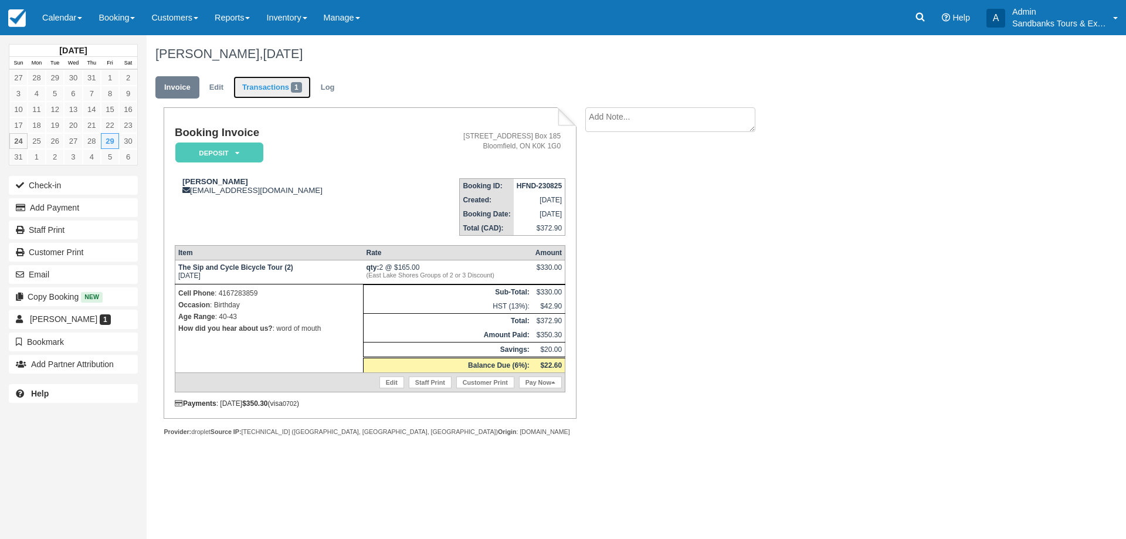
click at [277, 76] on link "Transactions 1" at bounding box center [271, 87] width 77 height 23
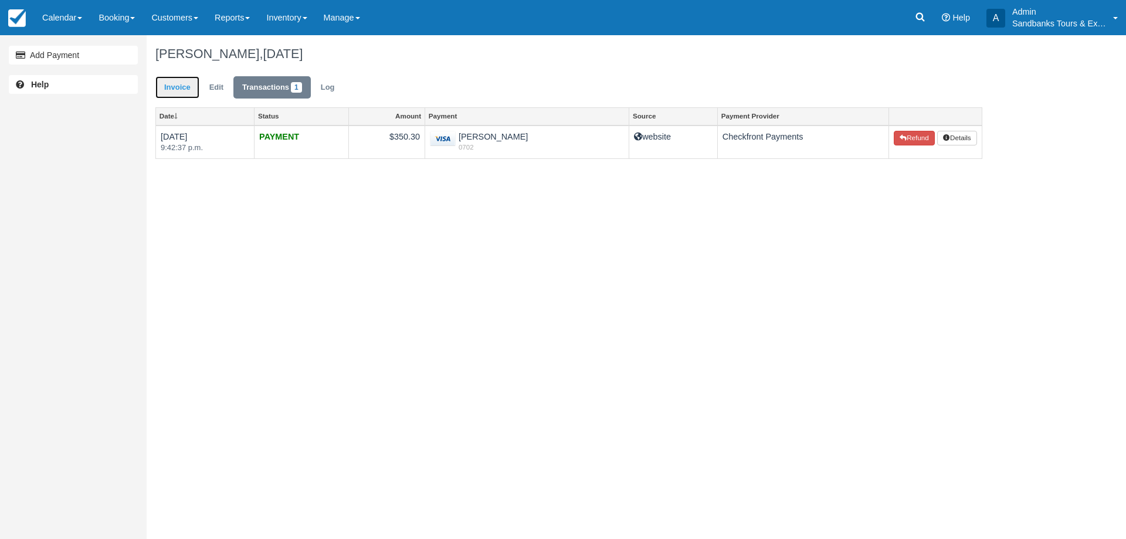
click at [191, 88] on link "Invoice" at bounding box center [177, 87] width 44 height 23
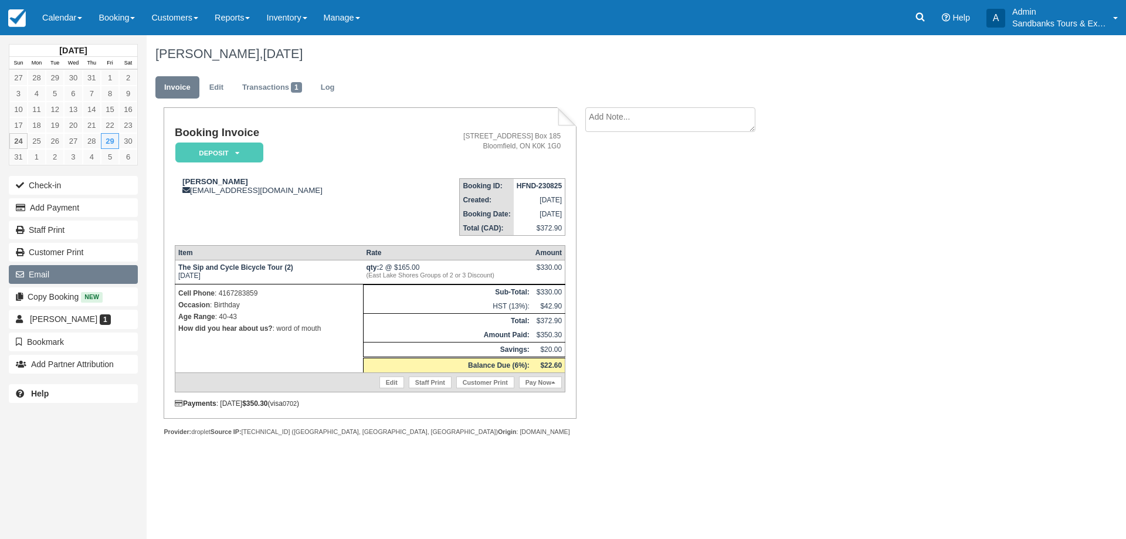
click at [49, 276] on button "Email" at bounding box center [73, 274] width 129 height 19
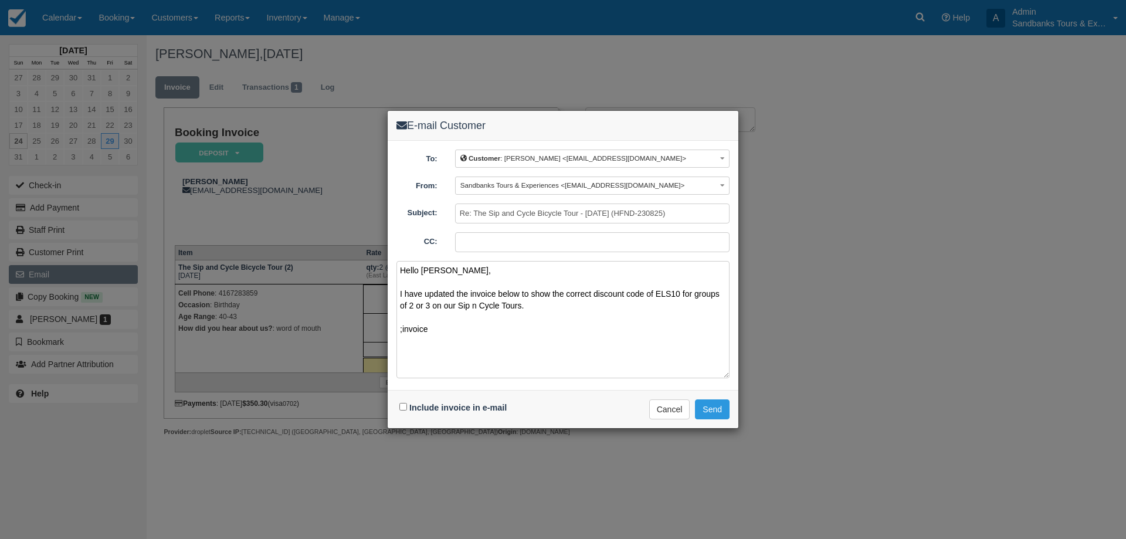
paste textarea "Please see your booking invoice below for a XXX tour for your group of XXX for …"
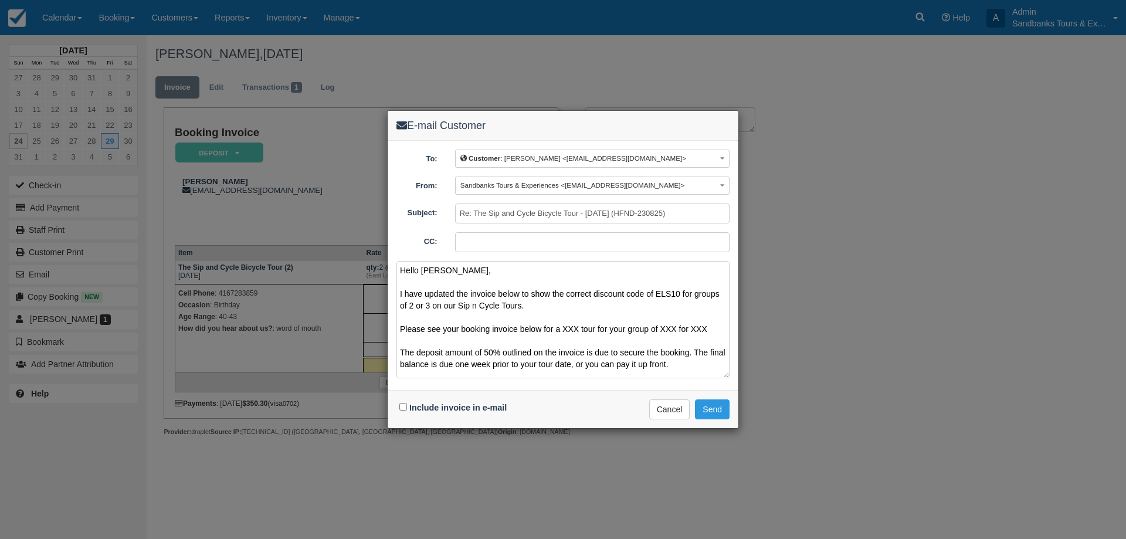
drag, startPoint x: 684, startPoint y: 321, endPoint x: 406, endPoint y: 315, distance: 278.5
click at [406, 315] on textarea "Hello Swati, I have updated the invoice below to show the correct discount code…" at bounding box center [562, 319] width 333 height 117
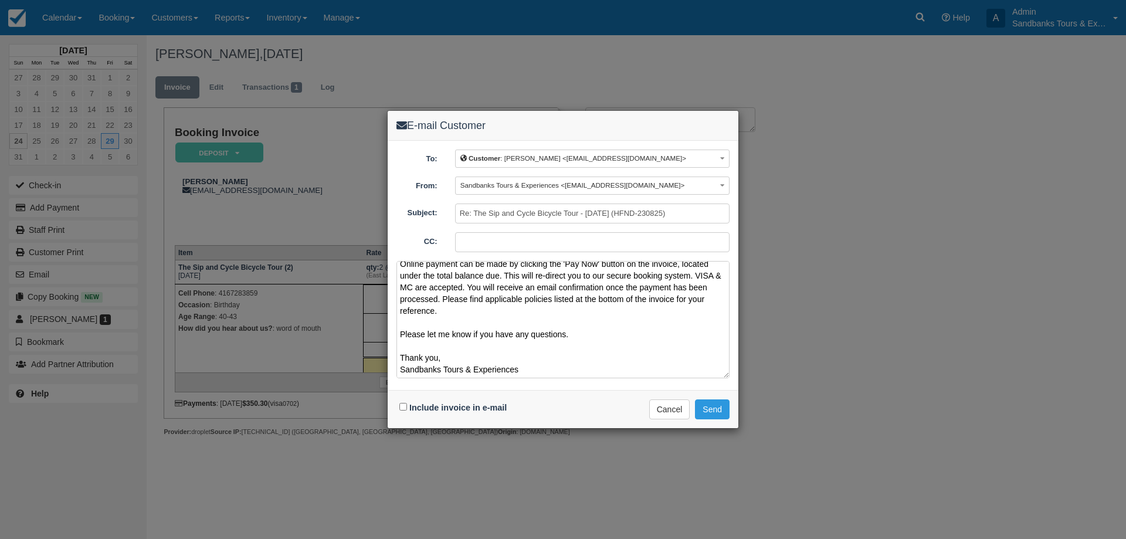
scroll to position [66, 0]
type textarea "Hello Swati, I have updated the invoice below to show the correct discount code…"
click at [402, 407] on input "Include invoice in e-mail" at bounding box center [403, 407] width 8 height 8
checkbox input "true"
click at [718, 410] on button "Send" at bounding box center [712, 409] width 35 height 20
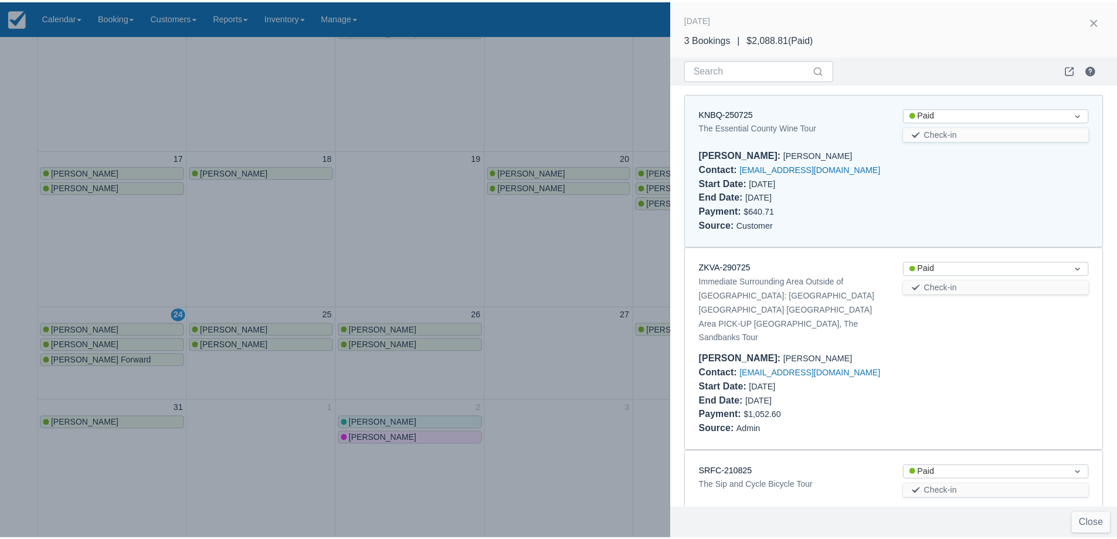
scroll to position [9, 0]
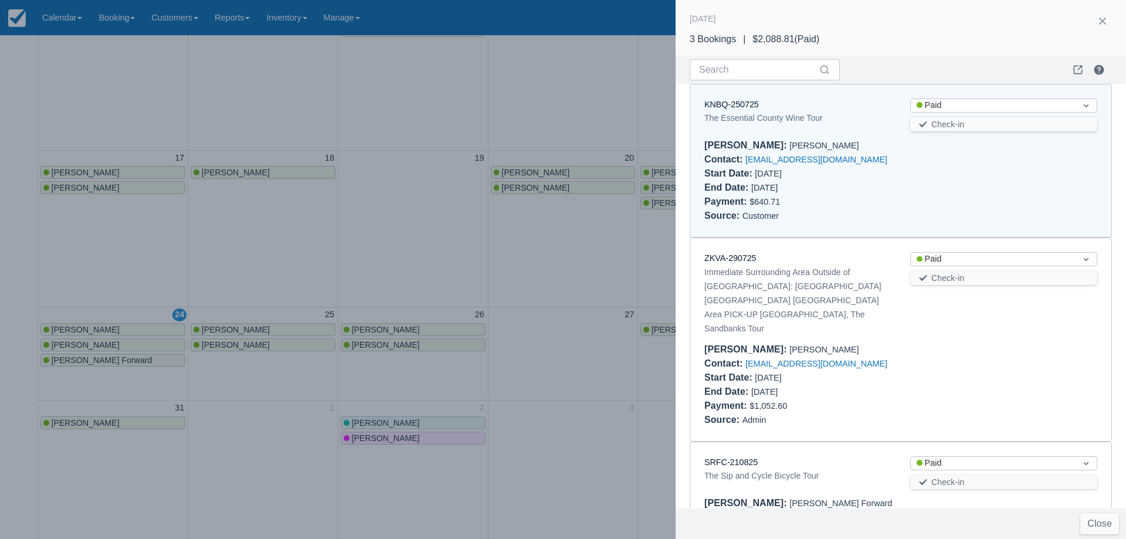
click at [495, 296] on div at bounding box center [563, 269] width 1126 height 539
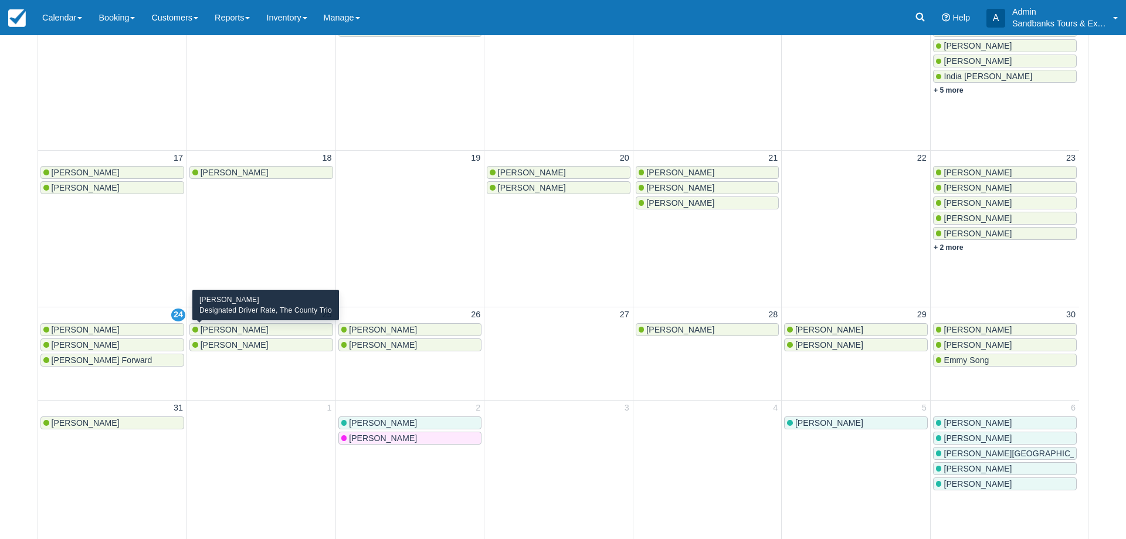
scroll to position [0, 0]
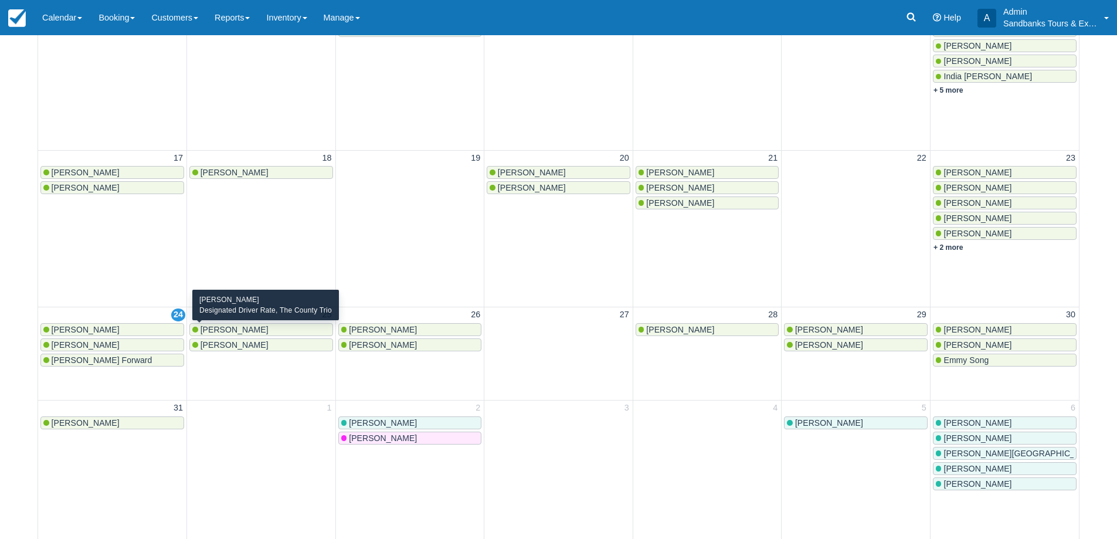
click at [236, 331] on span "Joseph Marchand" at bounding box center [235, 329] width 68 height 9
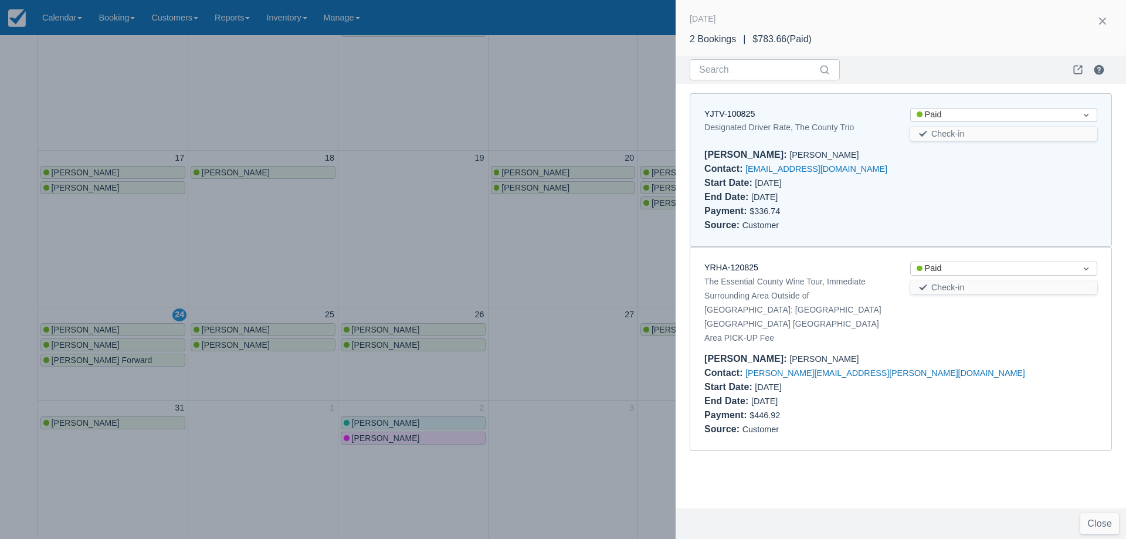
click at [718, 120] on div "YJTV-100825" at bounding box center [797, 114] width 187 height 13
click at [722, 110] on link "YJTV-100825" at bounding box center [729, 113] width 50 height 9
click at [365, 252] on div at bounding box center [563, 269] width 1126 height 539
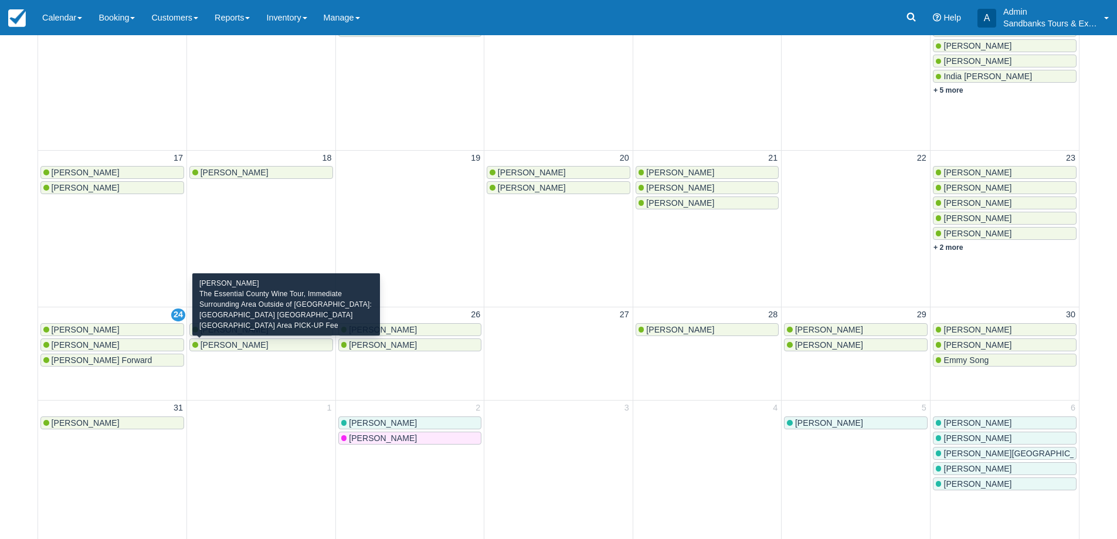
click at [240, 344] on span "[PERSON_NAME]" at bounding box center [235, 344] width 68 height 9
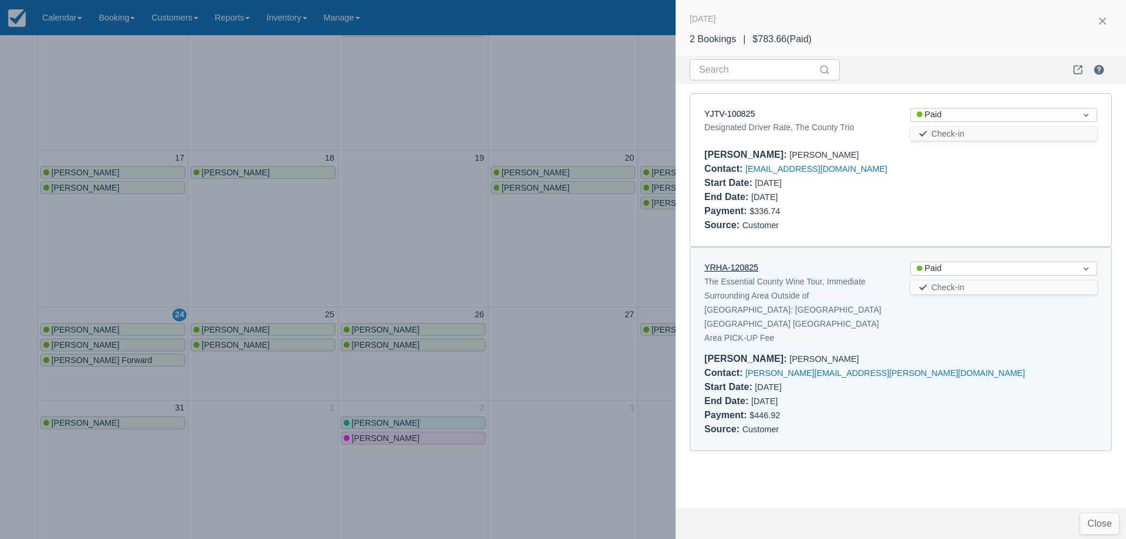
click at [743, 269] on link "YRHA-120825" at bounding box center [731, 267] width 54 height 9
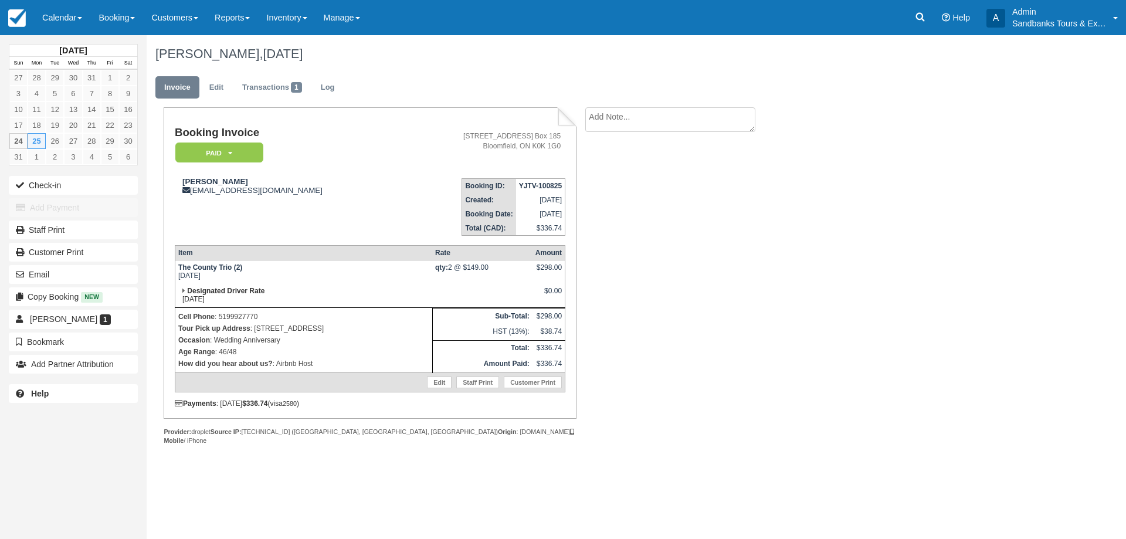
drag, startPoint x: 257, startPoint y: 176, endPoint x: 177, endPoint y: 173, distance: 80.4
click at [177, 173] on td "[PERSON_NAME] [EMAIL_ADDRESS][DOMAIN_NAME]" at bounding box center [288, 202] width 227 height 67
copy strong "[PERSON_NAME]"
drag, startPoint x: 382, startPoint y: 330, endPoint x: 256, endPoint y: 326, distance: 126.7
click at [256, 326] on p "Tour Pick up Address : [STREET_ADDRESS]" at bounding box center [303, 328] width 251 height 12
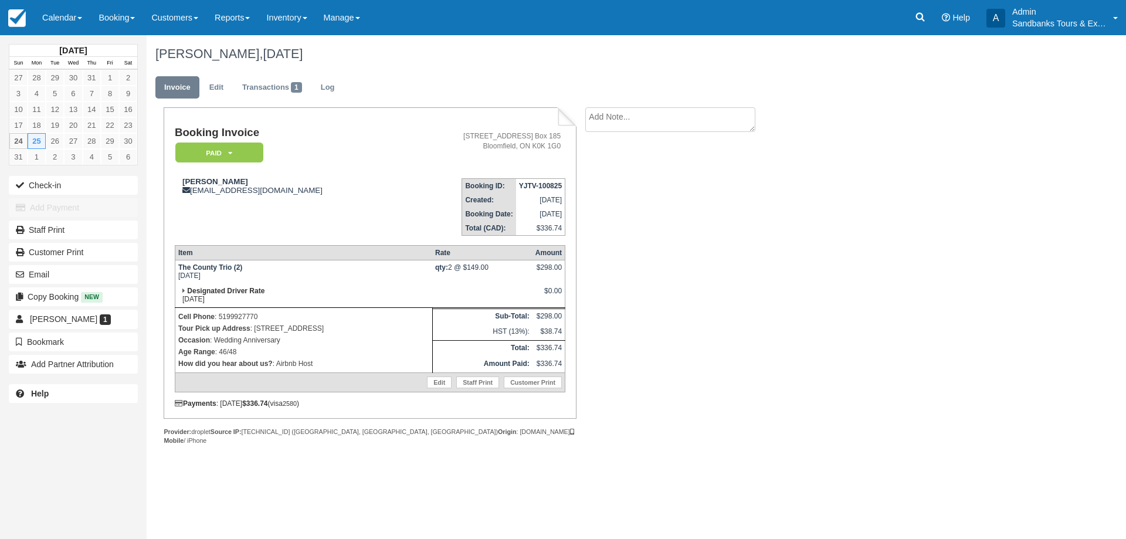
copy p "[STREET_ADDRESS]"
click at [642, 274] on div "Booking Invoice Paid   Pending Deposit Hold Deposit Waiting Cancelled BOOKED GI…" at bounding box center [469, 288] width 645 height 363
click at [644, 236] on div "Booking Invoice Paid   Pending Deposit Hold Deposit Waiting Cancelled BOOKED GI…" at bounding box center [469, 288] width 645 height 363
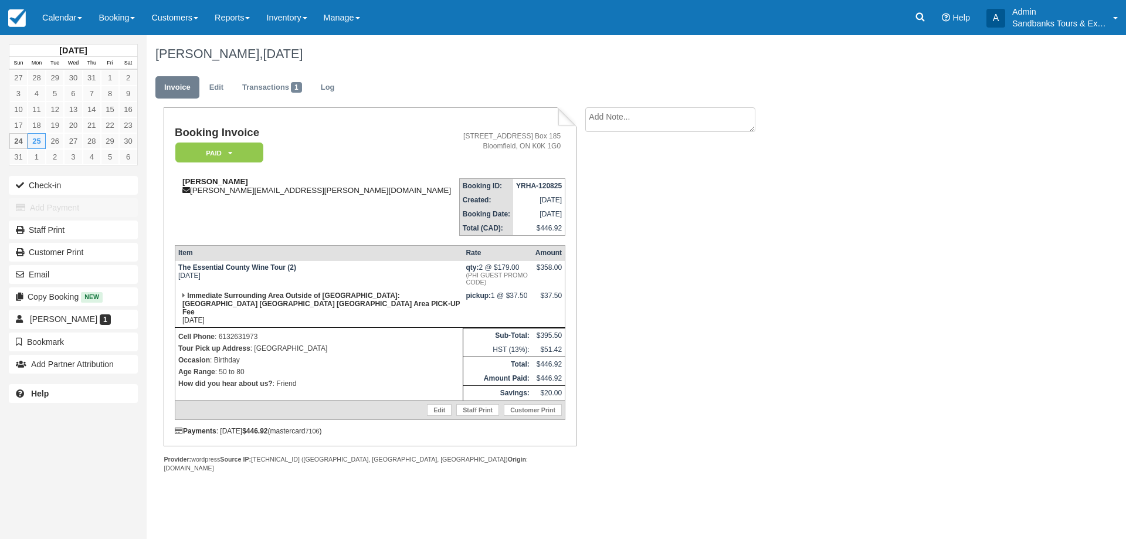
drag, startPoint x: 244, startPoint y: 179, endPoint x: 184, endPoint y: 181, distance: 59.8
click at [184, 181] on div "[PERSON_NAME] [PERSON_NAME][EMAIL_ADDRESS][PERSON_NAME][DOMAIN_NAME]" at bounding box center [315, 186] width 281 height 18
copy strong "[PERSON_NAME]"
click at [619, 167] on div "Booking Invoice Paid   Pending Deposit Hold Deposit Waiting Cancelled BOOKED GI…" at bounding box center [469, 302] width 645 height 390
click at [655, 218] on div "Booking Invoice Paid   Pending Deposit Hold Deposit Waiting Cancelled BOOKED GI…" at bounding box center [469, 302] width 645 height 390
